Goal: Task Accomplishment & Management: Manage account settings

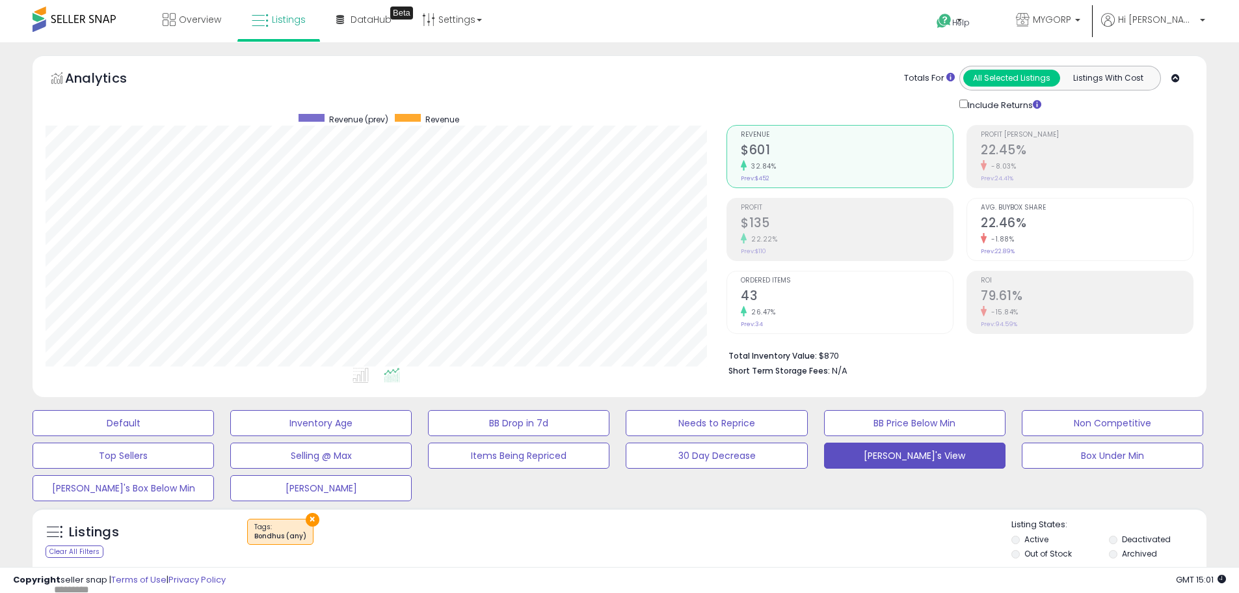
select select "*"
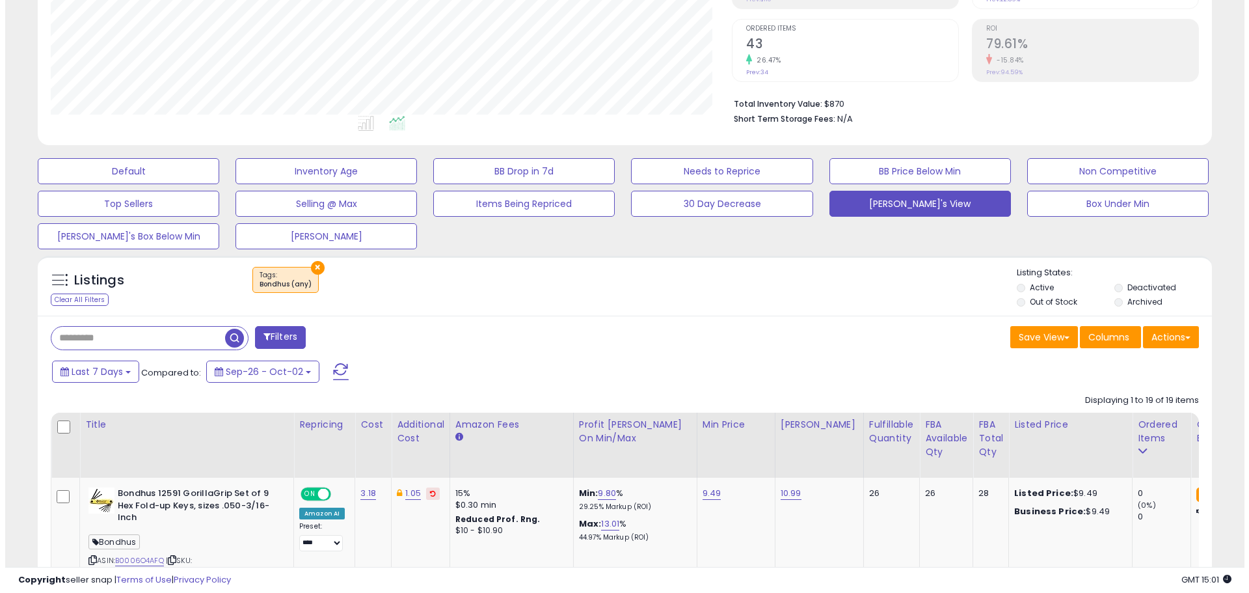
scroll to position [260, 0]
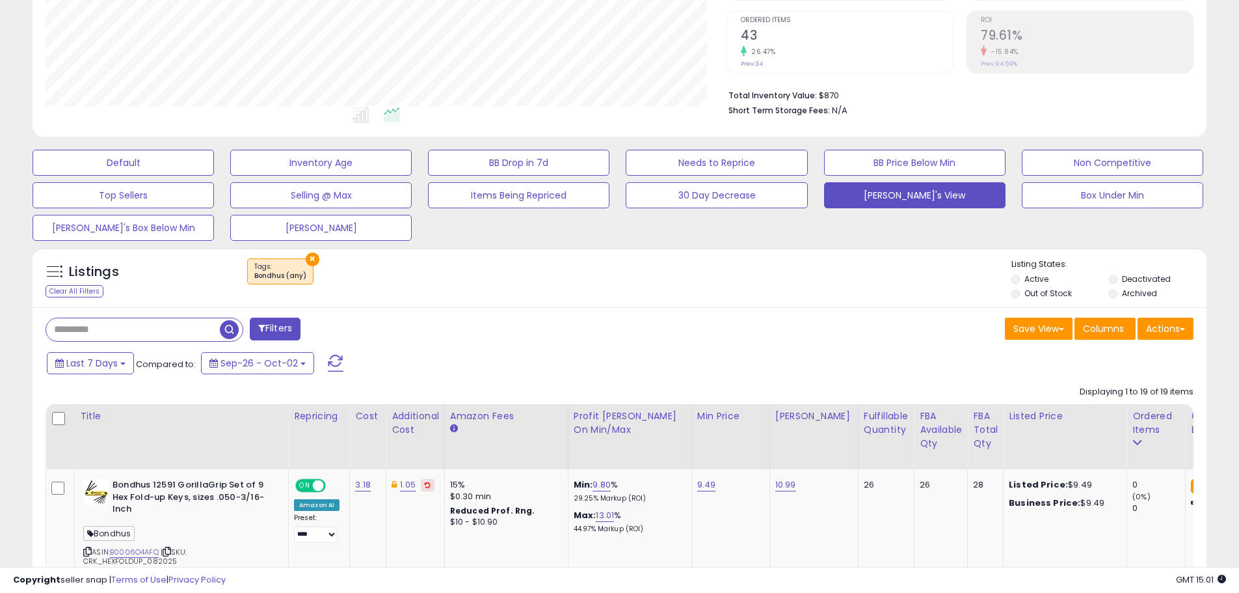
click at [286, 322] on button "Filters" at bounding box center [275, 328] width 51 height 23
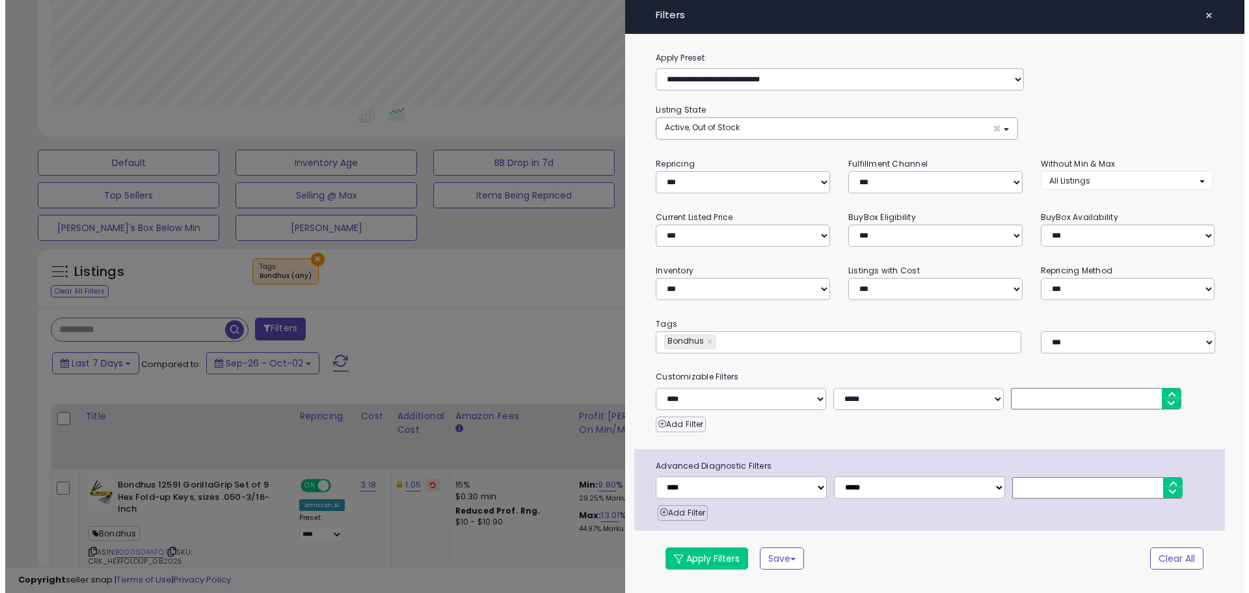
scroll to position [267, 687]
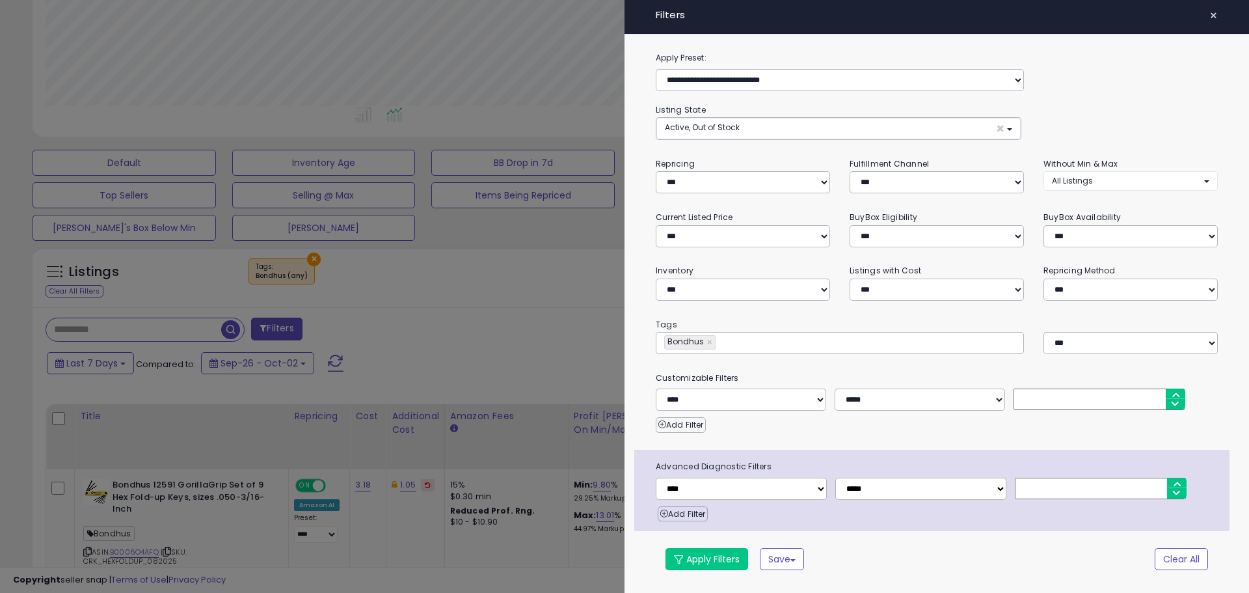
click at [708, 342] on link "×" at bounding box center [711, 342] width 8 height 13
type input "*****"
click at [706, 556] on button "Apply Filters" at bounding box center [706, 559] width 83 height 22
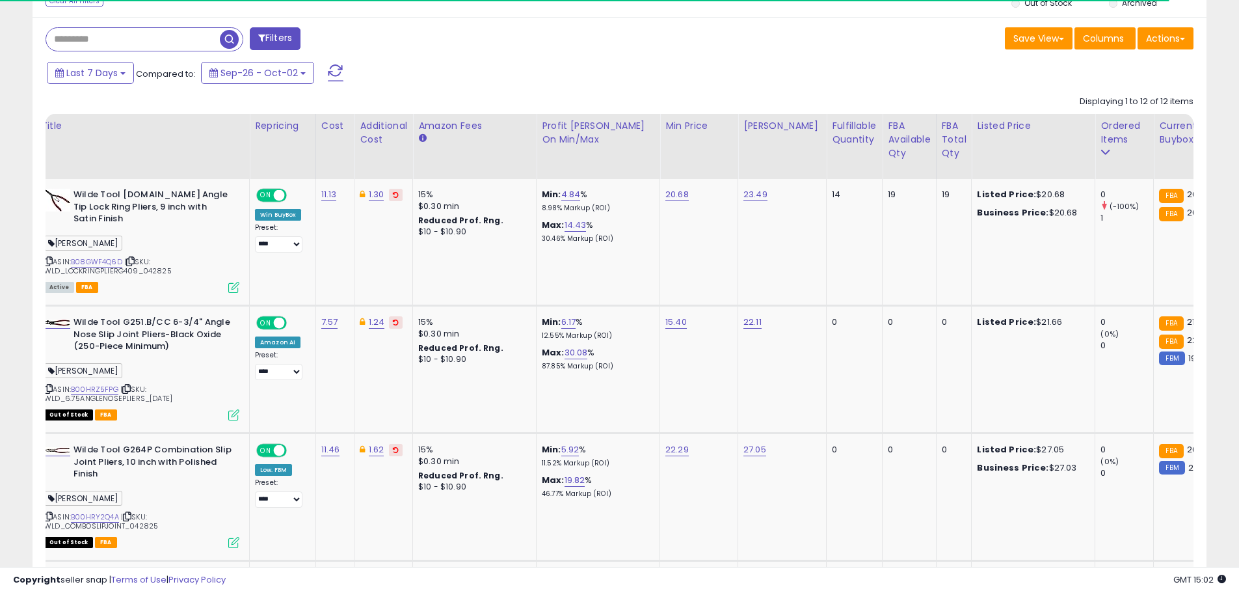
scroll to position [0, 0]
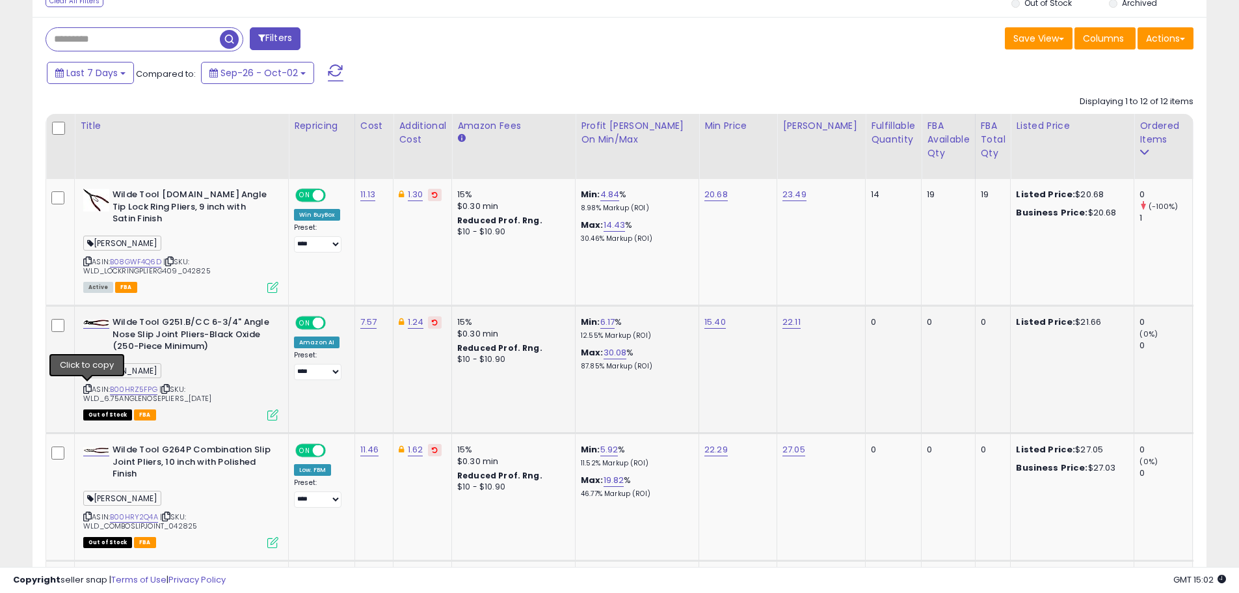
click at [87, 388] on icon at bounding box center [87, 388] width 8 height 7
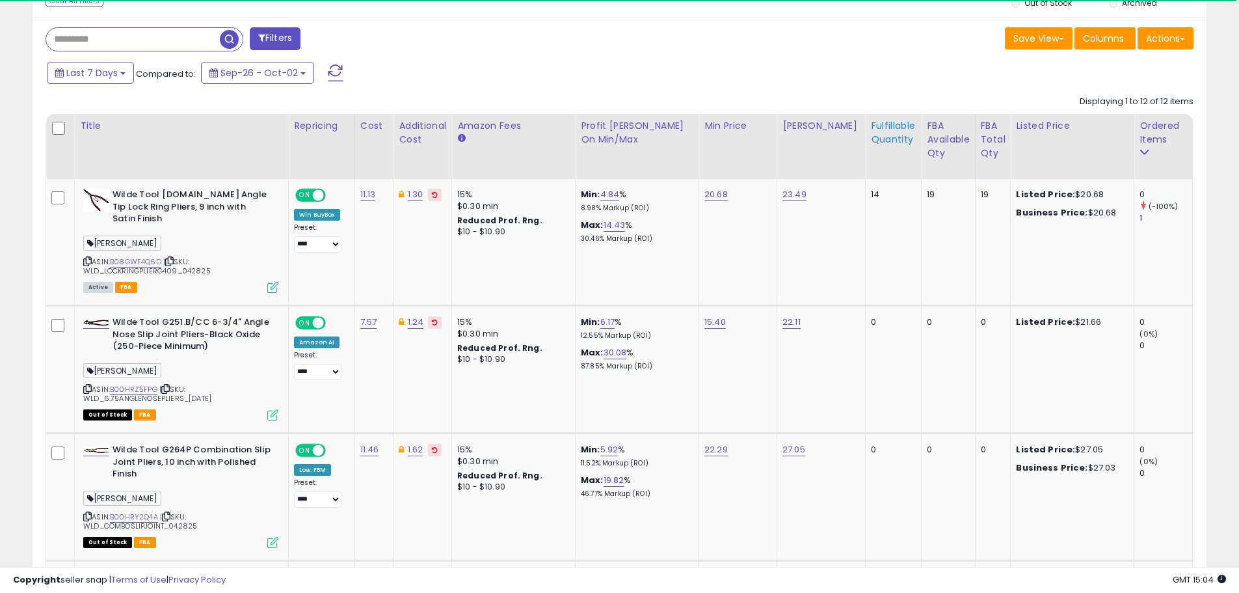
click at [871, 135] on div "Fulfillable Quantity" at bounding box center [893, 132] width 45 height 27
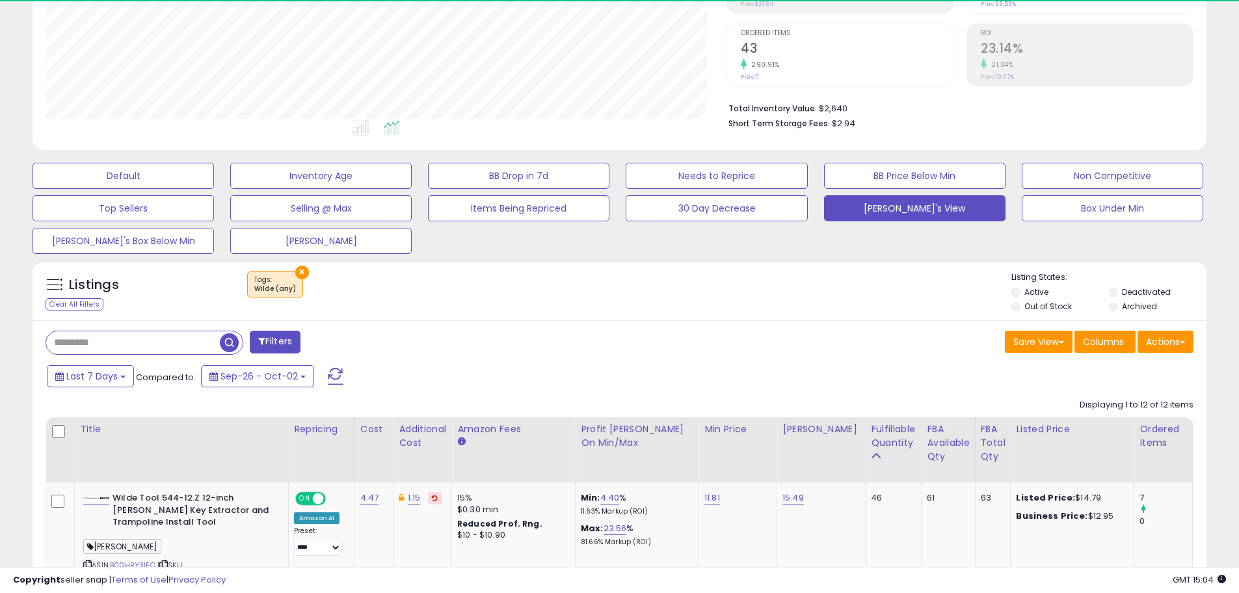
scroll to position [550, 0]
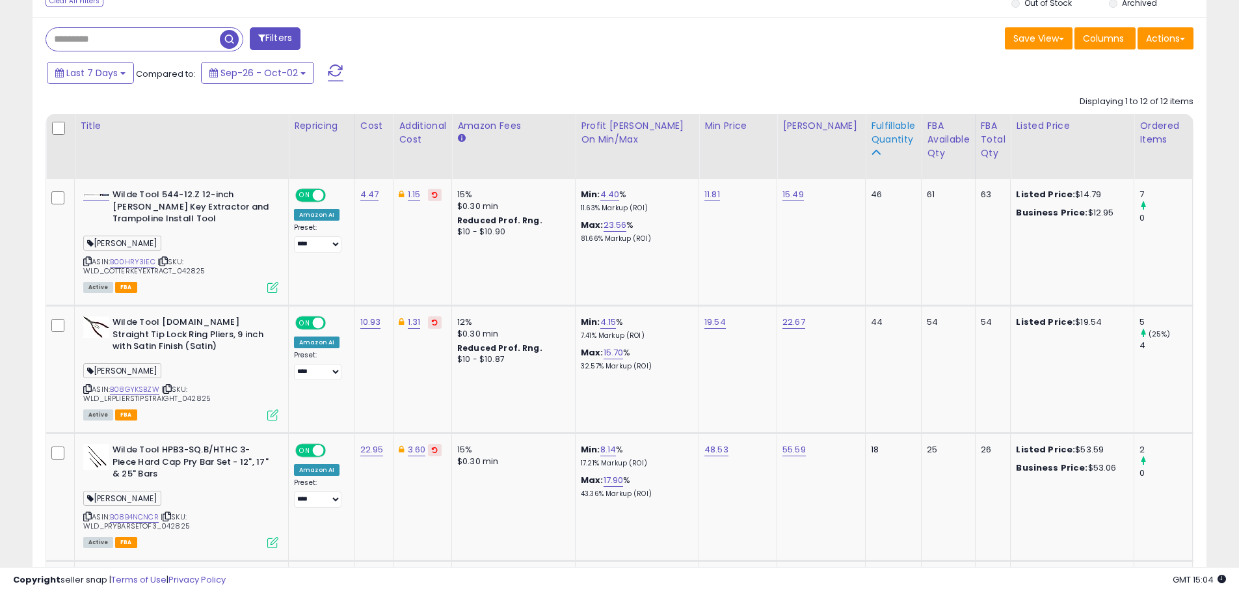
click at [874, 125] on div "Fulfillable Quantity" at bounding box center [893, 132] width 45 height 27
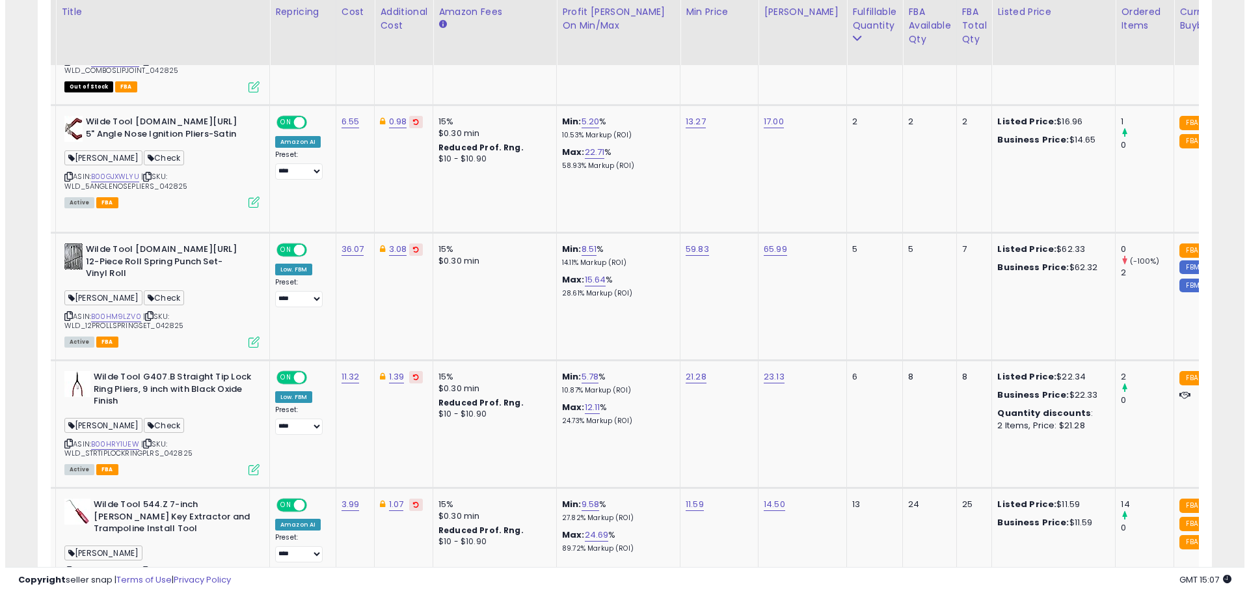
scroll to position [0, 0]
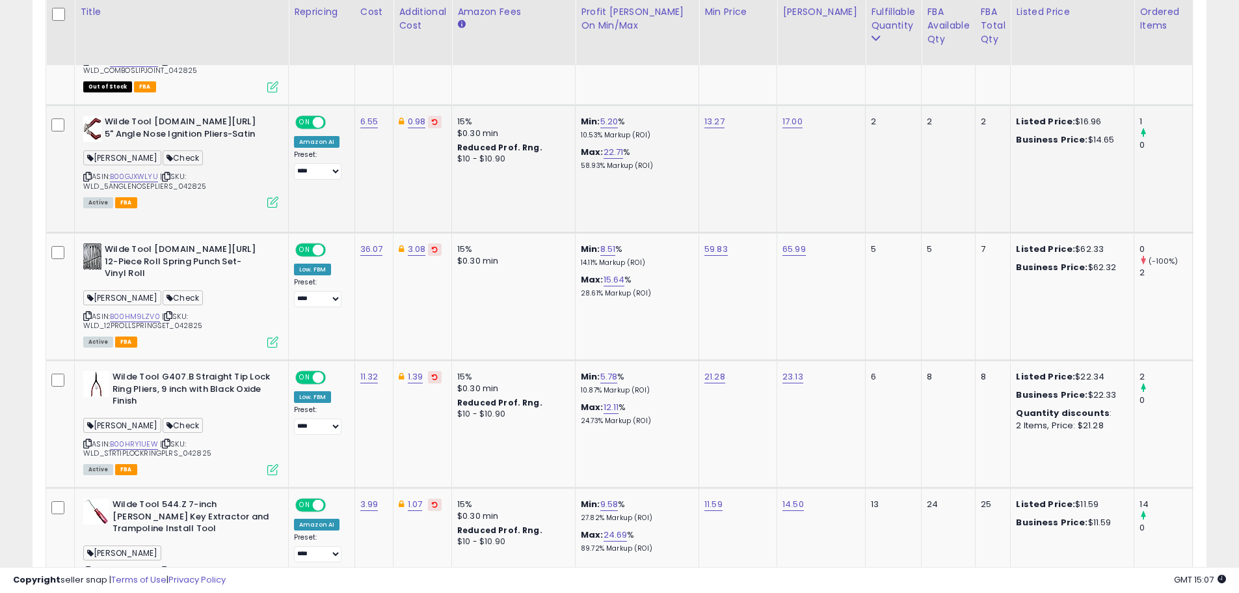
click at [270, 200] on icon at bounding box center [272, 201] width 11 height 11
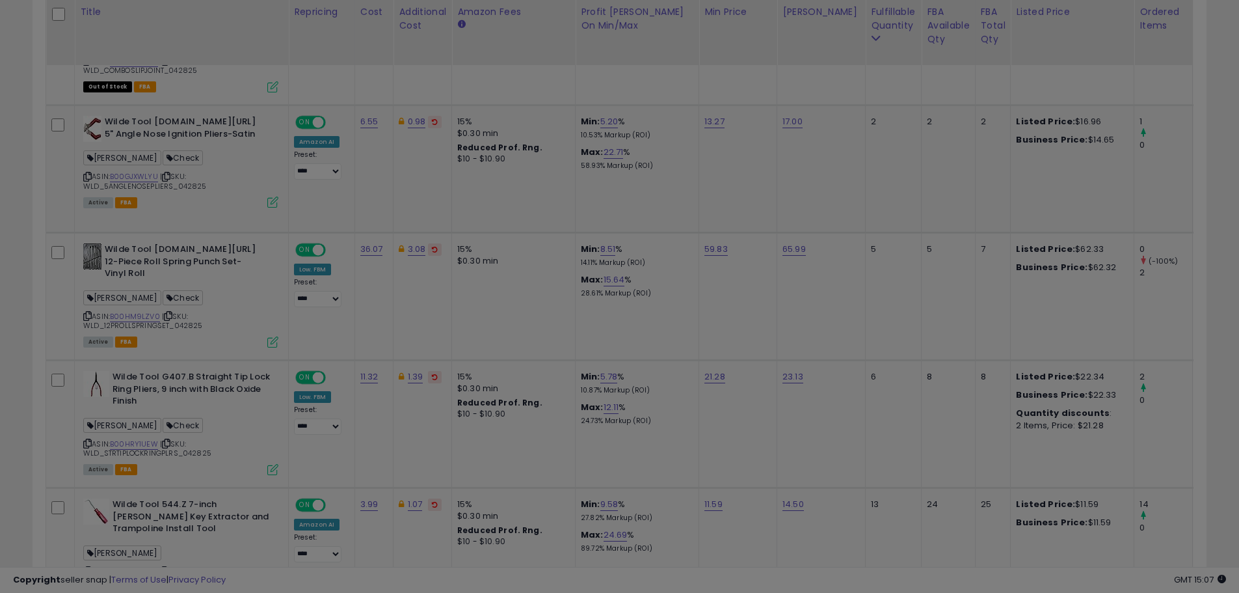
scroll to position [267, 687]
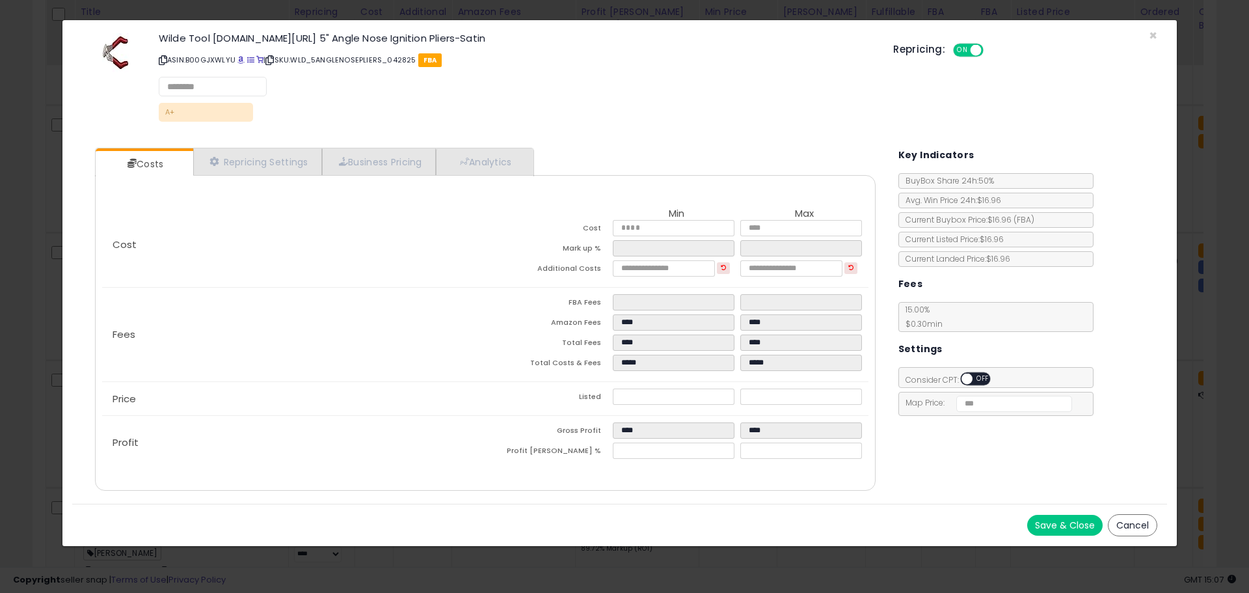
select select "*********"
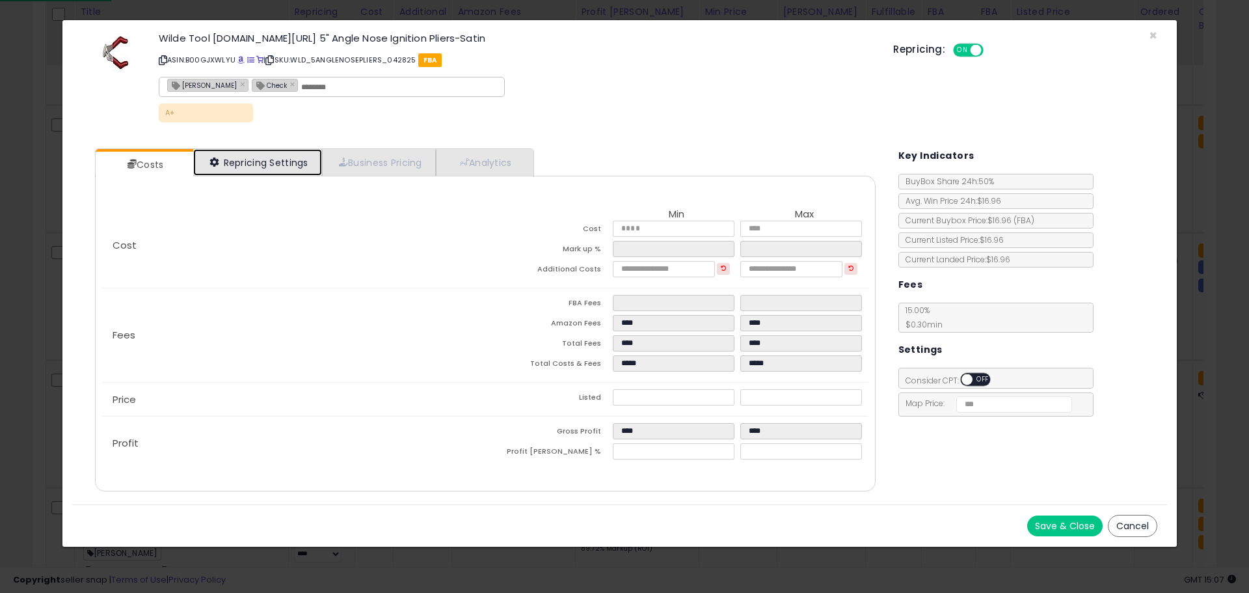
click at [259, 161] on link "Repricing Settings" at bounding box center [257, 162] width 129 height 27
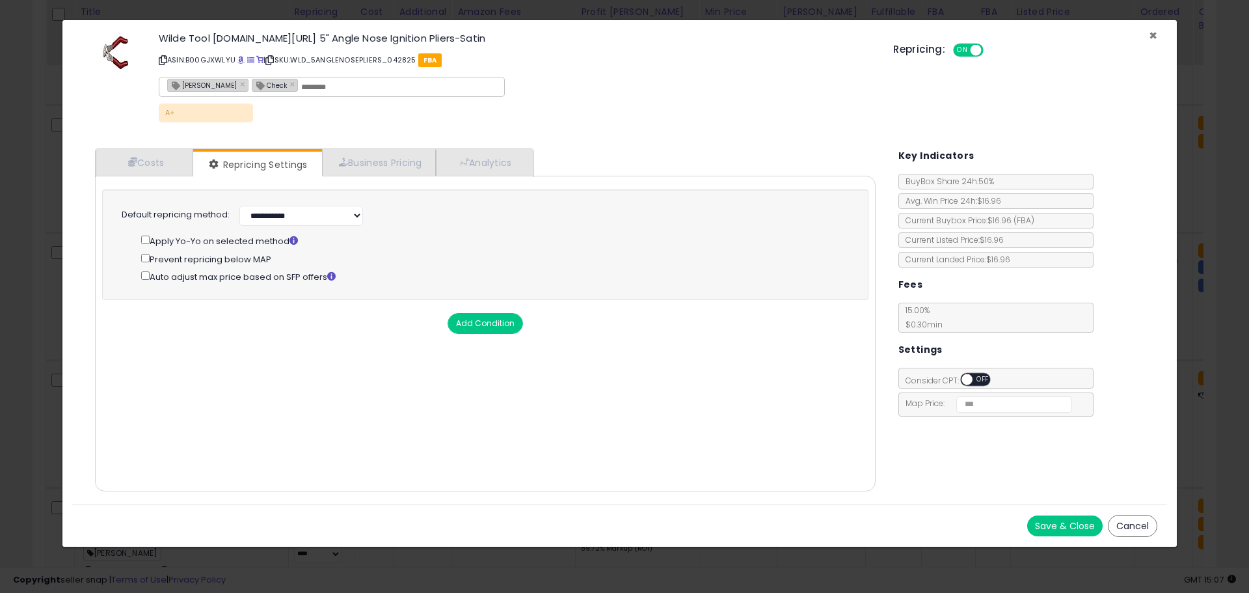
click at [1153, 34] on span "×" at bounding box center [1153, 35] width 8 height 19
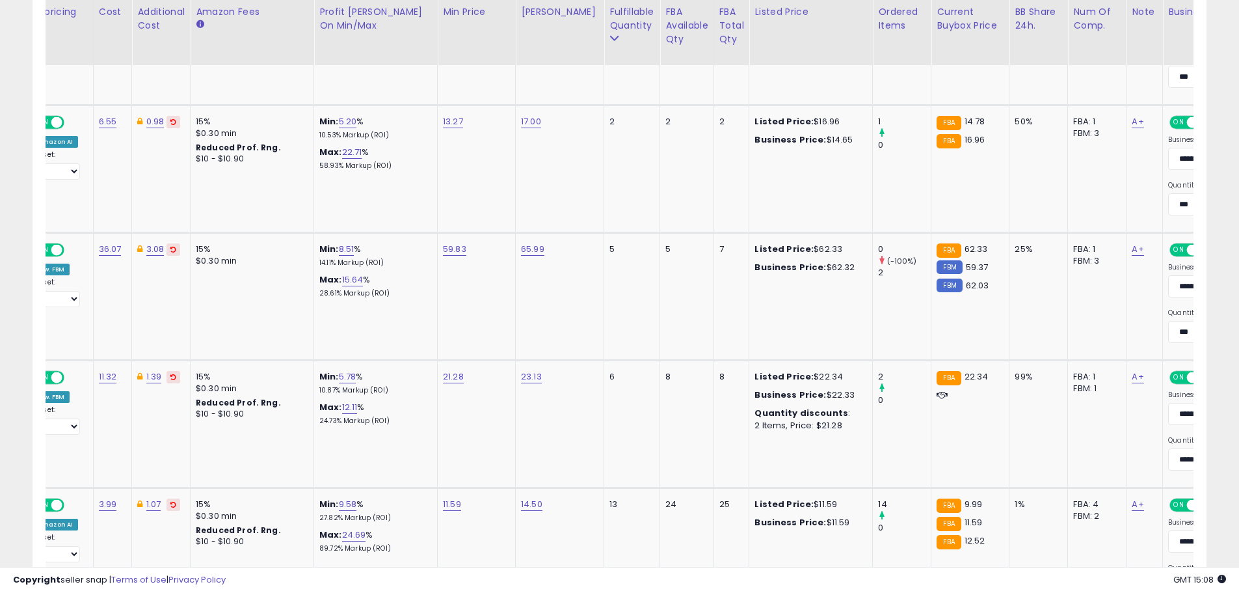
scroll to position [0, 247]
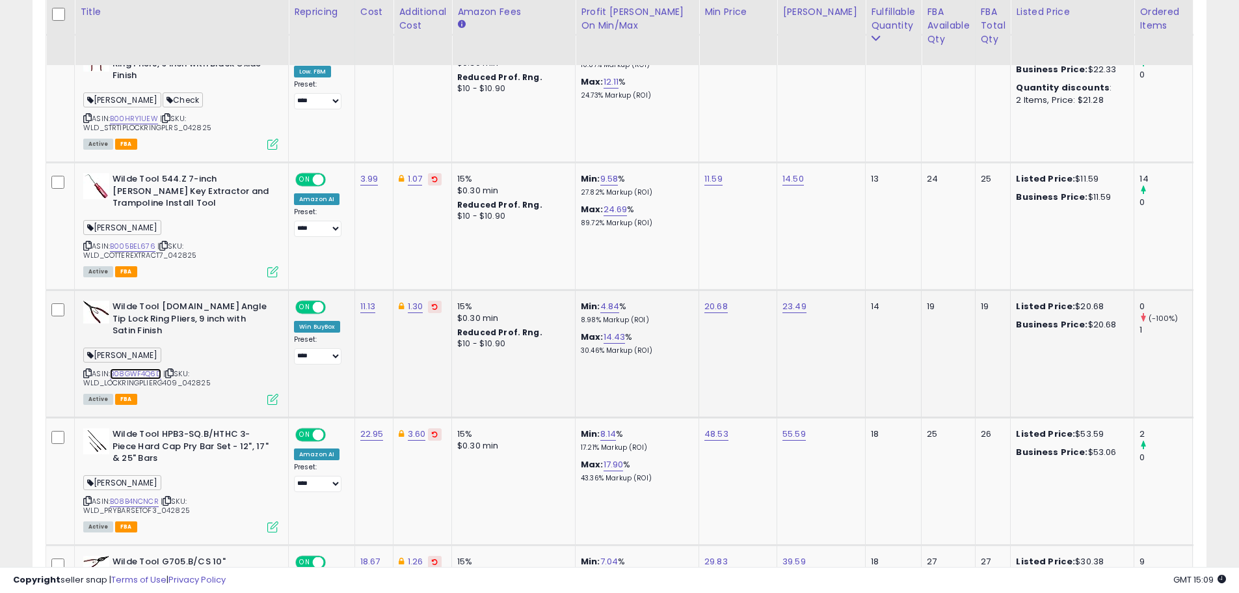
click at [141, 368] on link "B08GWF4Q6D" at bounding box center [135, 373] width 51 height 11
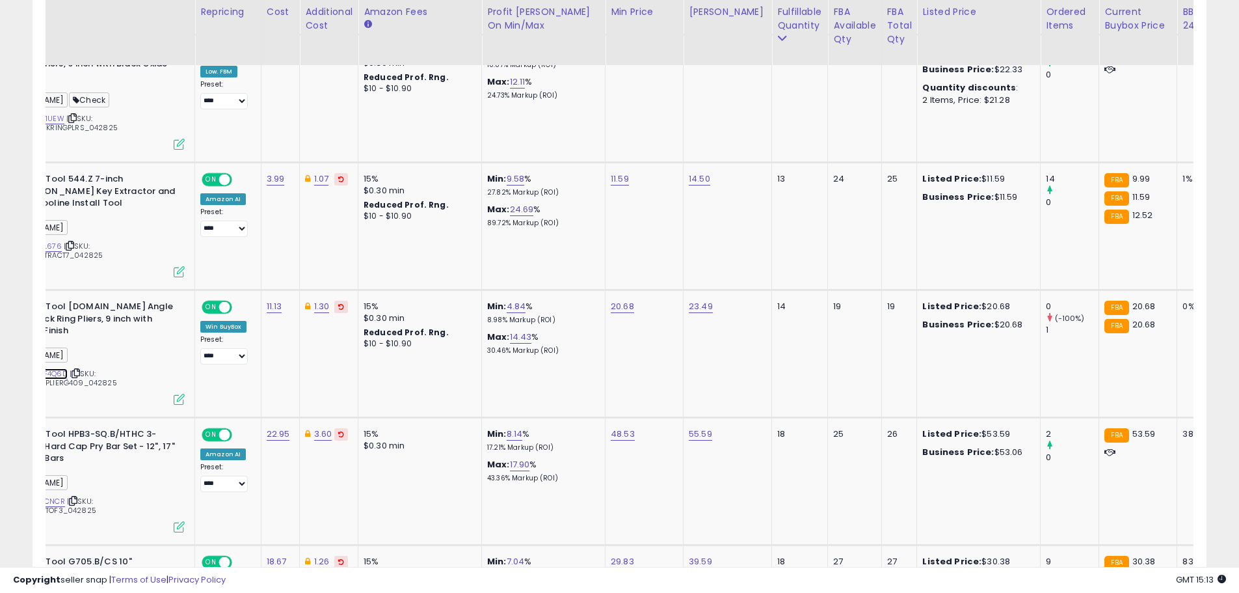
scroll to position [0, 87]
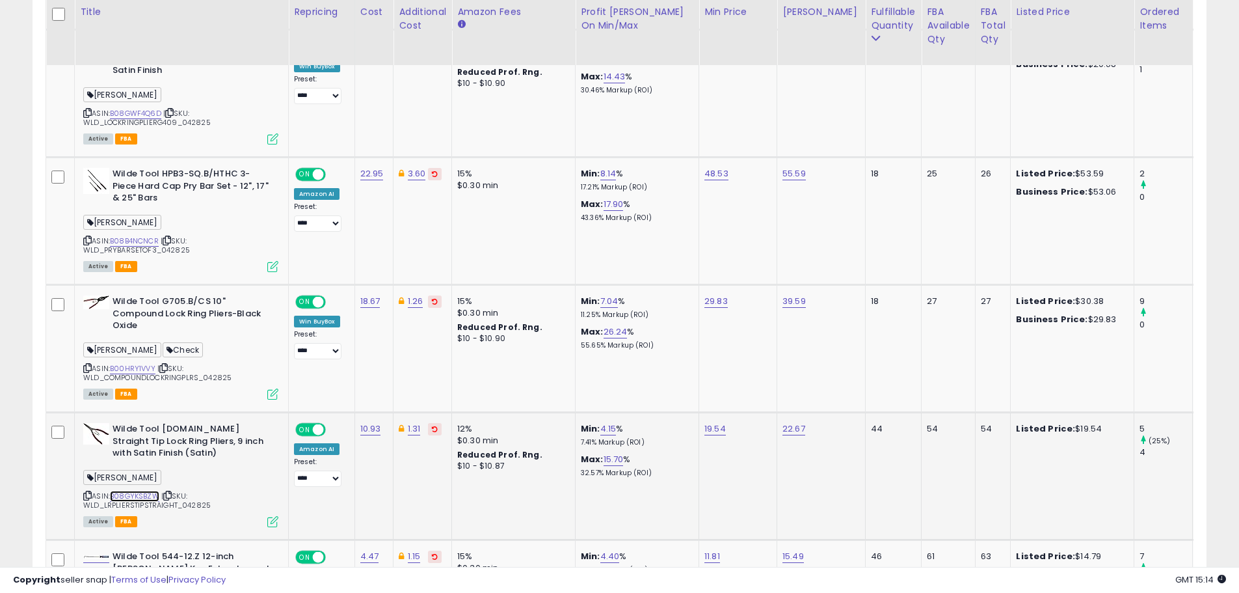
click at [143, 494] on link "B08GYKSBZW" at bounding box center [134, 495] width 49 height 11
click at [271, 519] on icon at bounding box center [272, 521] width 11 height 11
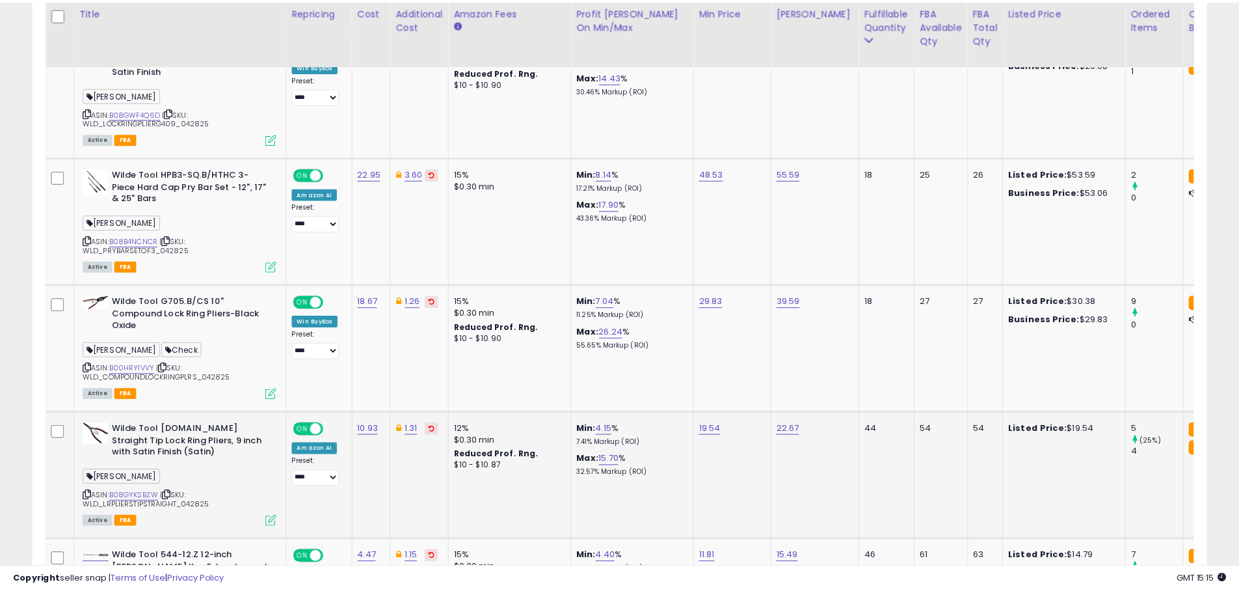
scroll to position [267, 687]
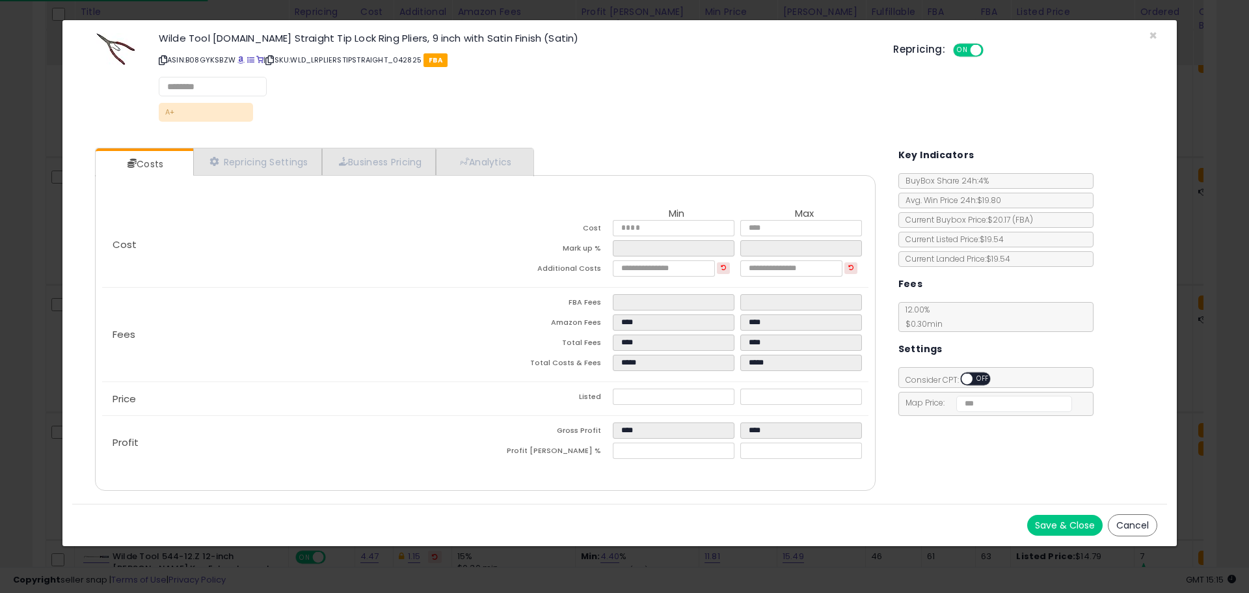
select select "*********"
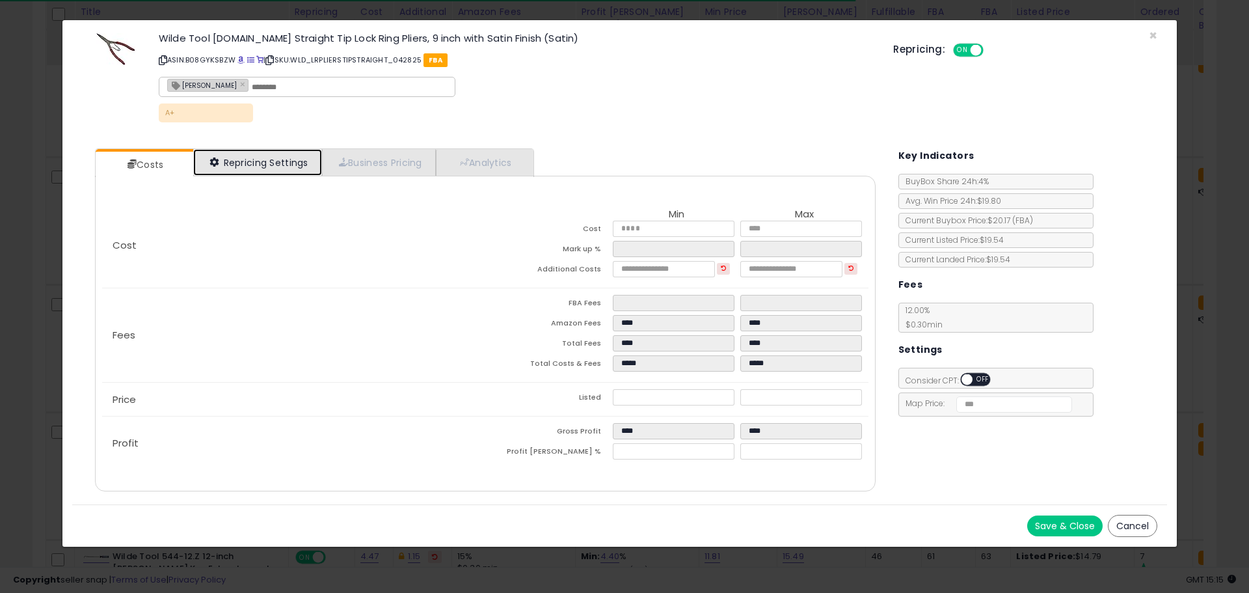
click at [260, 166] on link "Repricing Settings" at bounding box center [257, 162] width 129 height 27
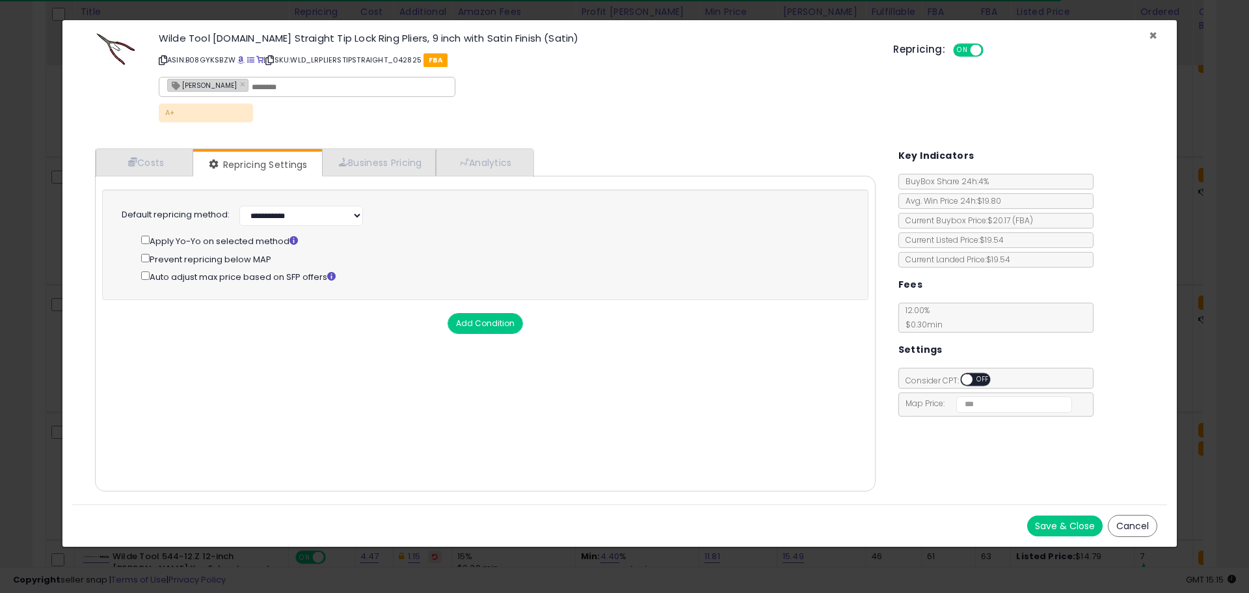
click at [1154, 33] on span "×" at bounding box center [1153, 35] width 8 height 19
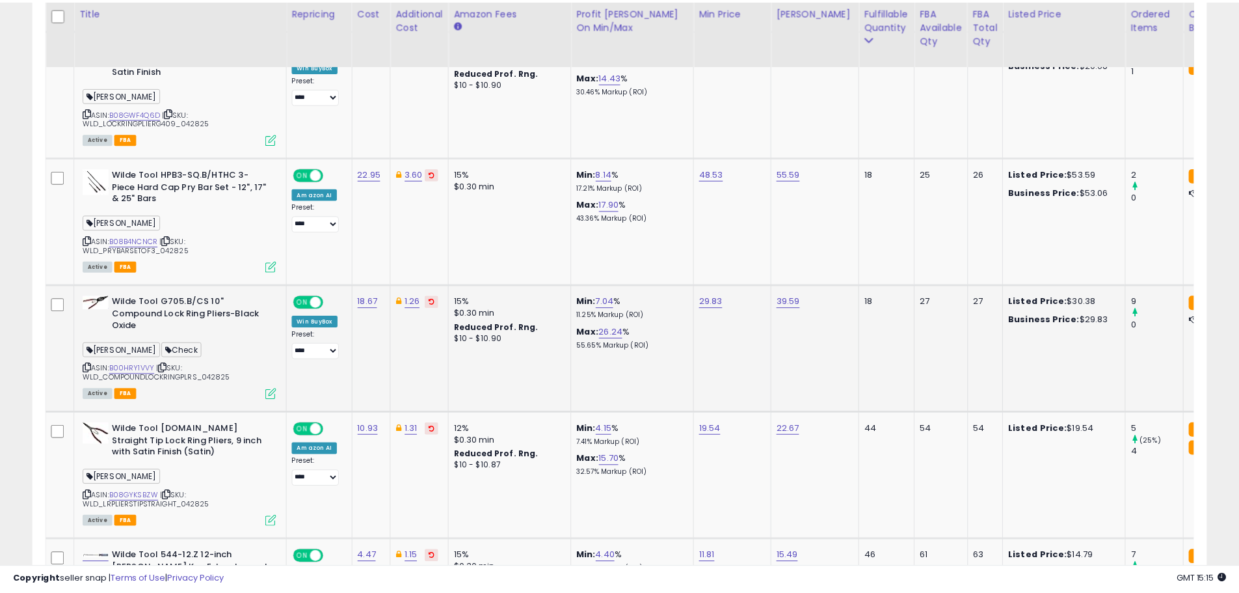
scroll to position [650229, 649814]
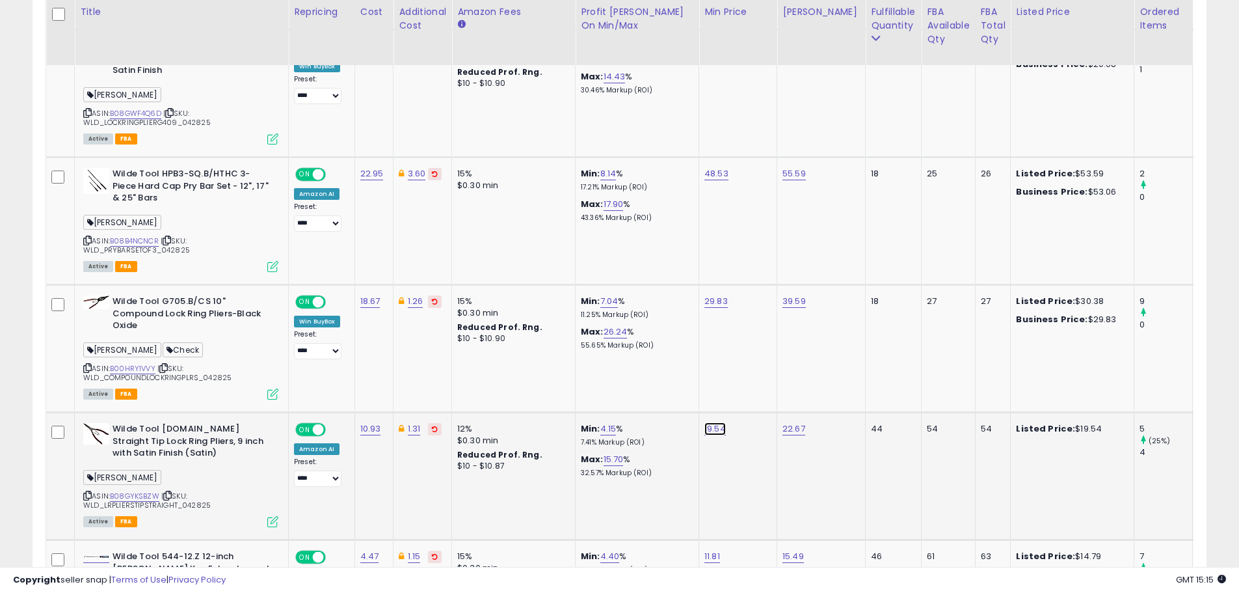
click at [710, 429] on link "19.54" at bounding box center [714, 428] width 21 height 13
type input "*****"
click button "submit" at bounding box center [750, 396] width 22 height 20
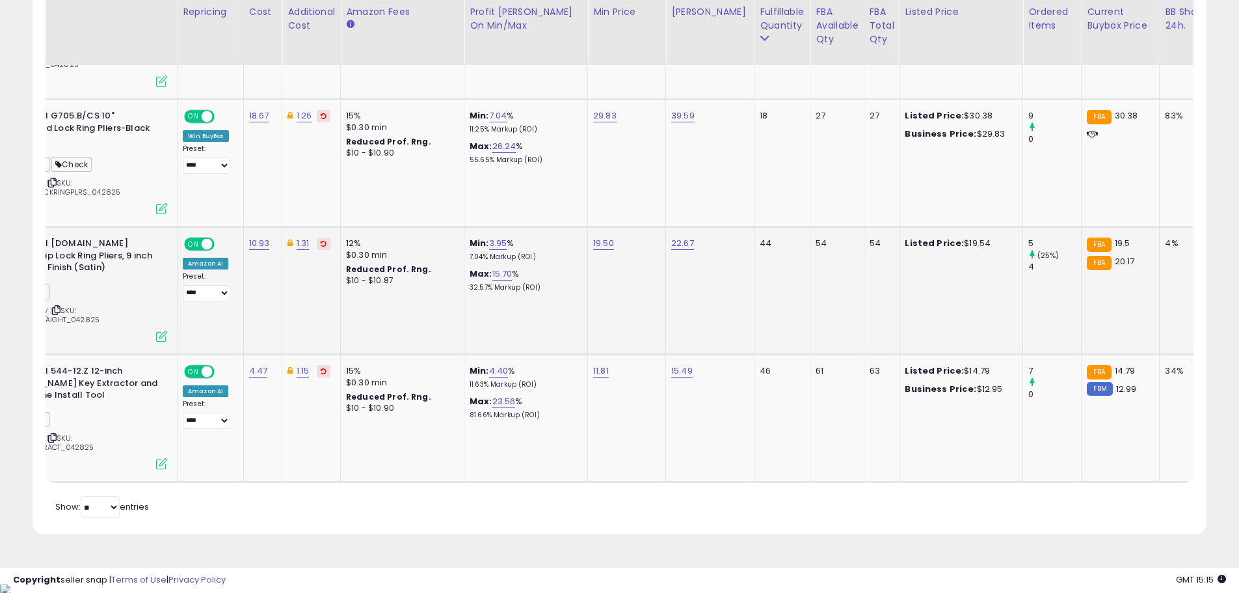
scroll to position [0, 102]
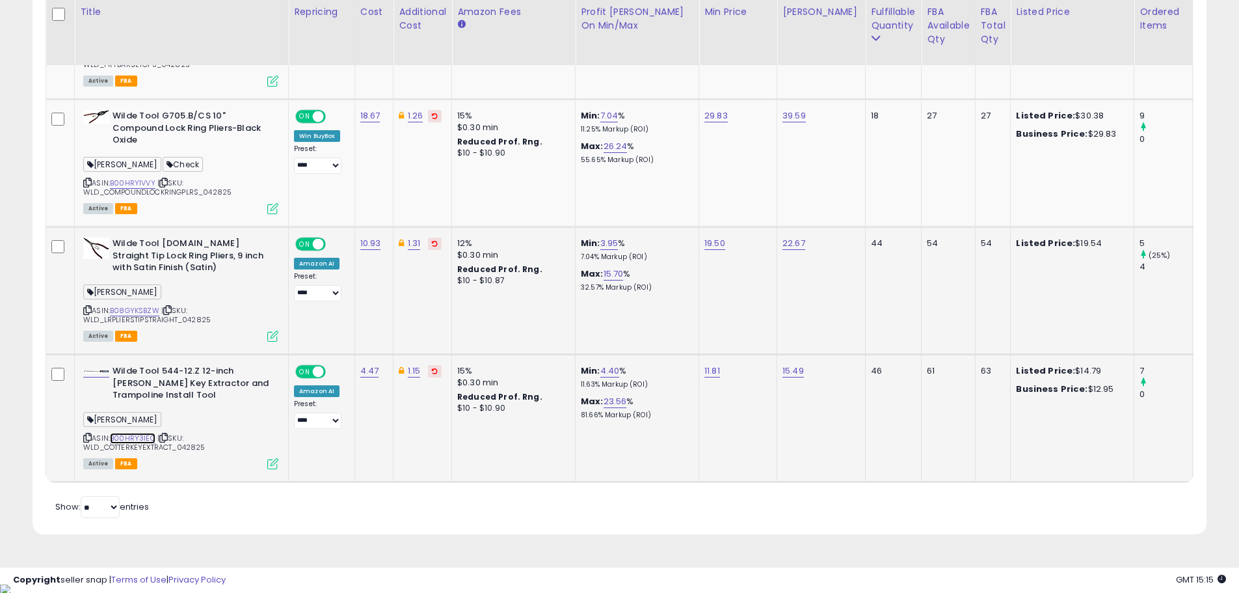
click at [143, 436] on link "B00HRY3IEC" at bounding box center [133, 438] width 46 height 11
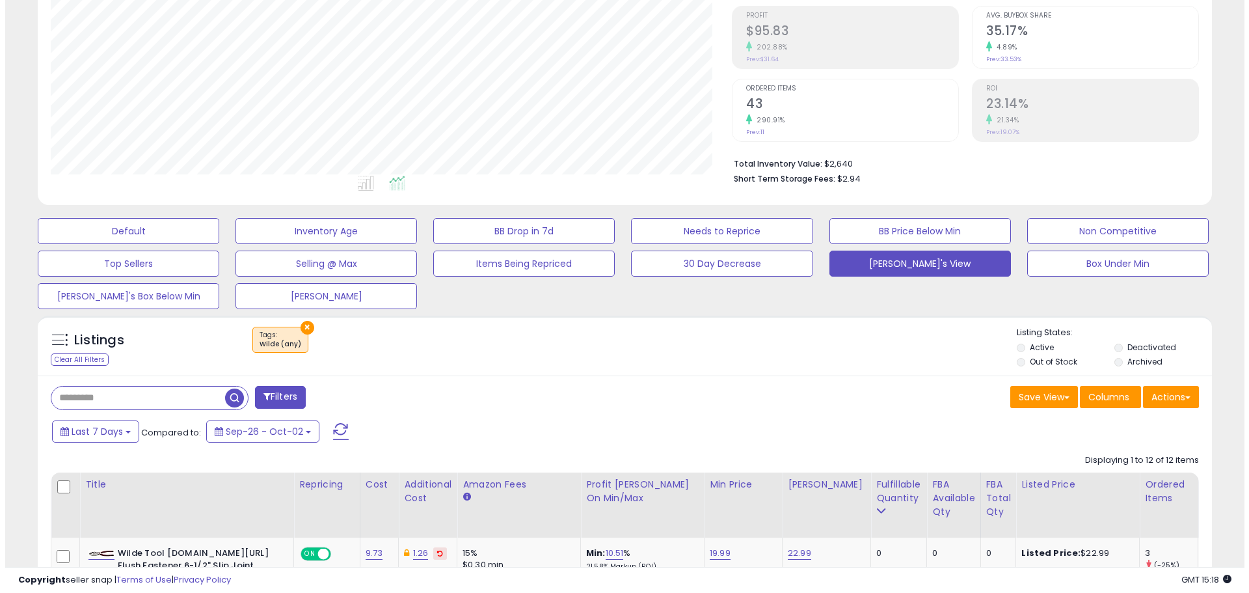
scroll to position [195, 0]
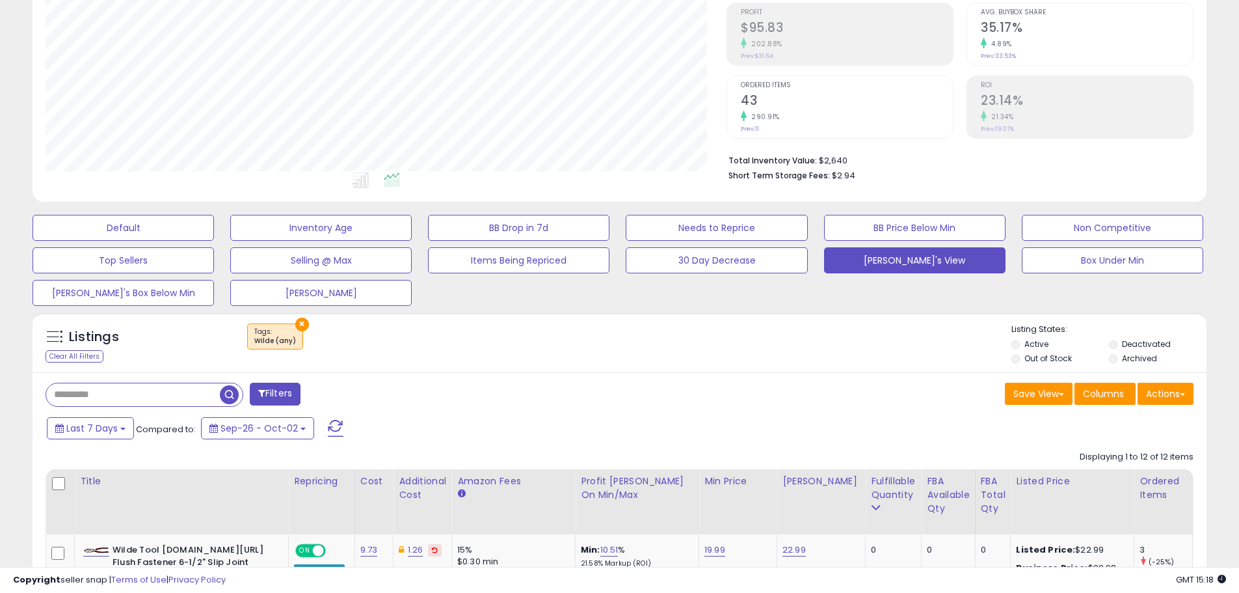
click at [271, 394] on button "Filters" at bounding box center [275, 393] width 51 height 23
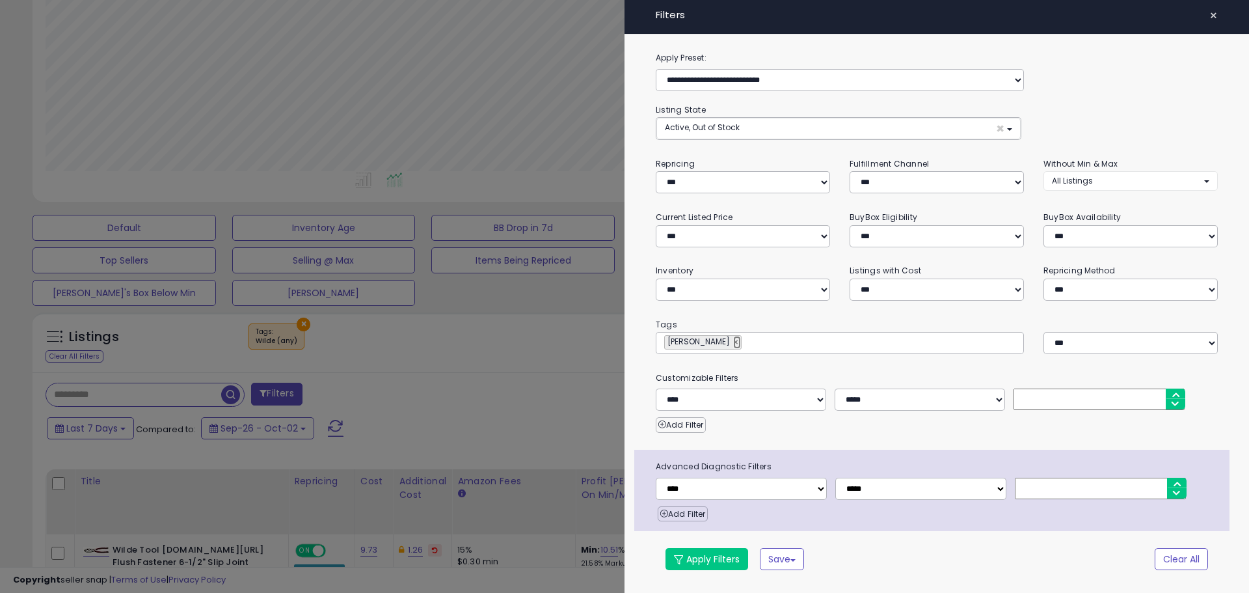
click at [733, 341] on link "×" at bounding box center [737, 342] width 8 height 13
type input "*****"
click at [709, 560] on button "Apply Filters" at bounding box center [706, 559] width 83 height 22
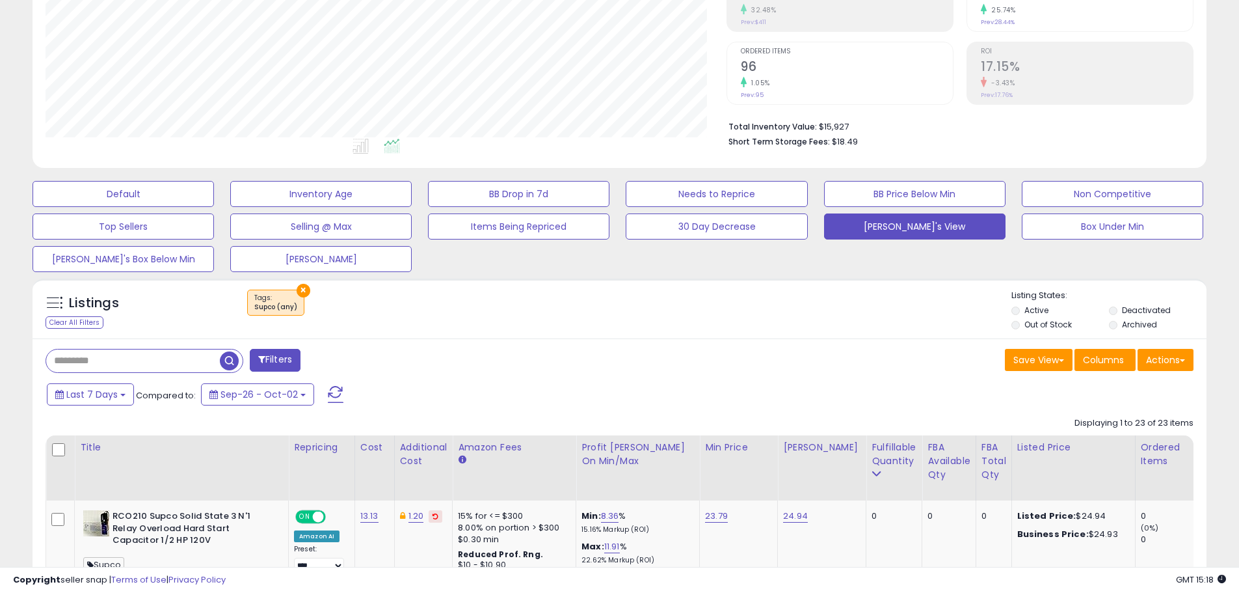
scroll to position [260, 0]
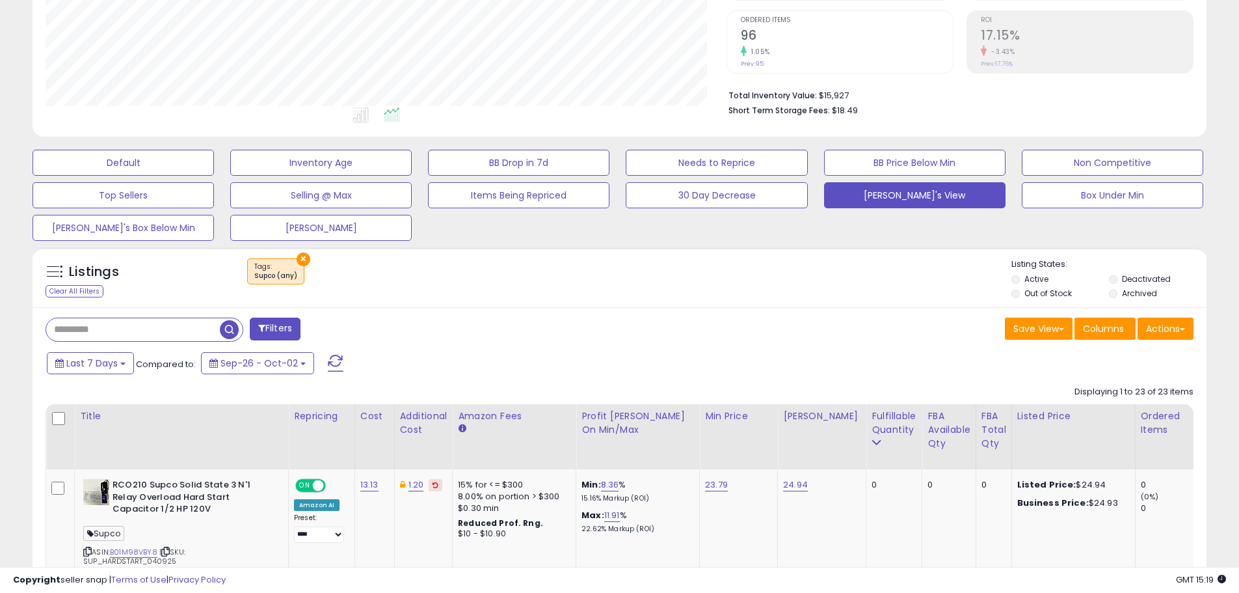
click at [300, 259] on button "×" at bounding box center [304, 259] width 14 height 14
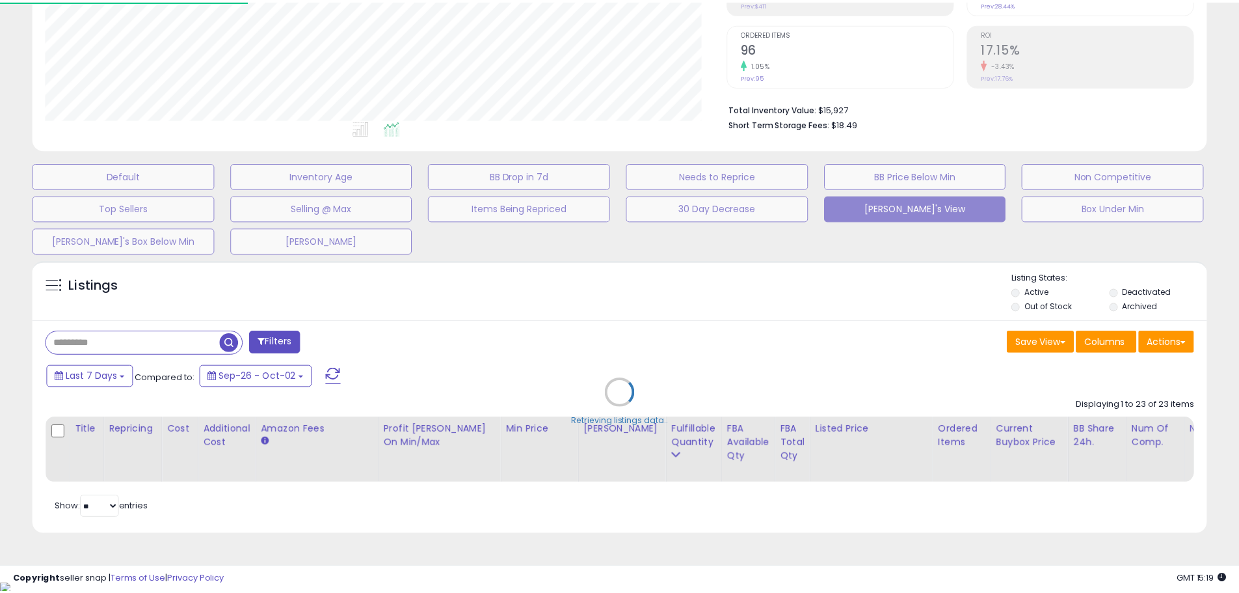
scroll to position [267, 687]
click at [109, 334] on div "Retrieving listings data.." at bounding box center [624, 402] width 1203 height 297
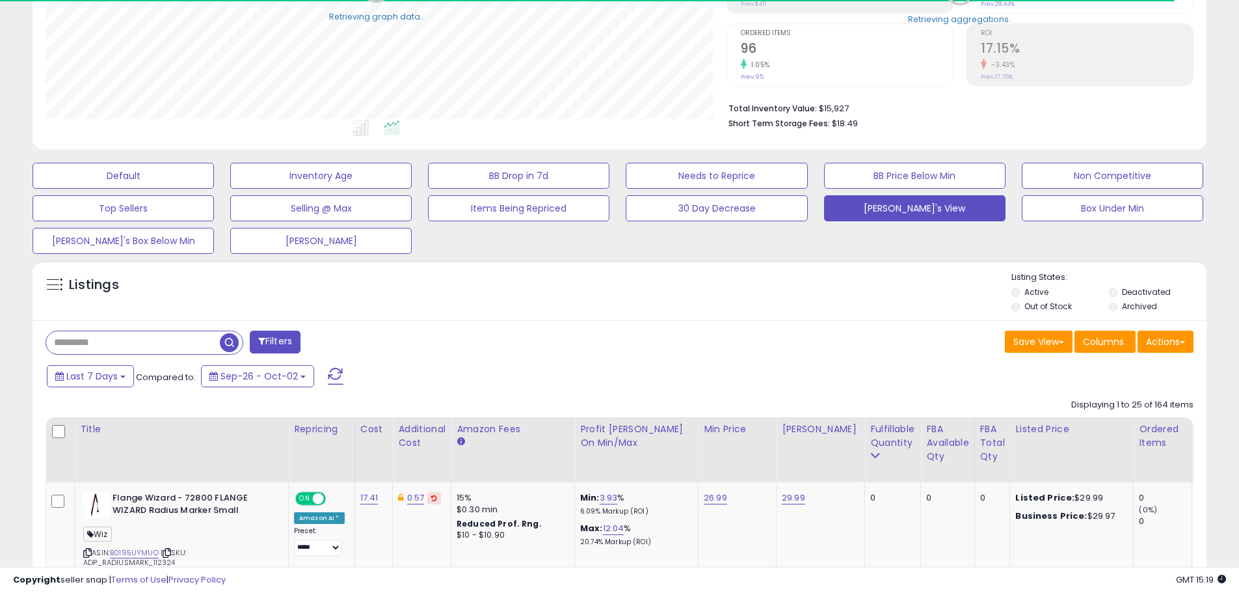
scroll to position [650229, 649814]
click at [70, 343] on input "text" at bounding box center [133, 342] width 174 height 23
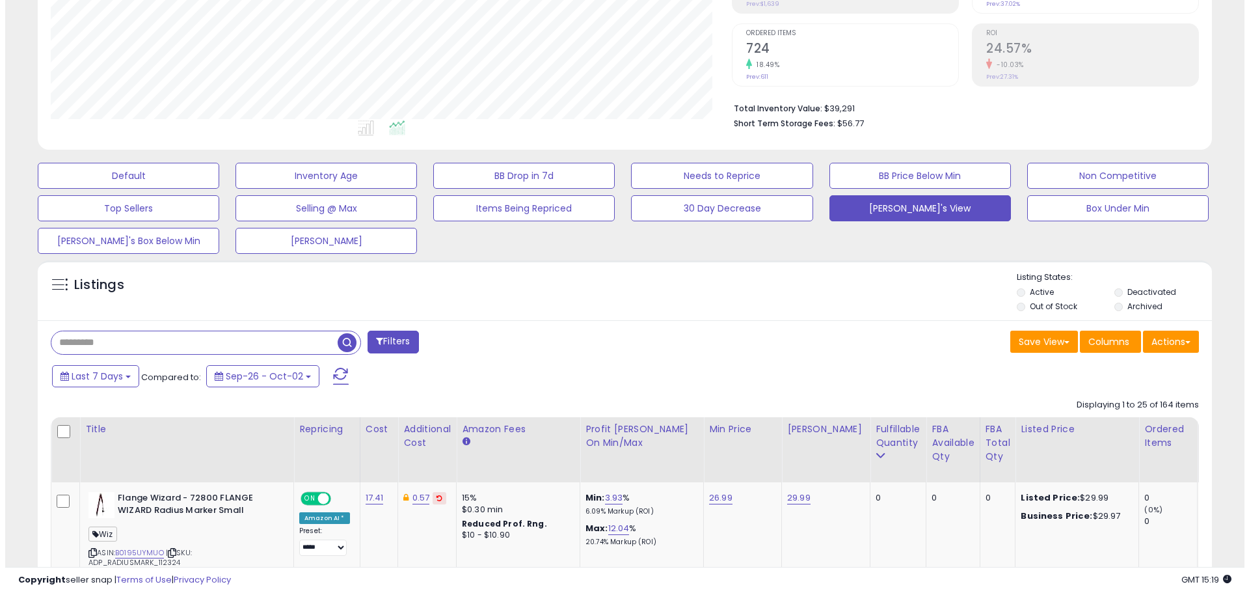
scroll to position [267, 681]
type input "*****"
click at [342, 342] on span "button" at bounding box center [341, 342] width 19 height 19
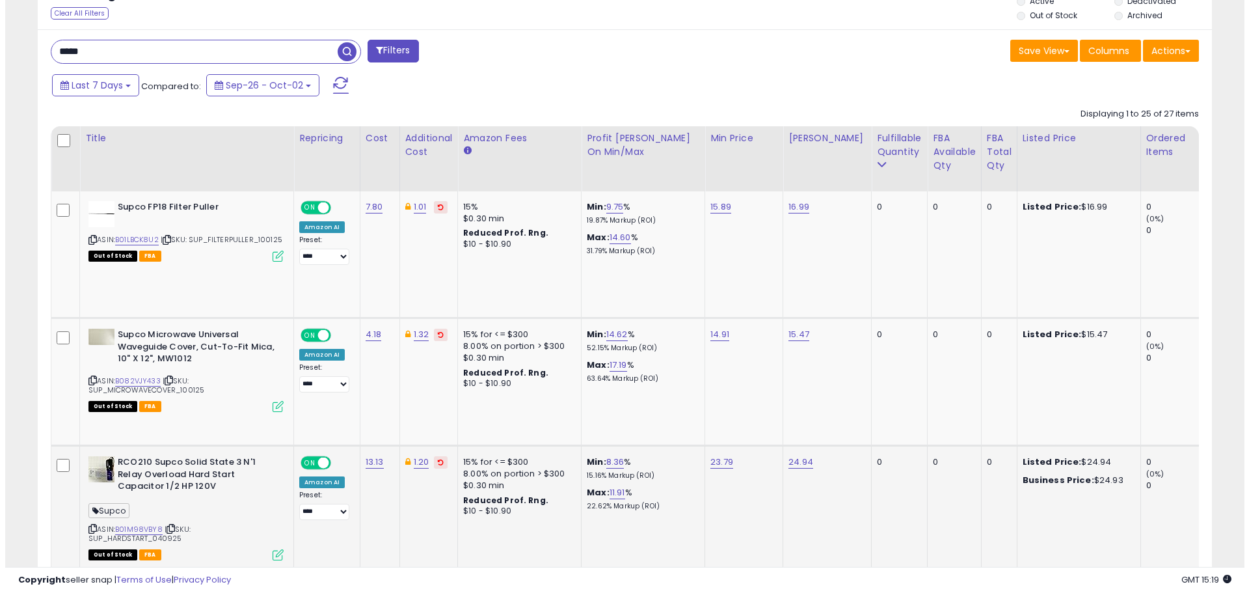
scroll to position [507, 0]
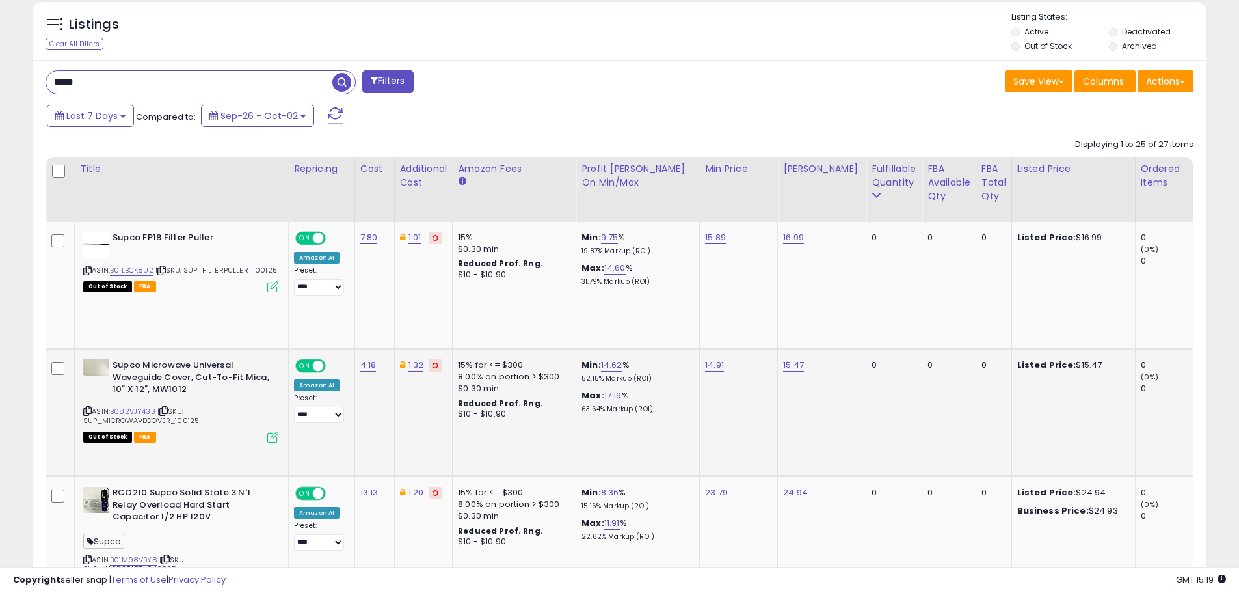
click at [273, 436] on icon at bounding box center [272, 436] width 11 height 11
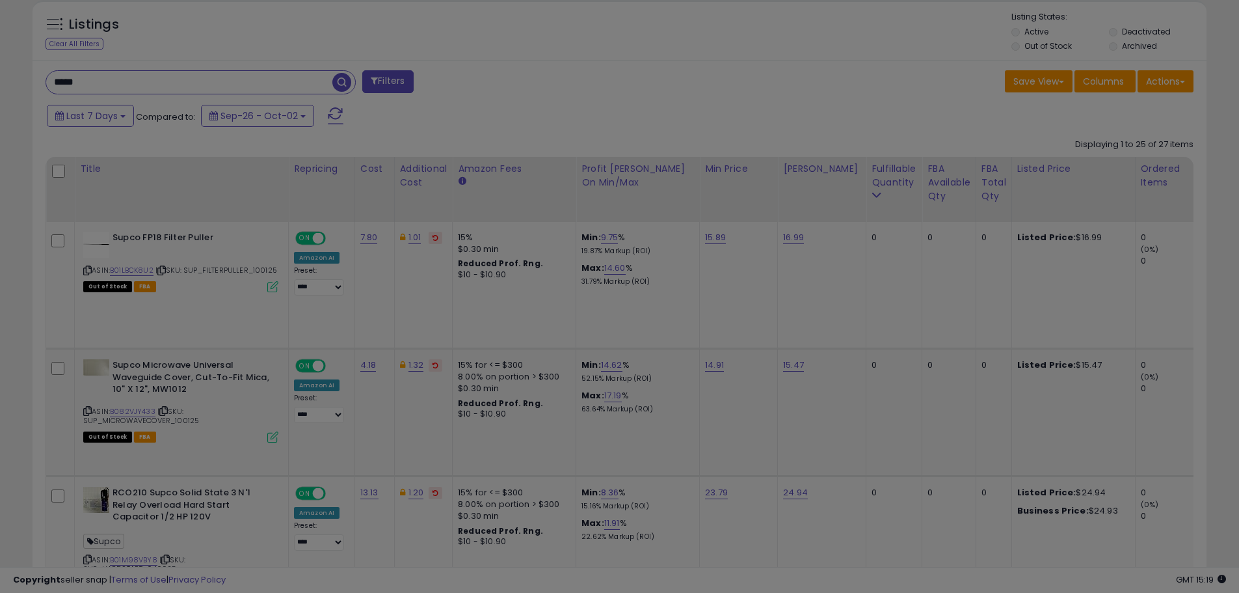
scroll to position [267, 687]
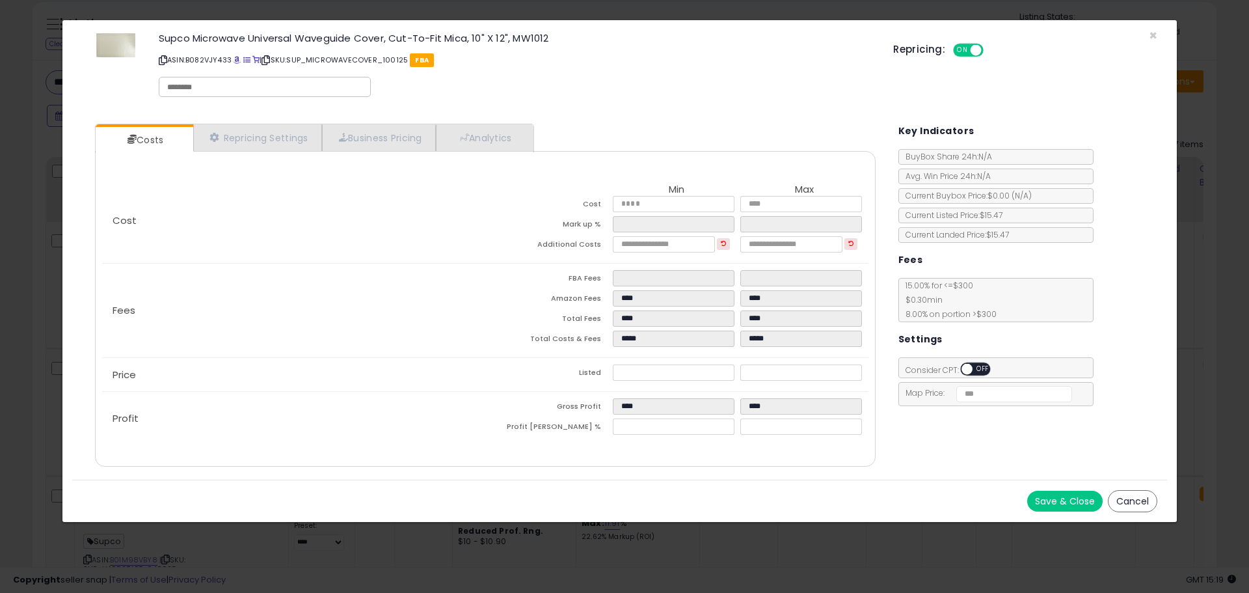
click at [194, 87] on input "text" at bounding box center [264, 87] width 195 height 12
type input "*****"
click at [1058, 496] on button "Save & Close" at bounding box center [1064, 500] width 75 height 21
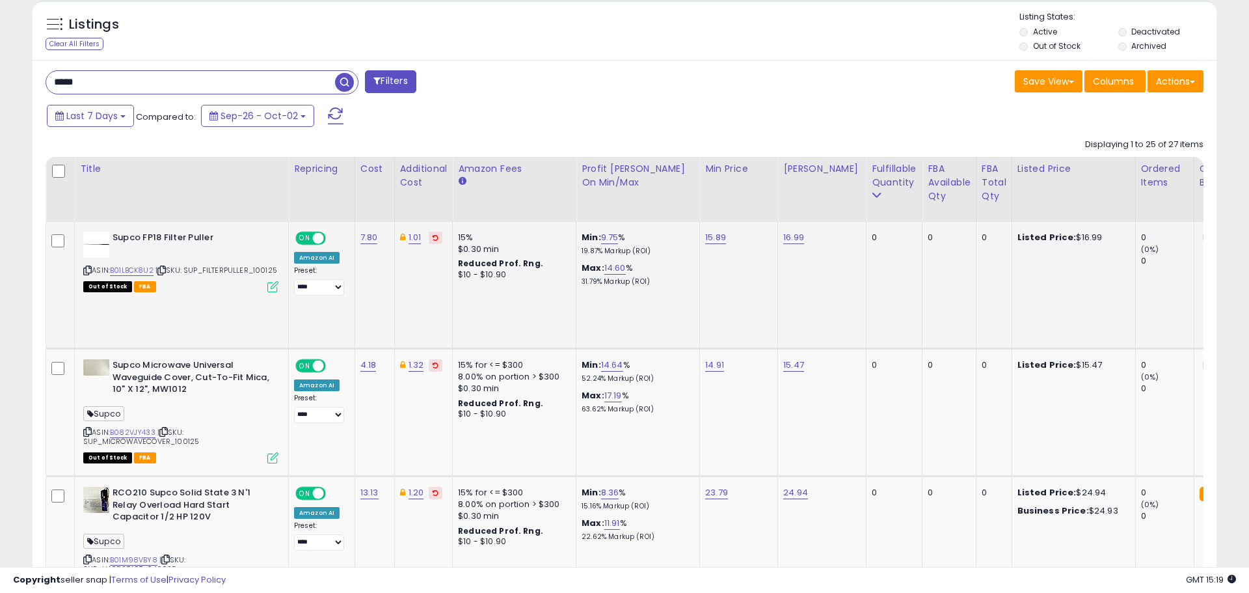
scroll to position [650229, 649814]
click at [271, 285] on icon at bounding box center [272, 286] width 11 height 11
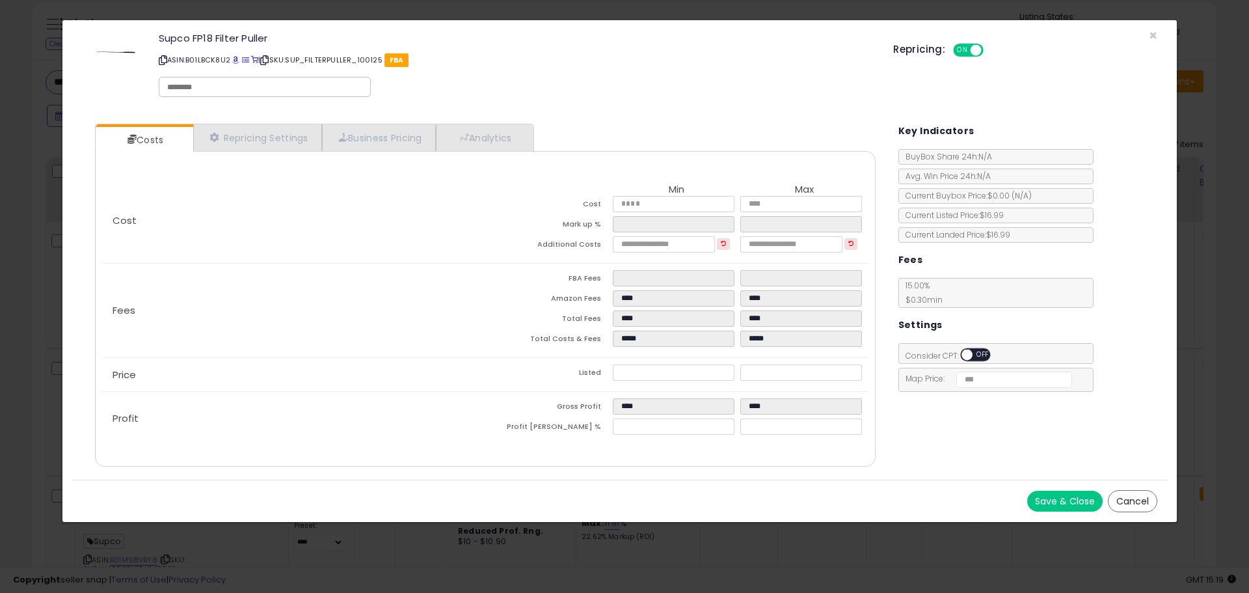
click at [185, 83] on input "text" at bounding box center [264, 87] width 195 height 12
type input "*****"
click at [1066, 497] on button "Save & Close" at bounding box center [1064, 500] width 75 height 21
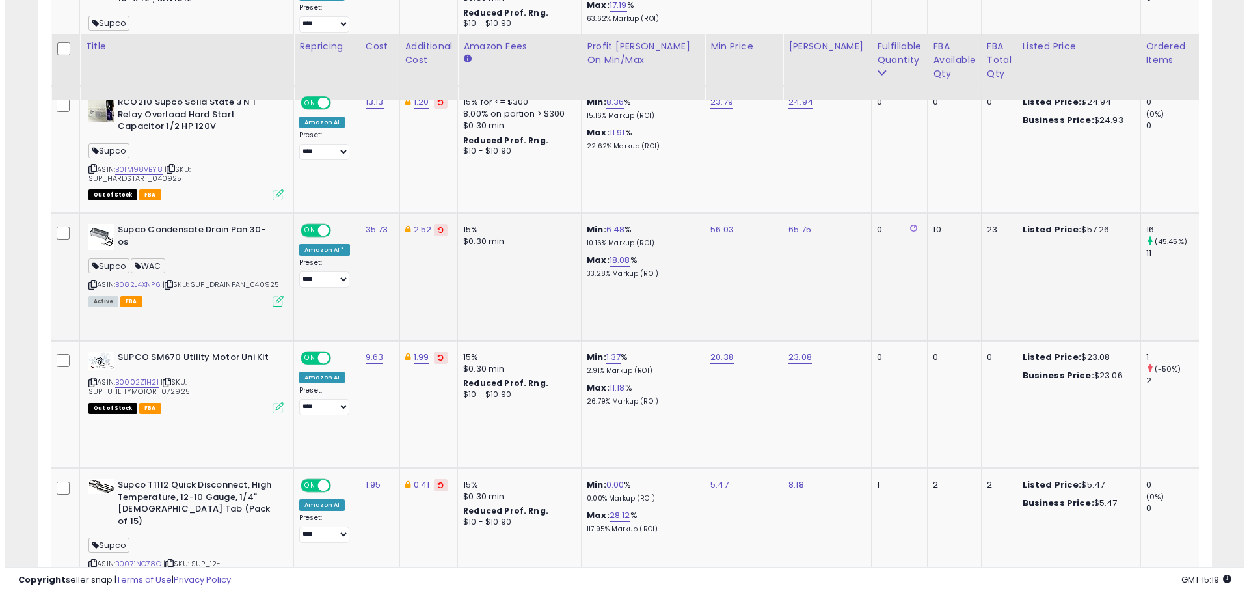
scroll to position [963, 0]
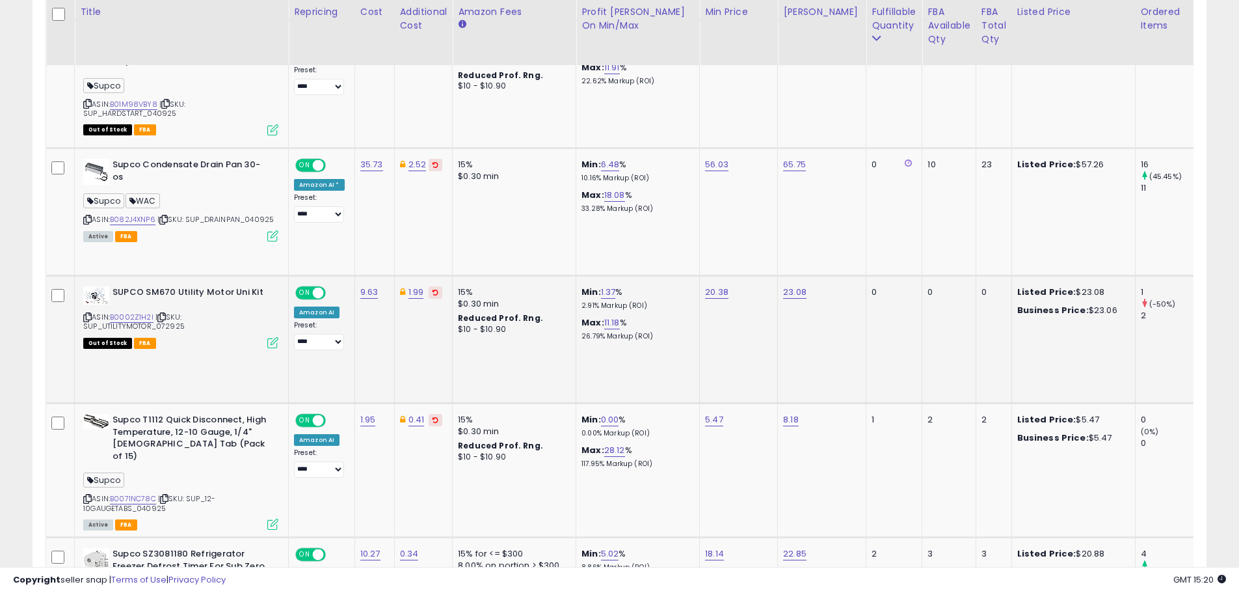
click at [274, 342] on icon at bounding box center [272, 342] width 11 height 11
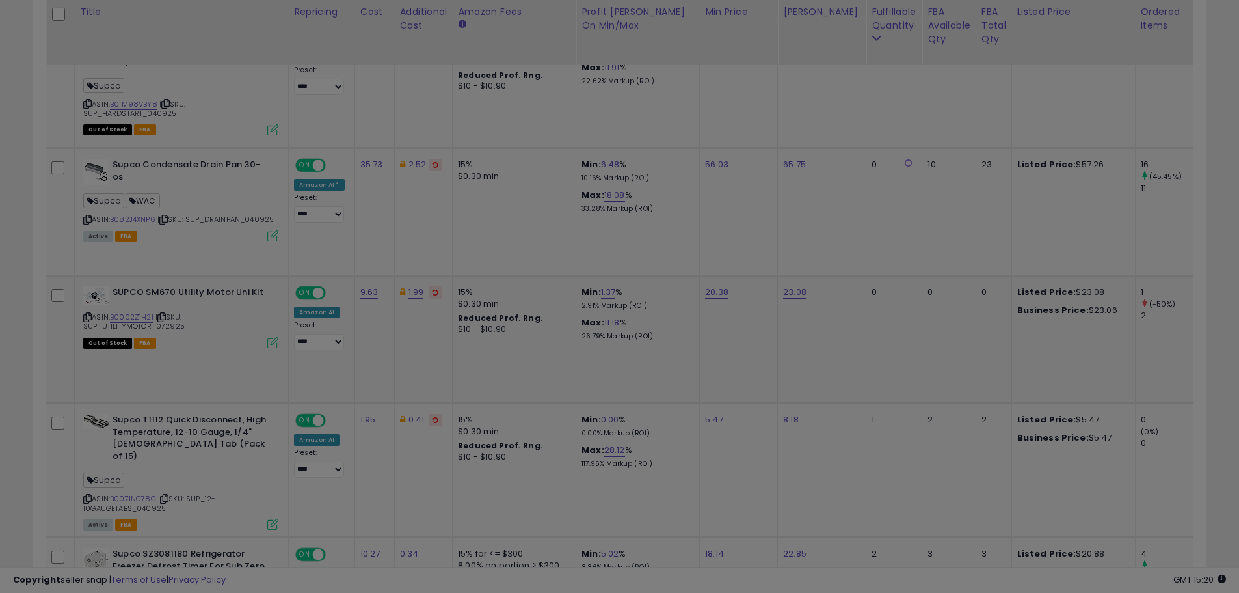
scroll to position [267, 687]
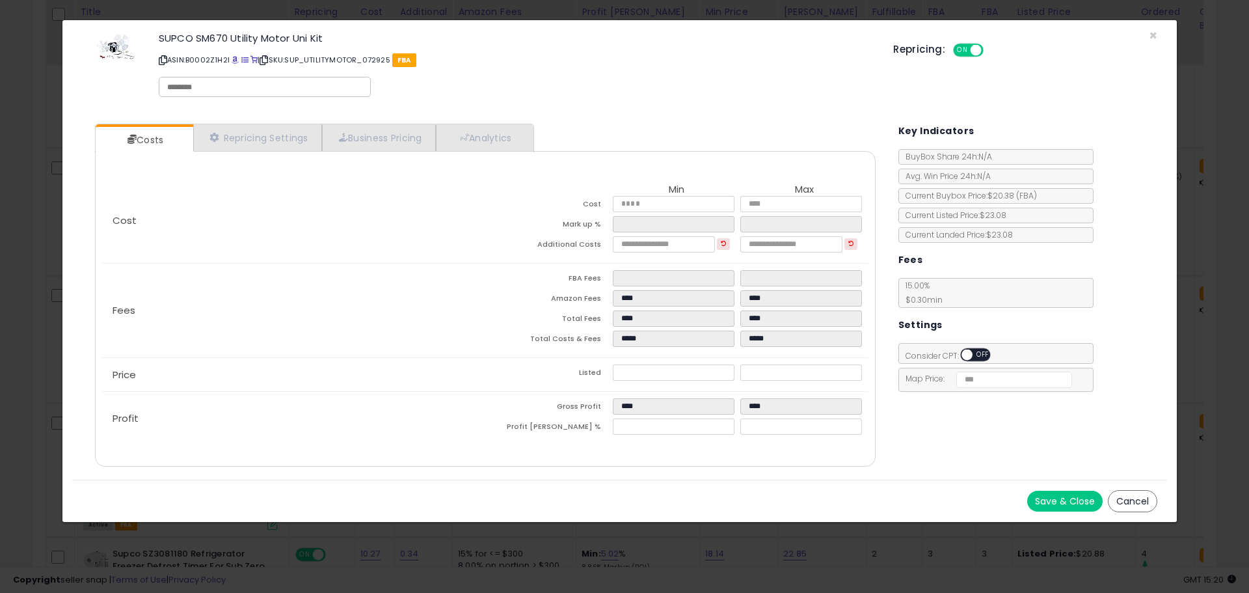
click at [172, 86] on input "text" at bounding box center [264, 87] width 195 height 12
type input "*****"
click at [1066, 493] on button "Save & Close" at bounding box center [1064, 500] width 75 height 21
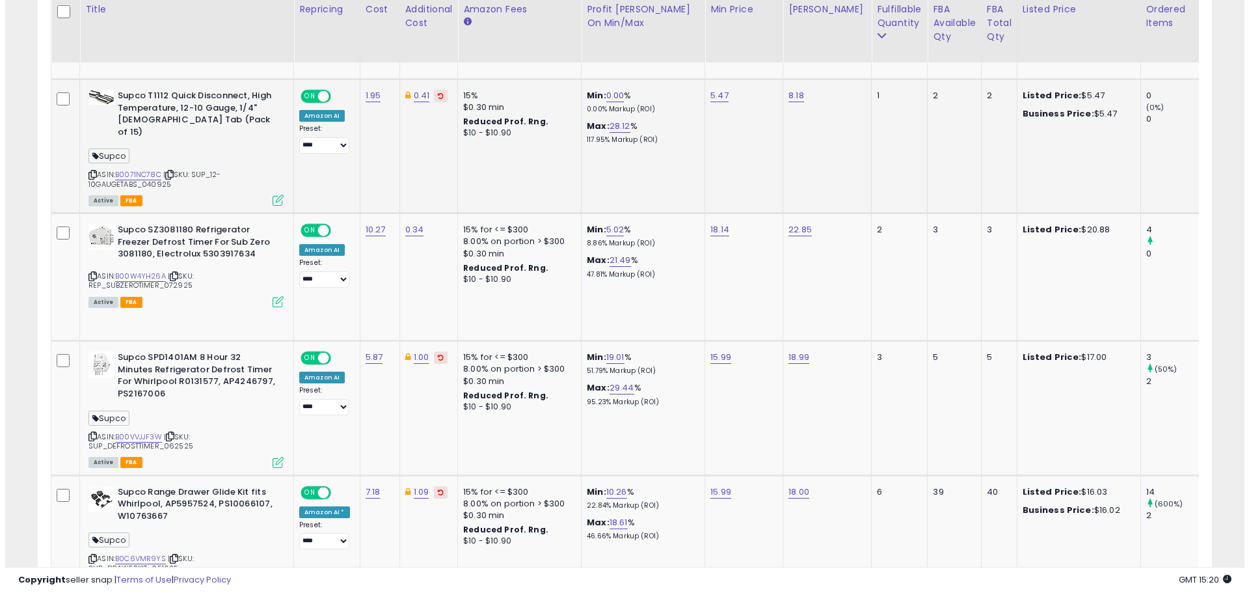
scroll to position [1288, 0]
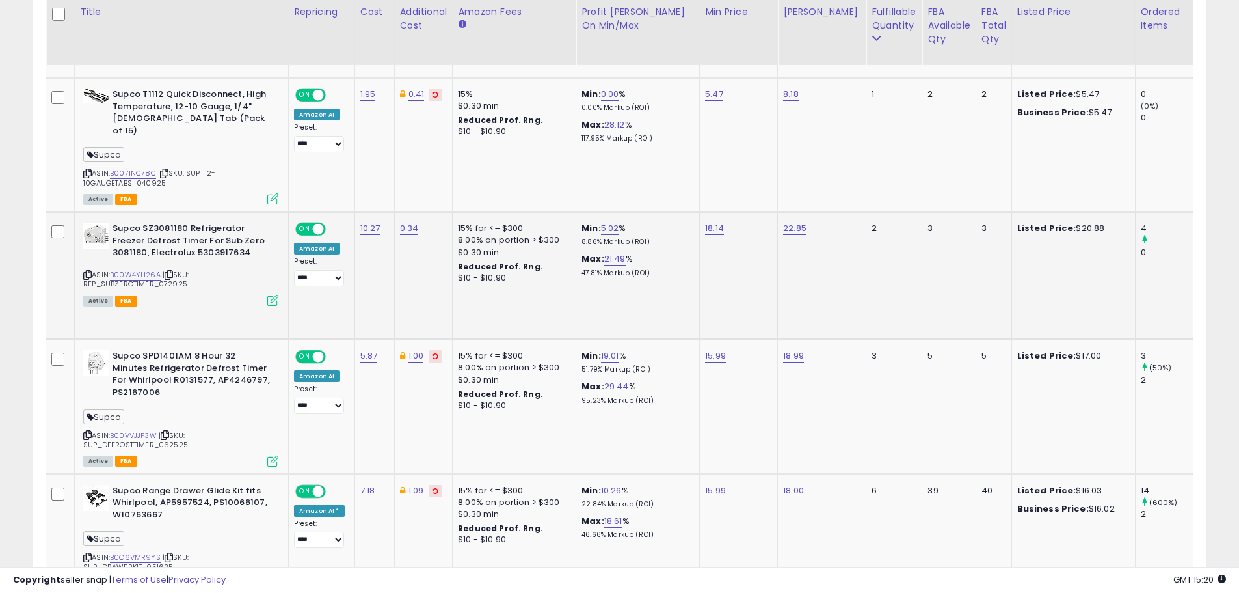
click at [273, 295] on icon at bounding box center [272, 300] width 11 height 11
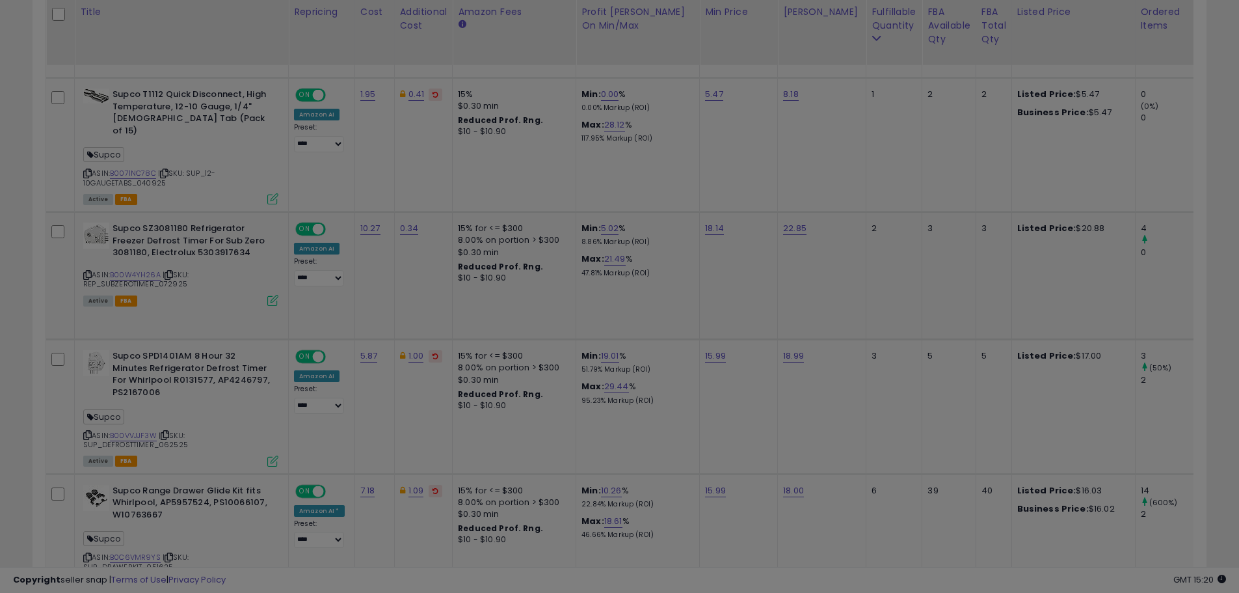
scroll to position [267, 687]
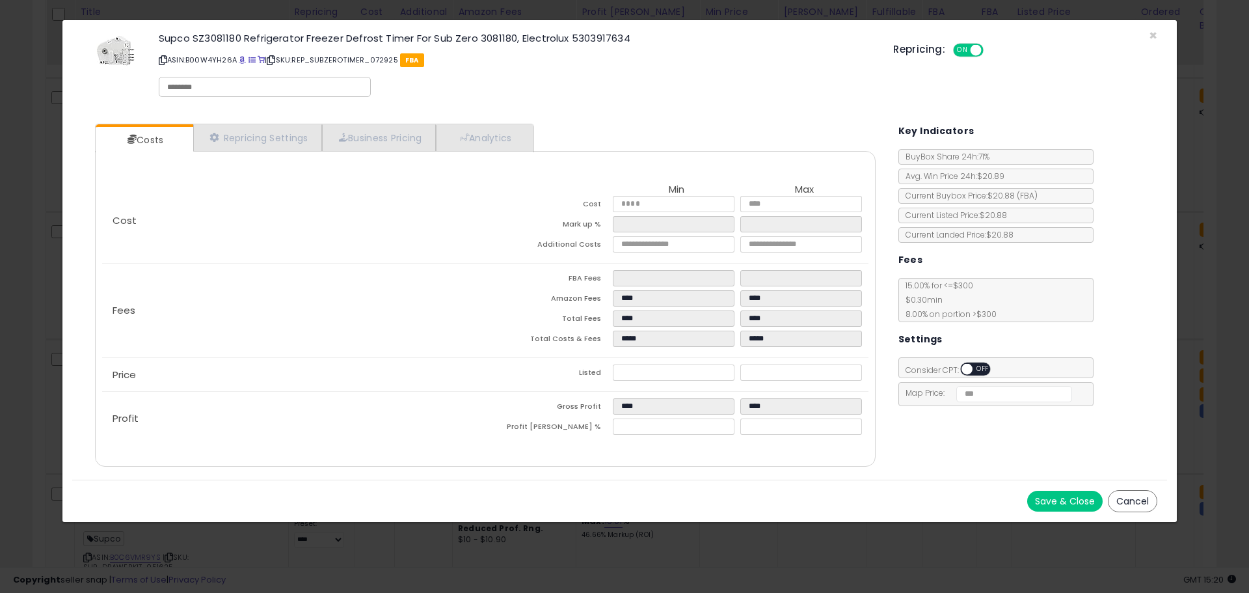
click at [183, 83] on input "text" at bounding box center [264, 87] width 195 height 12
type input "*****"
click at [1079, 494] on button "Save & Close" at bounding box center [1064, 500] width 75 height 21
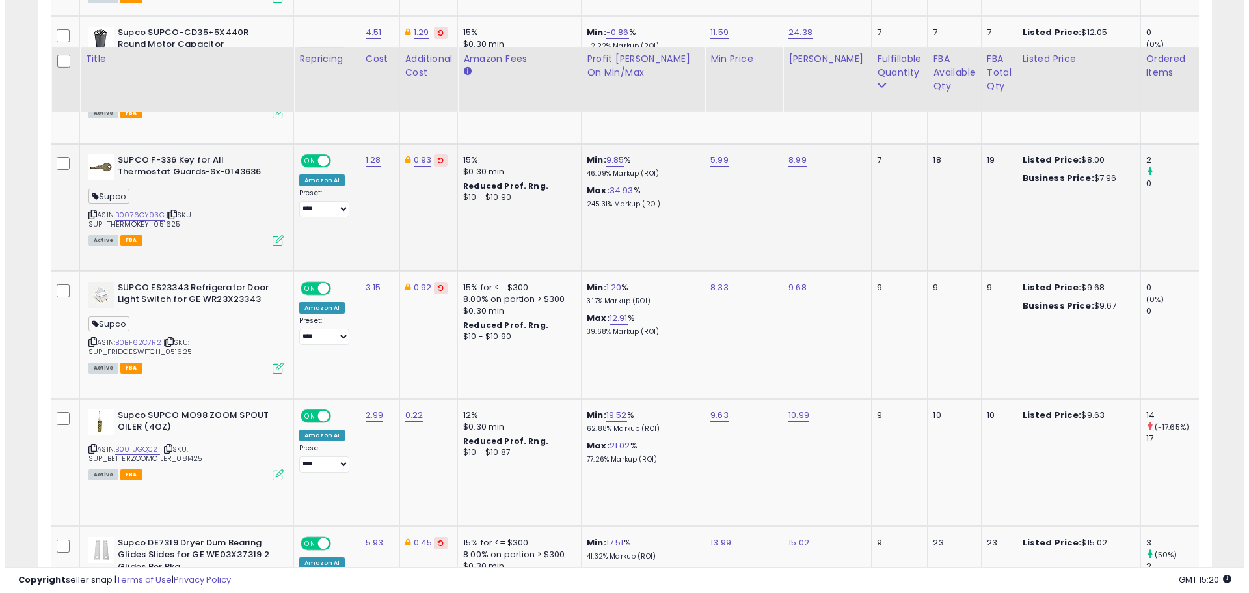
scroll to position [2004, 0]
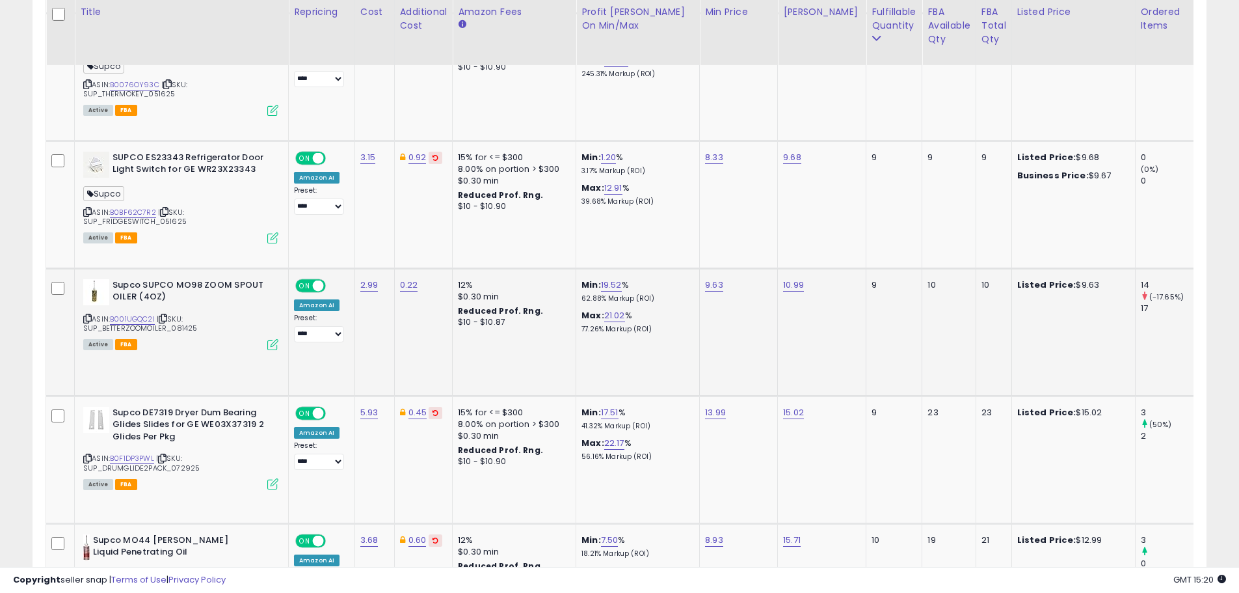
click at [269, 339] on icon at bounding box center [272, 344] width 11 height 11
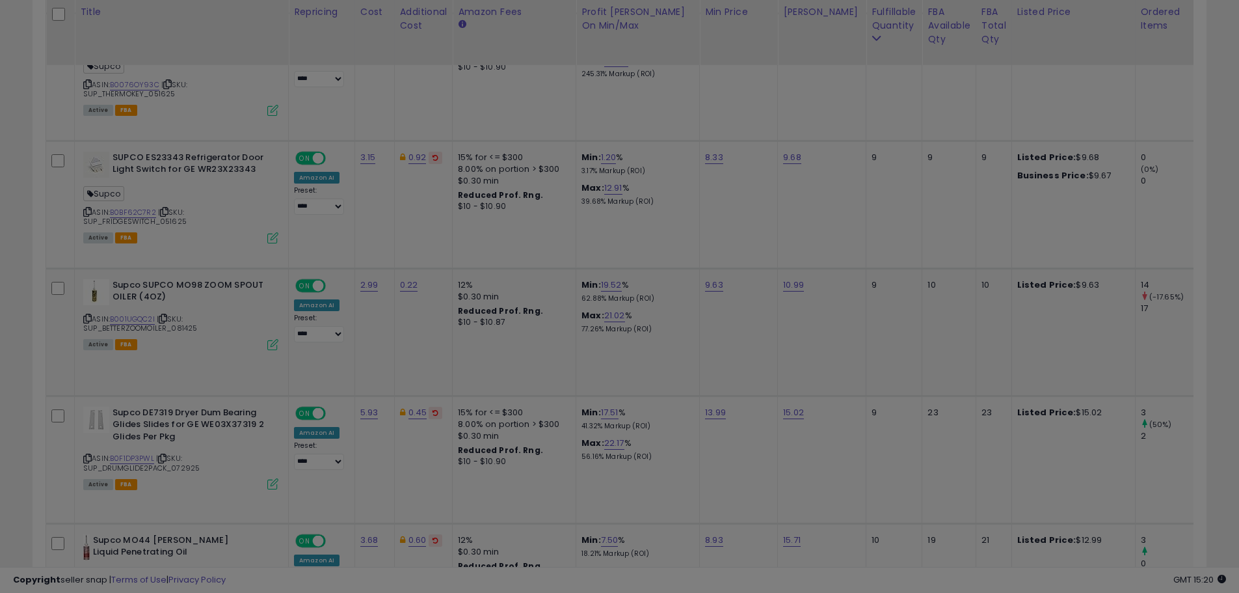
scroll to position [267, 687]
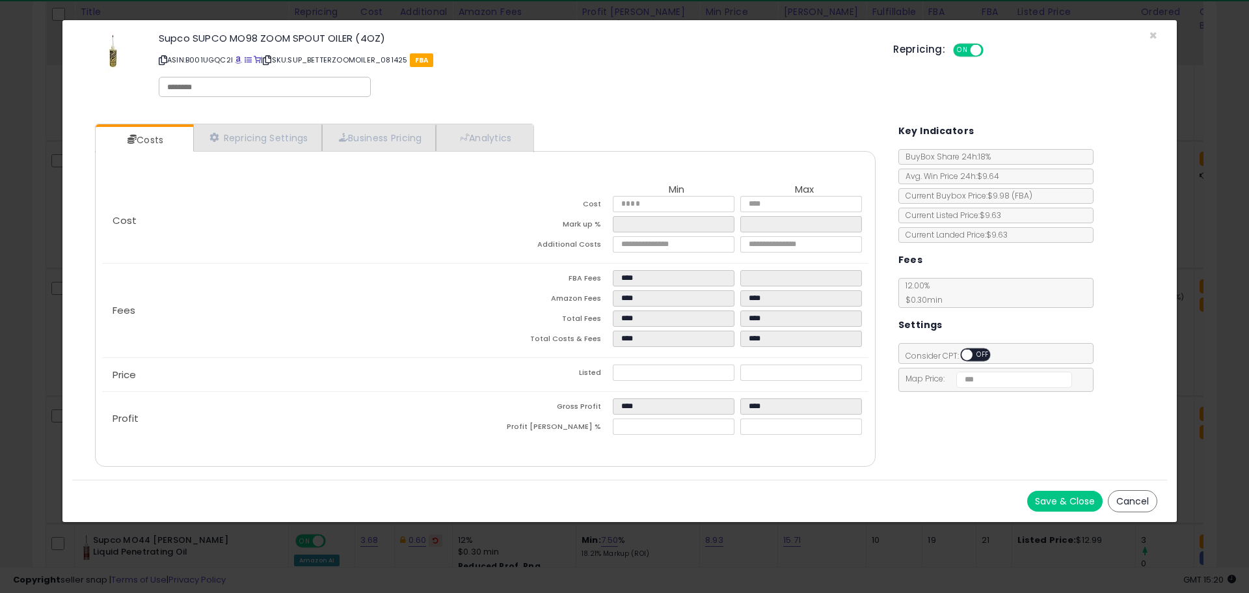
click at [182, 87] on input "text" at bounding box center [264, 87] width 195 height 12
type input "*****"
click at [1052, 502] on button "Save & Close" at bounding box center [1064, 500] width 75 height 21
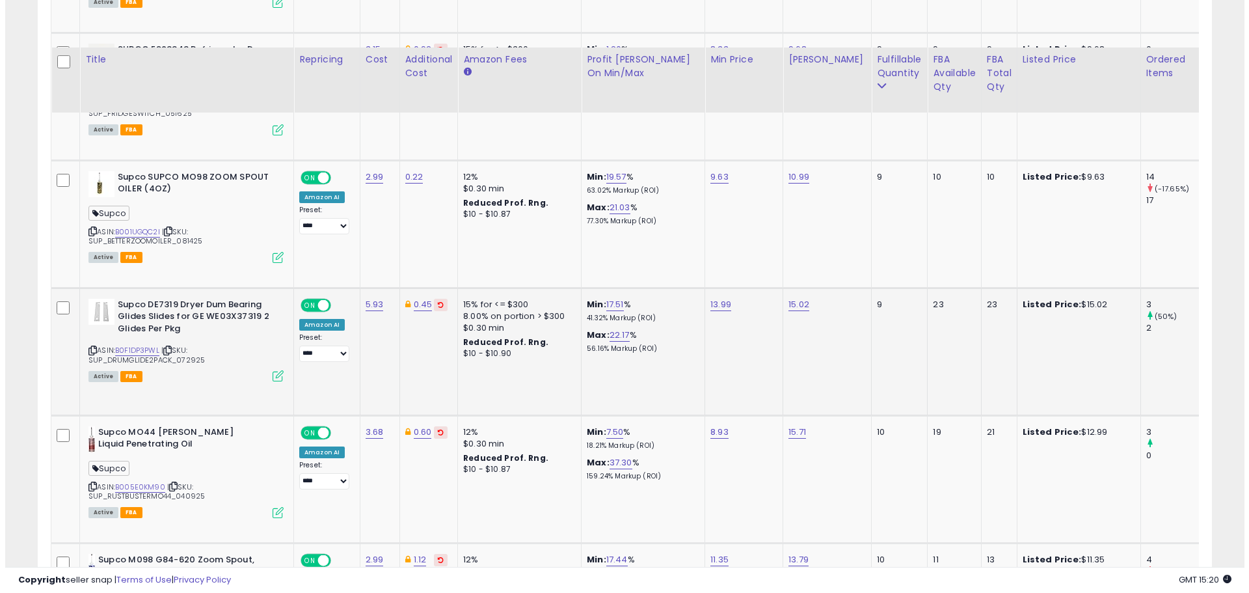
scroll to position [2264, 0]
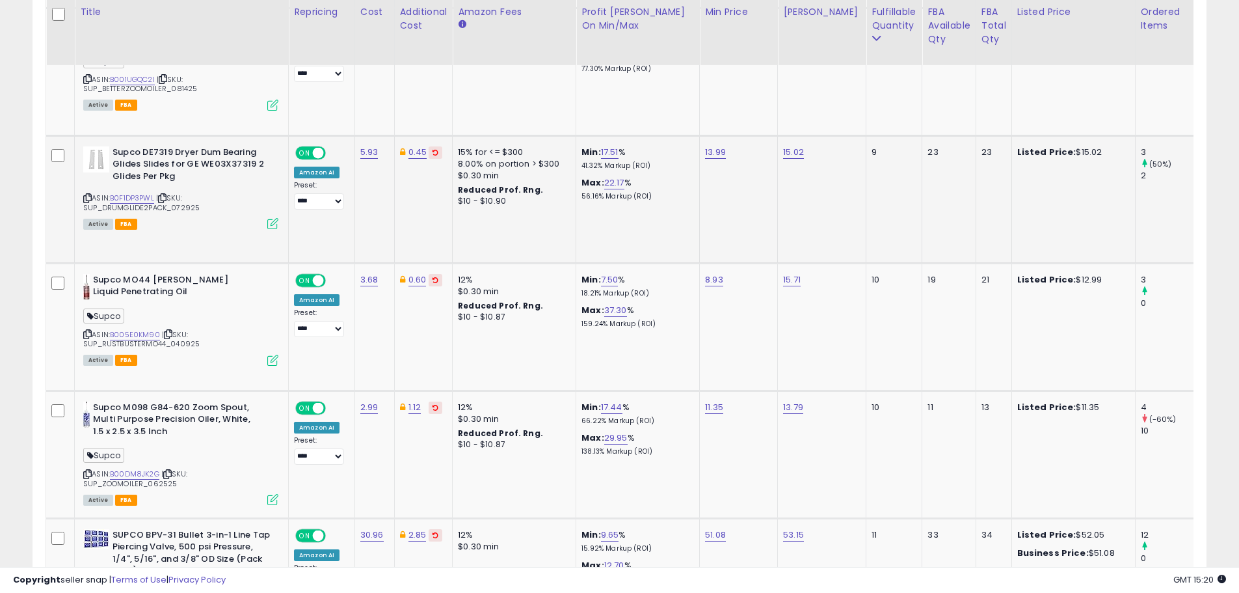
click at [275, 218] on icon at bounding box center [272, 223] width 11 height 11
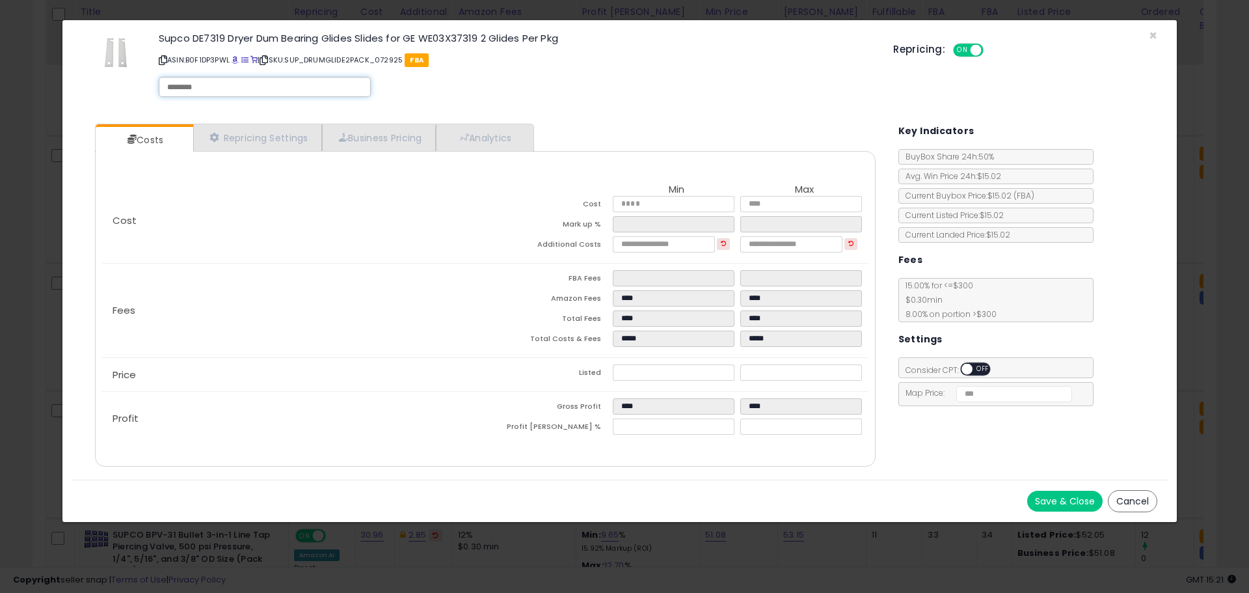
click at [197, 87] on input "text" at bounding box center [264, 87] width 195 height 12
type input "*****"
click at [1069, 502] on button "Save & Close" at bounding box center [1064, 500] width 75 height 21
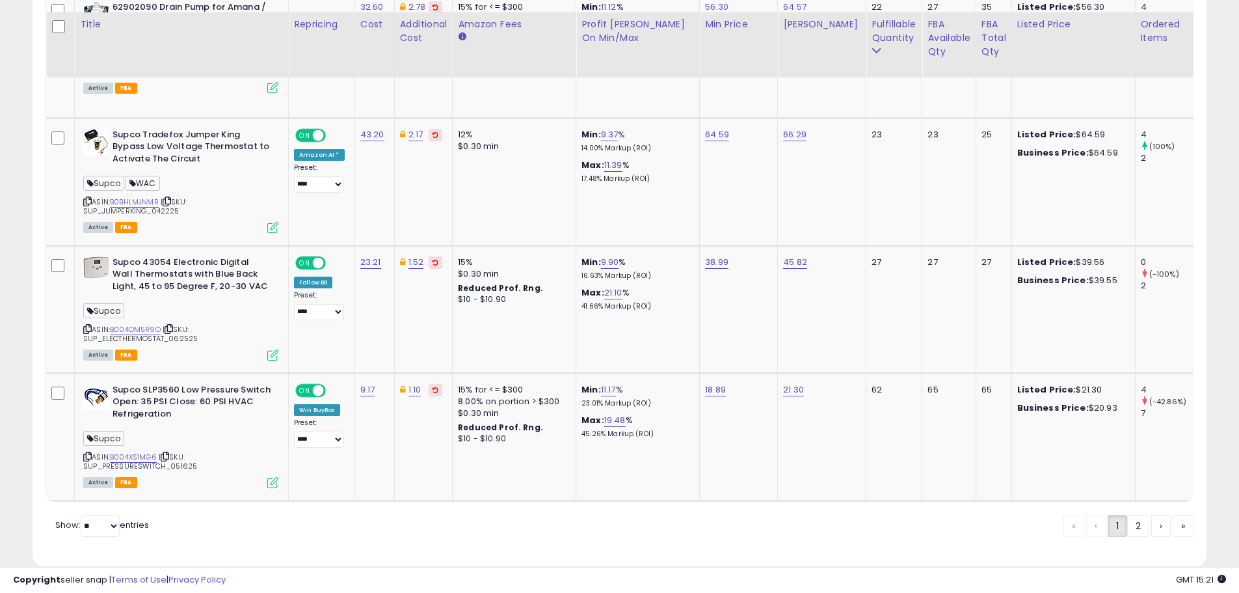
scroll to position [3467, 0]
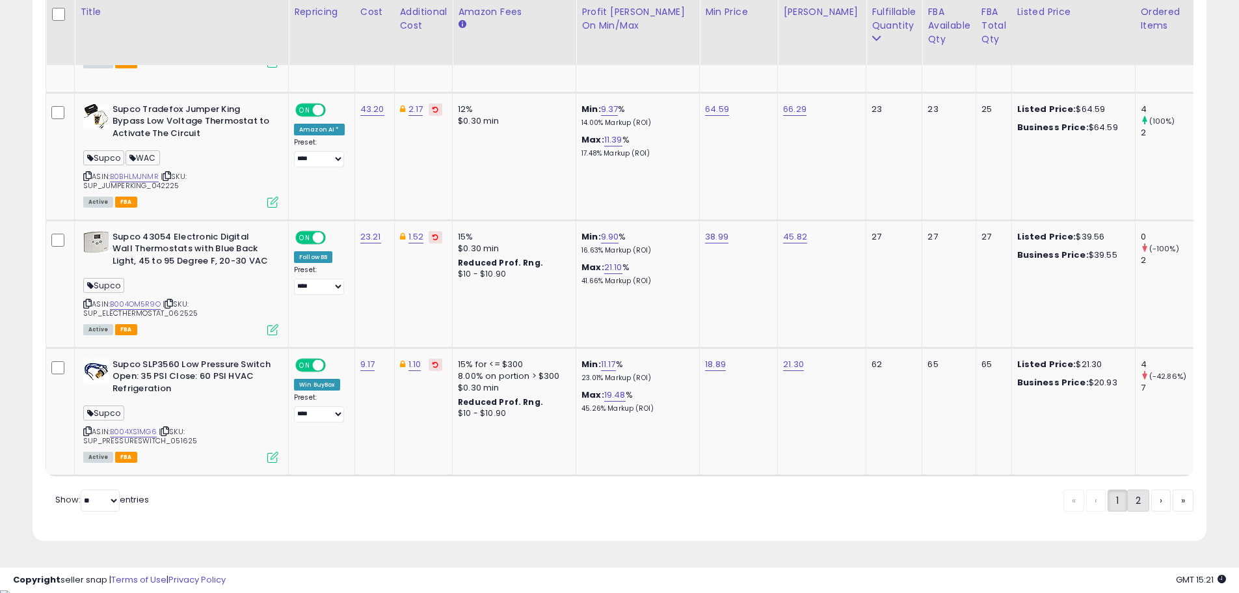
click at [1135, 501] on link "2" at bounding box center [1138, 500] width 22 height 22
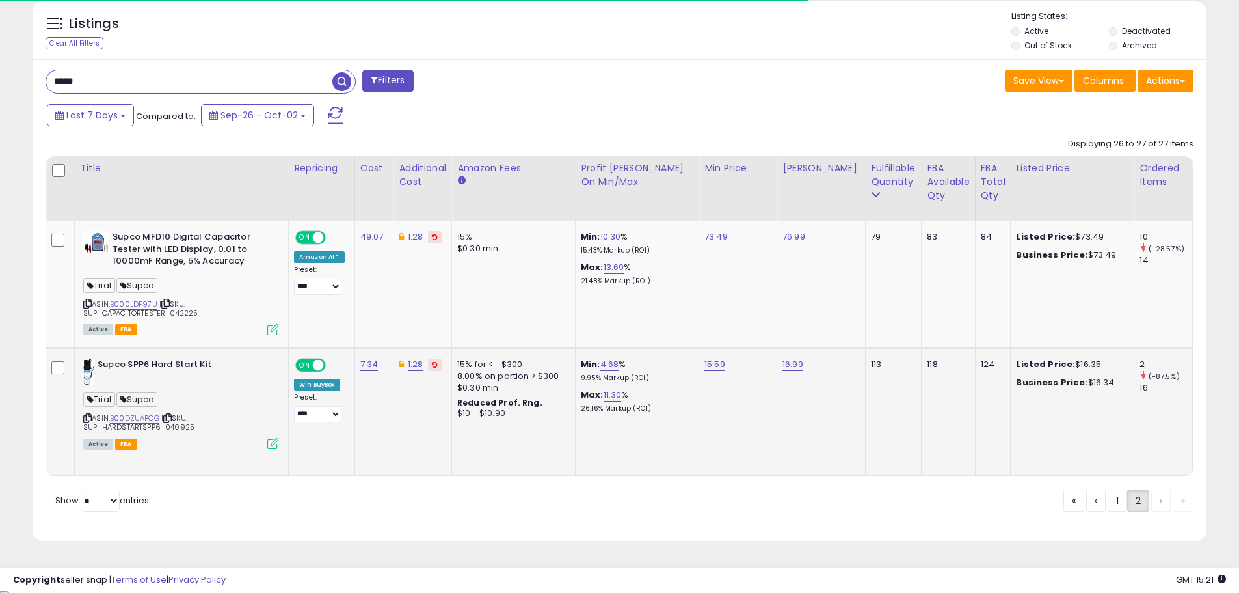
scroll to position [515, 0]
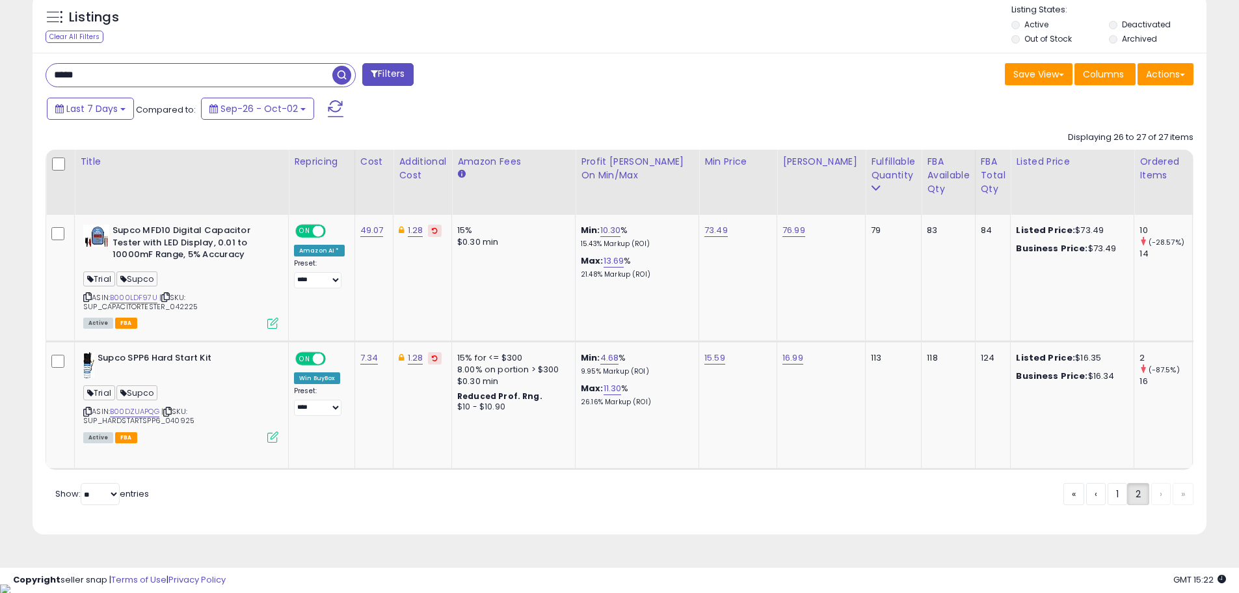
drag, startPoint x: 109, startPoint y: 76, endPoint x: 48, endPoint y: 75, distance: 61.2
click at [48, 75] on input "*****" at bounding box center [189, 75] width 286 height 23
click at [342, 74] on span "button" at bounding box center [341, 75] width 19 height 19
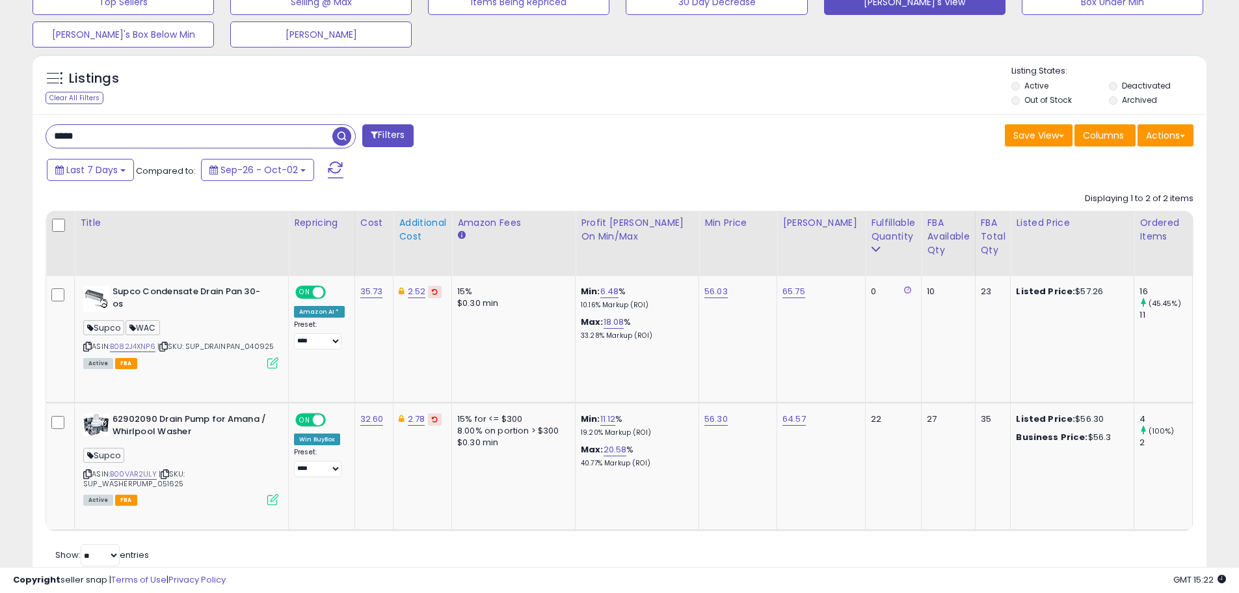
scroll to position [455, 0]
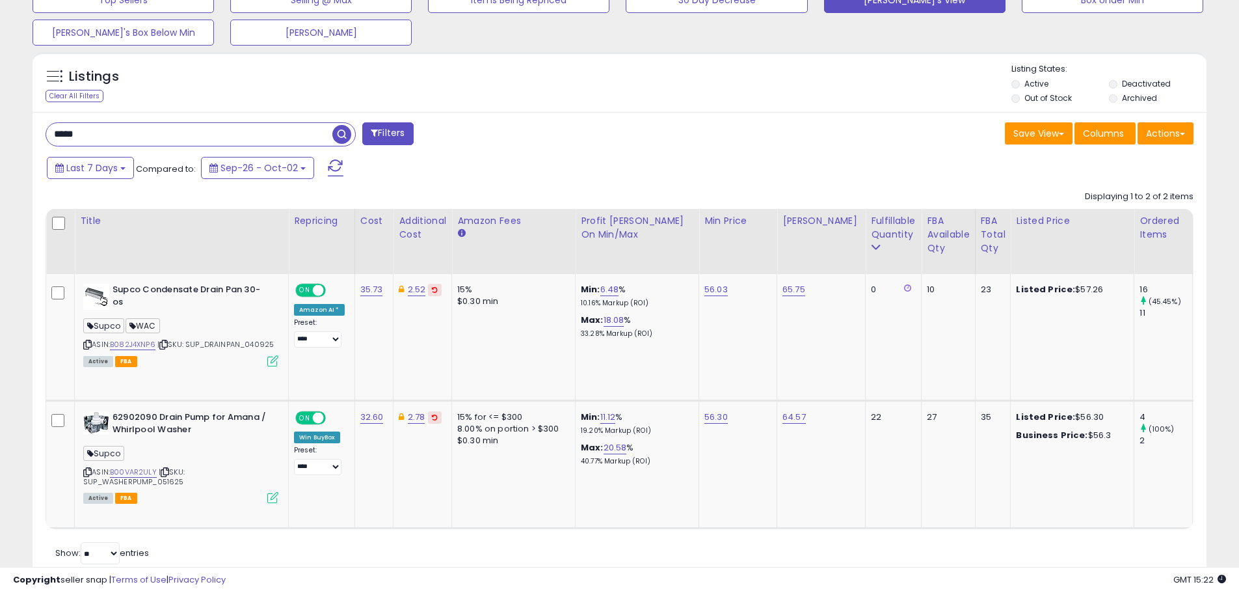
drag, startPoint x: 82, startPoint y: 133, endPoint x: 46, endPoint y: 134, distance: 36.4
click at [46, 134] on div "*****" at bounding box center [201, 134] width 310 height 24
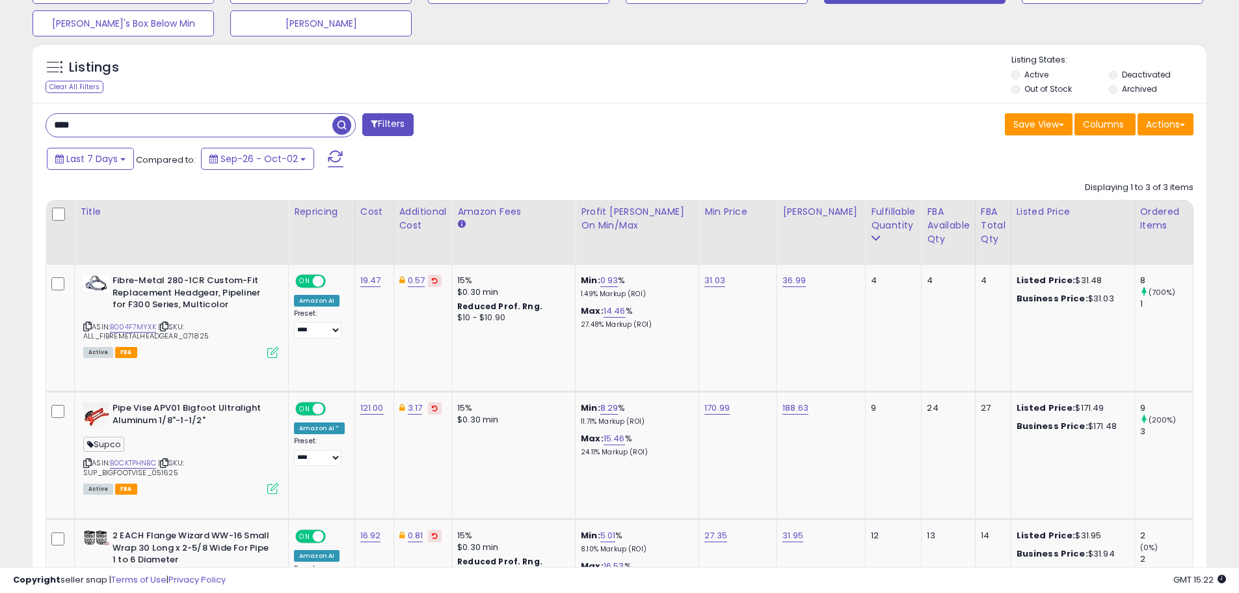
scroll to position [434, 0]
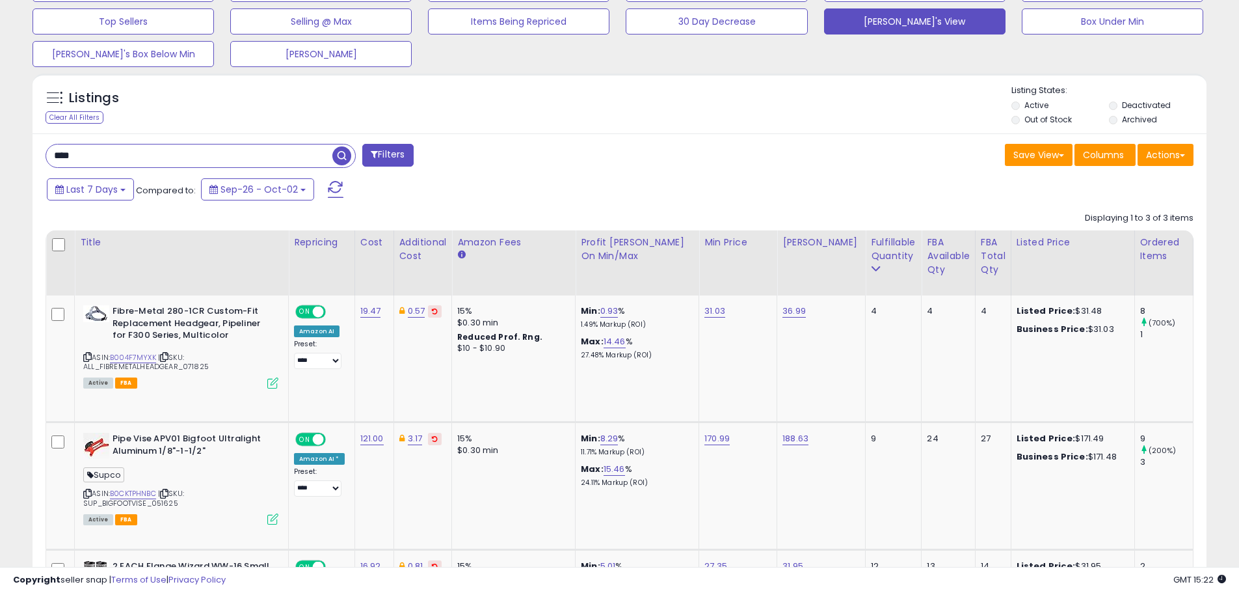
drag, startPoint x: 116, startPoint y: 152, endPoint x: 53, endPoint y: 155, distance: 62.5
click at [53, 155] on input "****" at bounding box center [189, 155] width 286 height 23
type input "*****"
click at [343, 157] on span "button" at bounding box center [341, 155] width 19 height 19
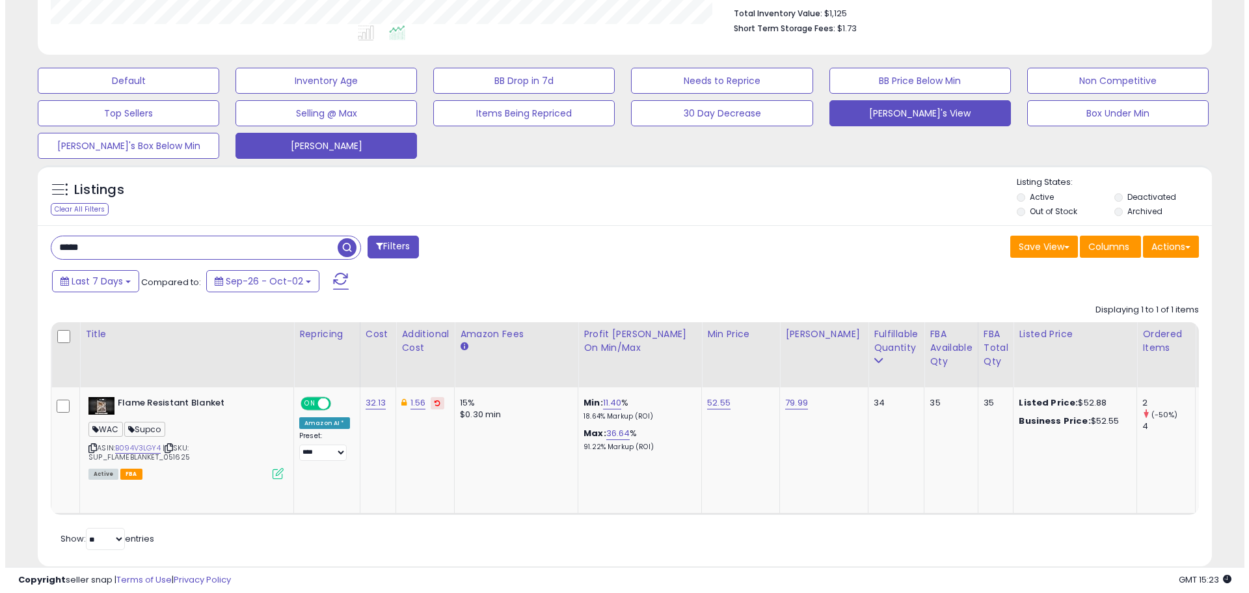
scroll to position [374, 0]
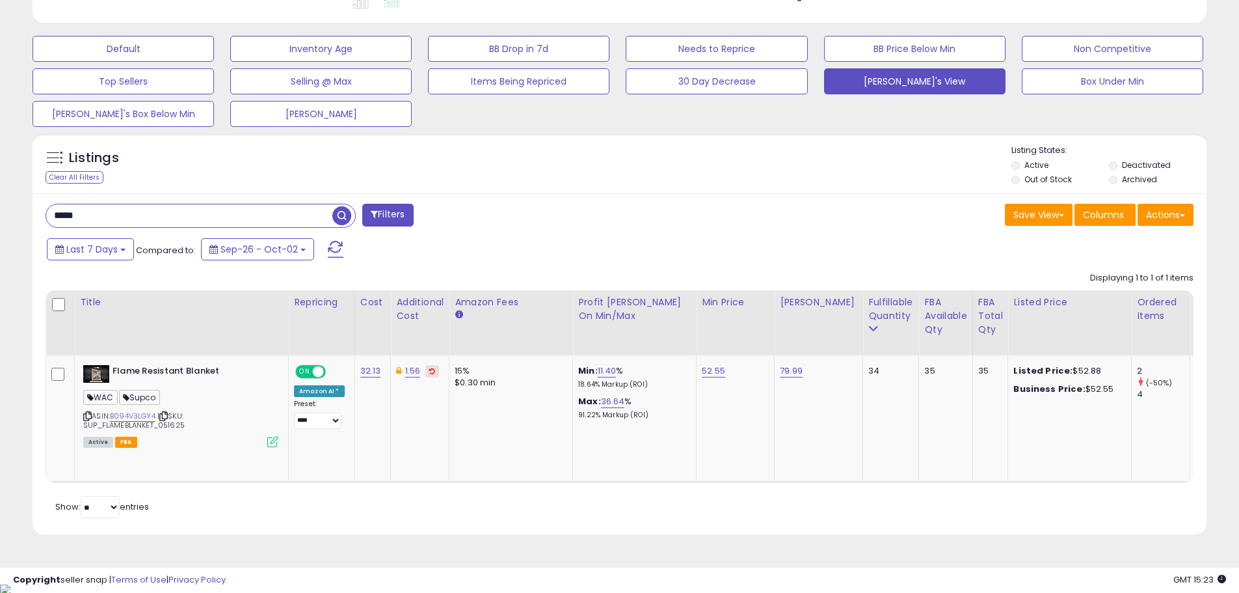
drag, startPoint x: 89, startPoint y: 213, endPoint x: 38, endPoint y: 210, distance: 50.8
click at [43, 212] on div "***** Filters" at bounding box center [328, 217] width 584 height 26
click at [400, 215] on button "Filters" at bounding box center [387, 215] width 51 height 23
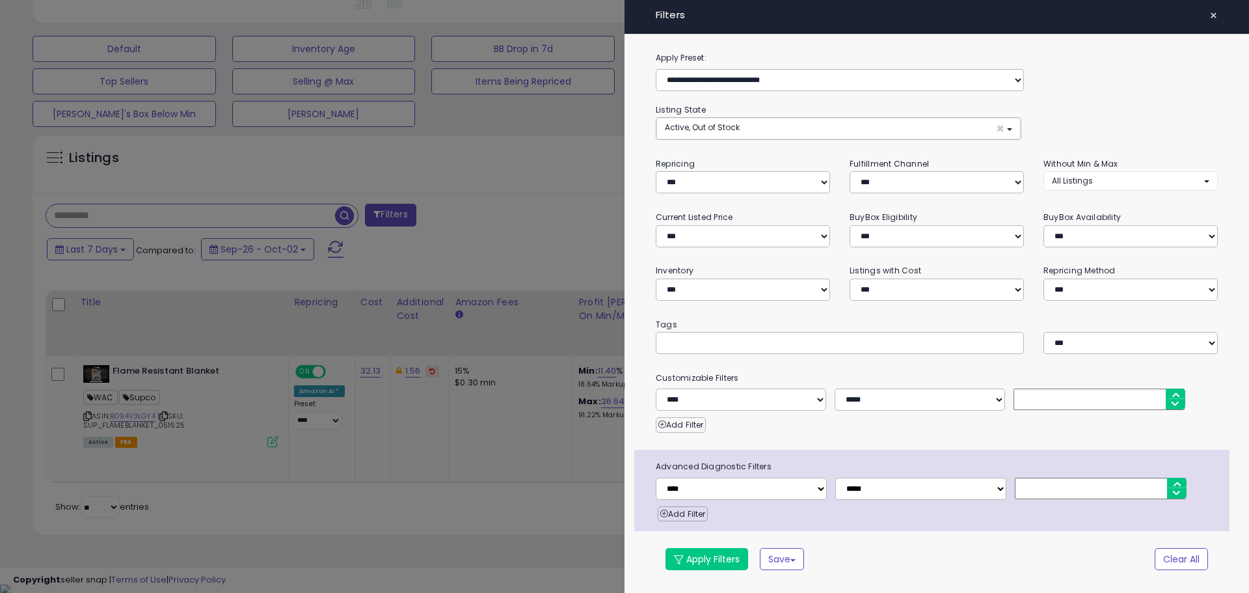
click at [681, 342] on input "text" at bounding box center [761, 342] width 195 height 13
type input "*****"
click at [716, 551] on button "Apply Filters" at bounding box center [706, 559] width 83 height 22
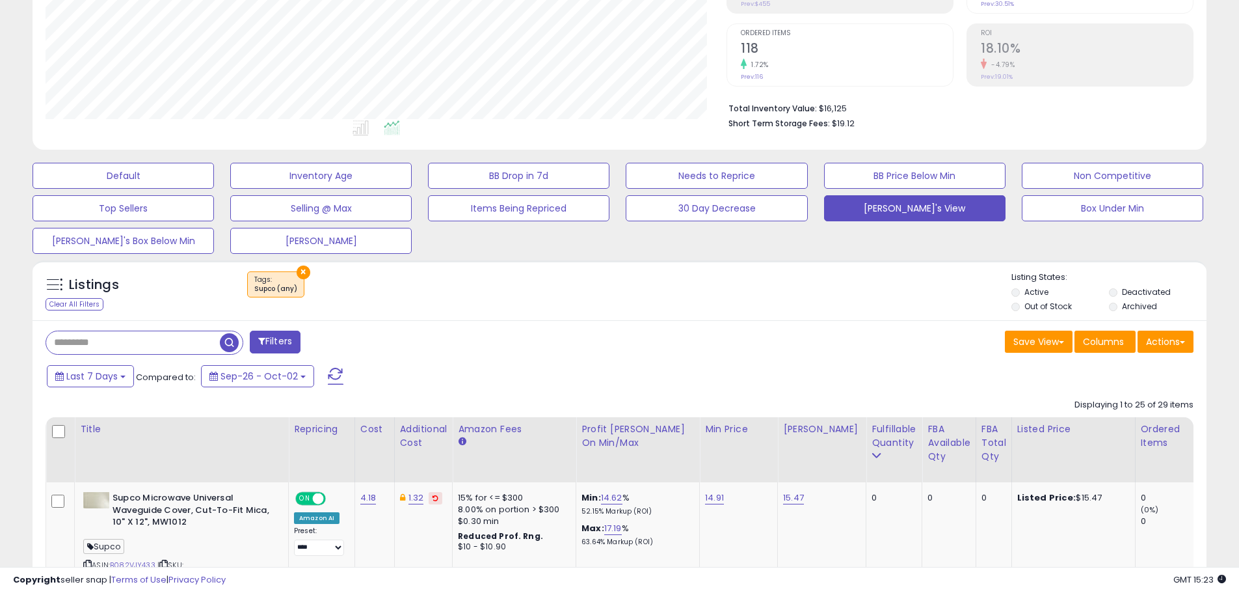
scroll to position [312, 0]
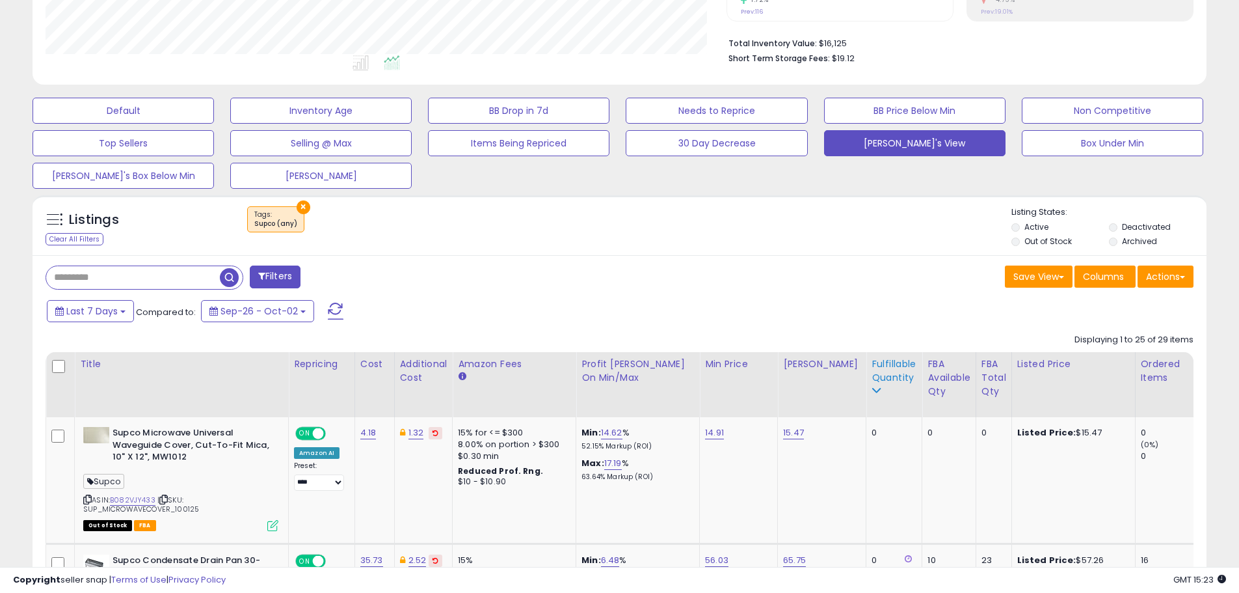
click at [873, 370] on div "Fulfillable Quantity" at bounding box center [894, 370] width 45 height 27
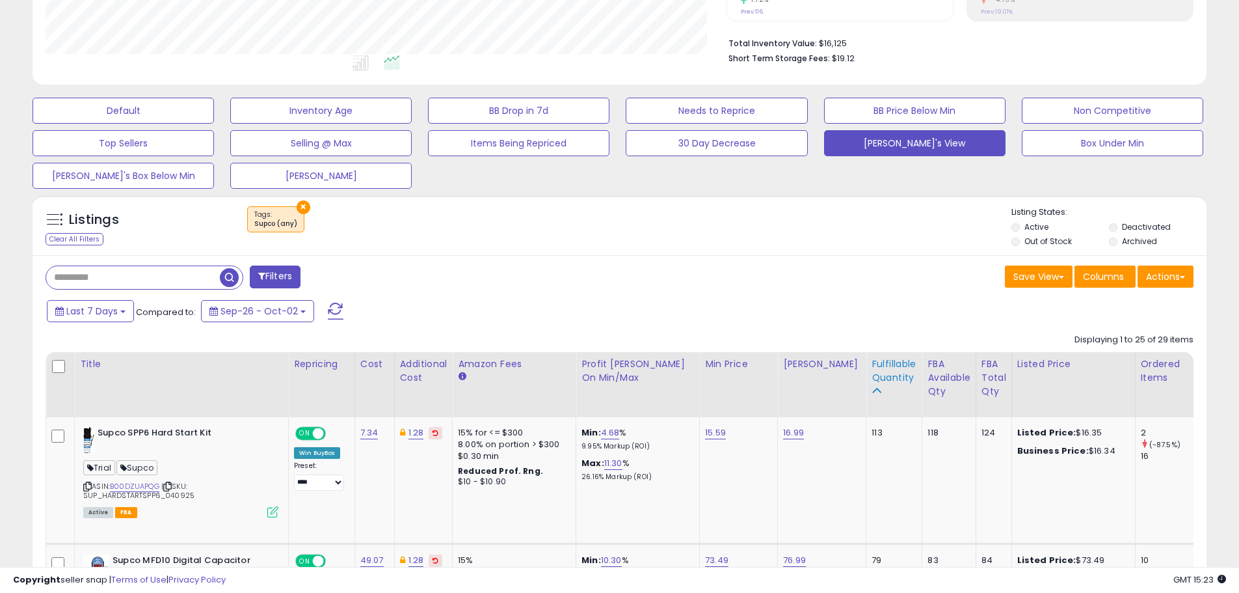
click at [879, 364] on div "Fulfillable Quantity" at bounding box center [894, 370] width 45 height 27
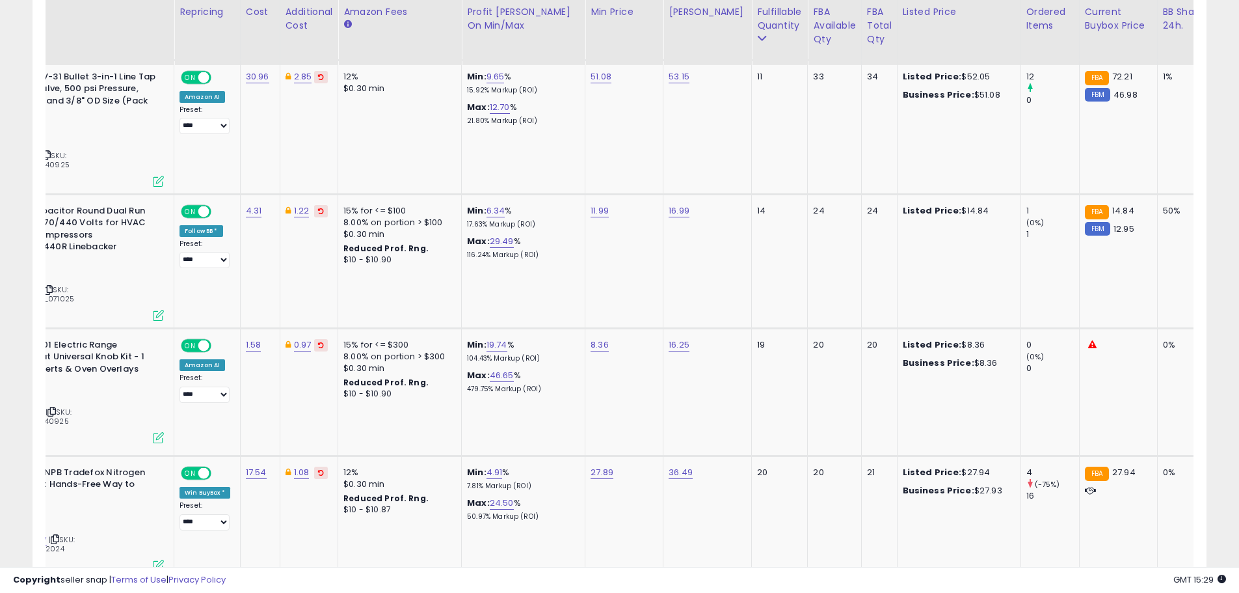
scroll to position [0, 112]
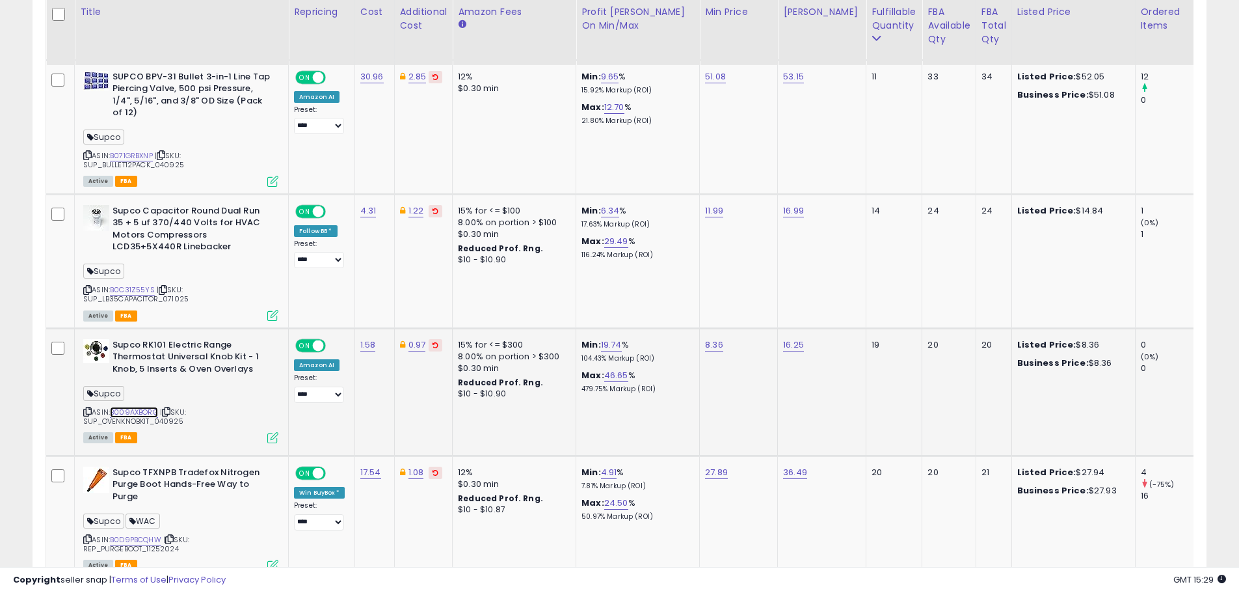
click at [129, 407] on link "B009AXBORG" at bounding box center [134, 412] width 48 height 11
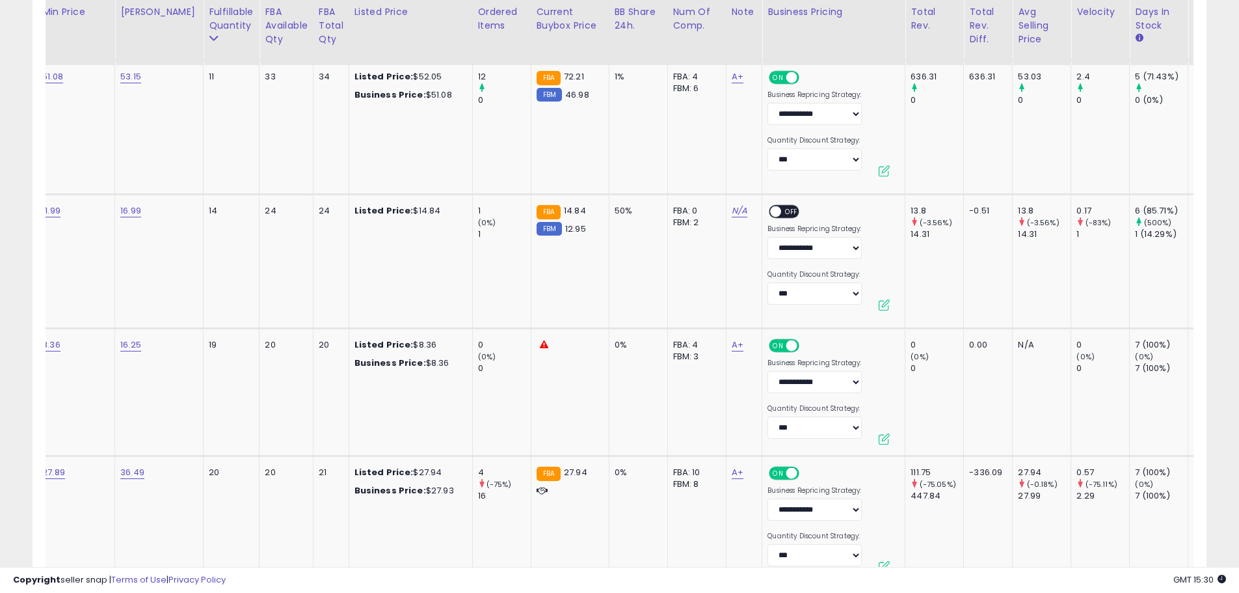
scroll to position [0, 768]
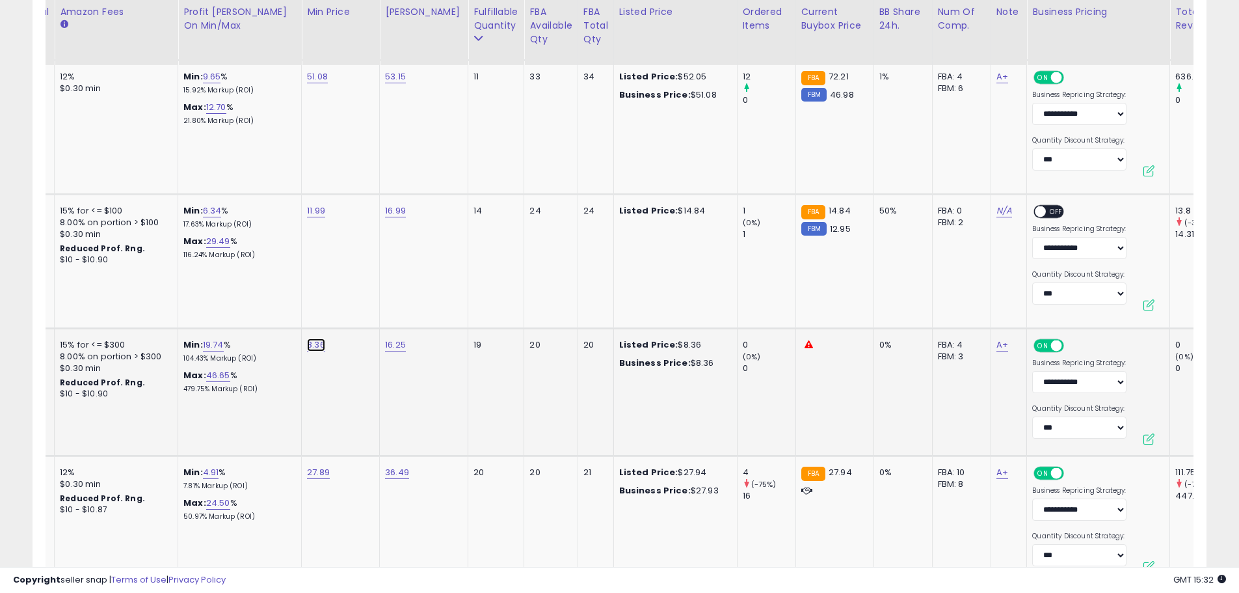
click at [311, 338] on link "8.36" at bounding box center [316, 344] width 18 height 13
type input "****"
click at [334, 308] on span at bounding box center [329, 306] width 8 height 8
type input "****"
click at [357, 302] on icon "submit" at bounding box center [353, 305] width 8 height 8
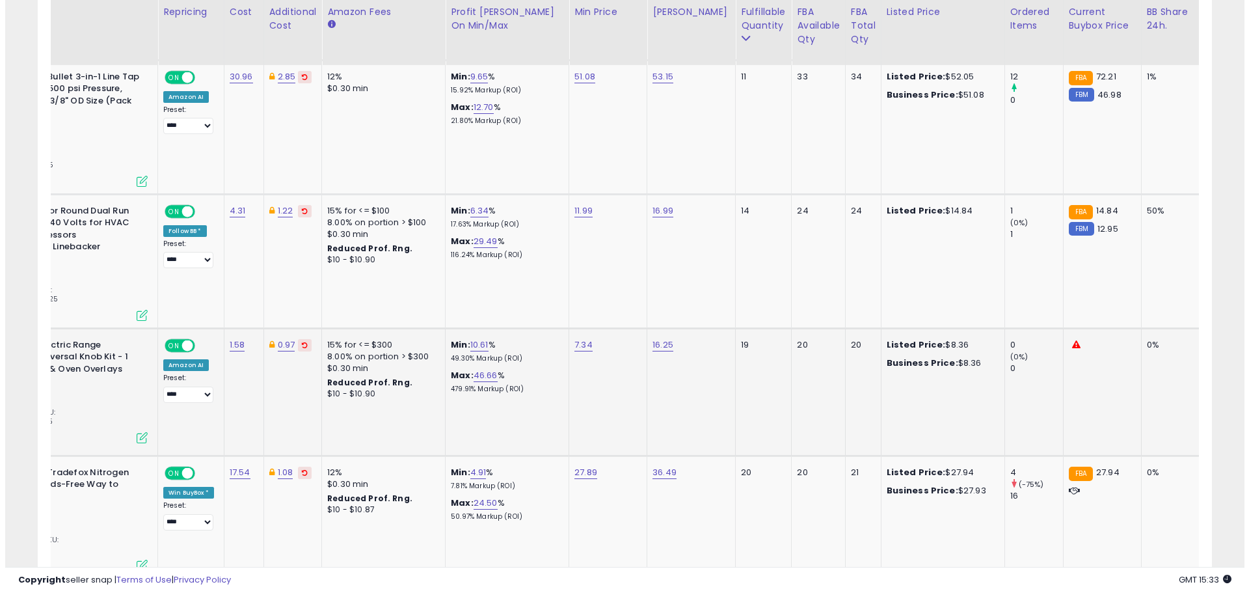
scroll to position [0, 0]
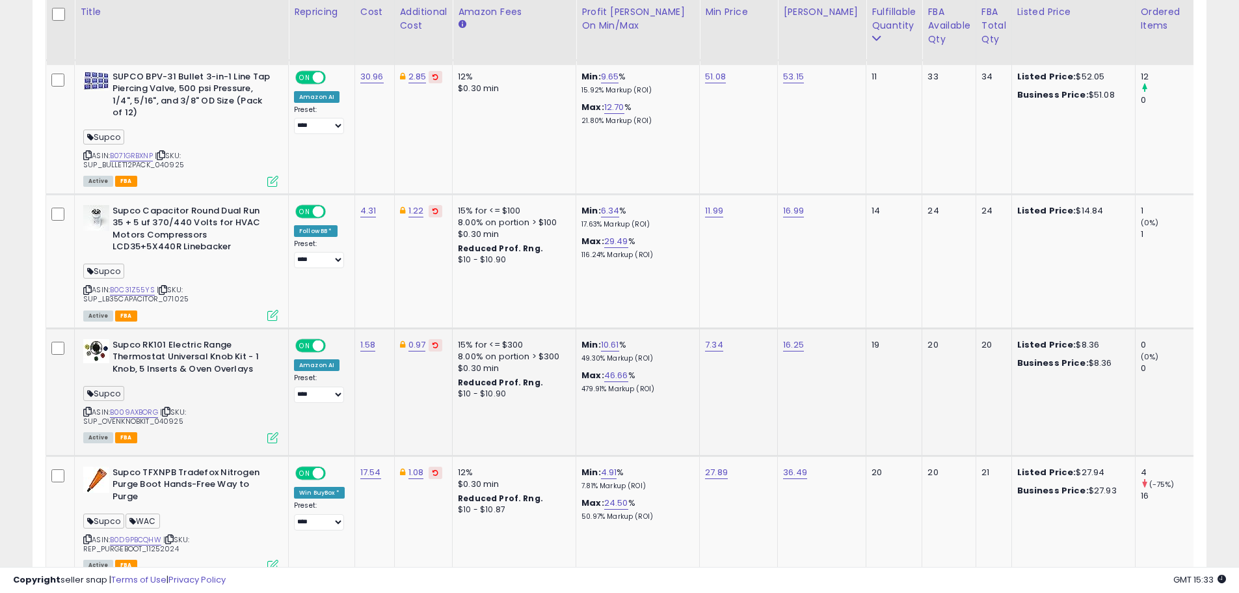
click at [273, 432] on icon at bounding box center [272, 437] width 11 height 11
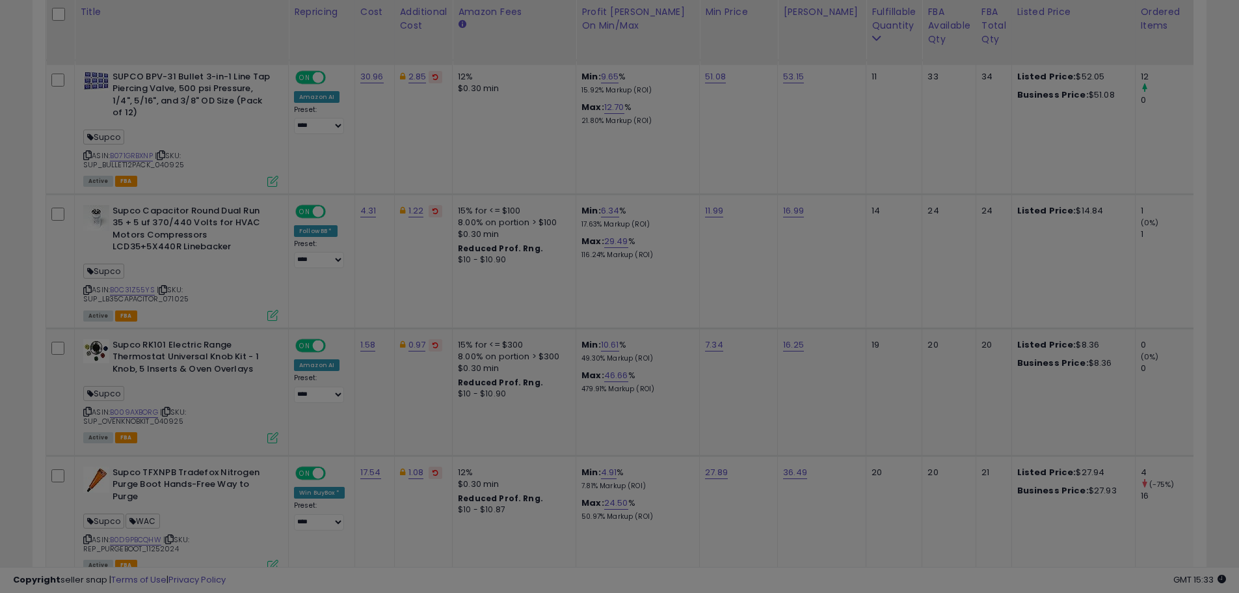
scroll to position [267, 687]
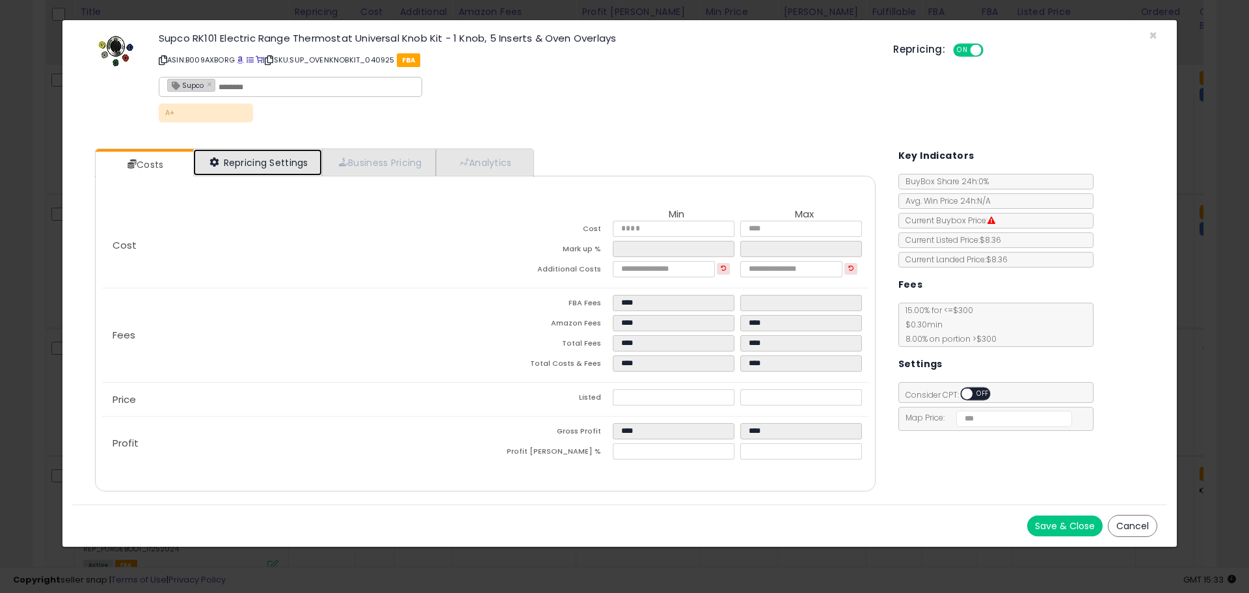
click at [277, 168] on link "Repricing Settings" at bounding box center [257, 162] width 129 height 27
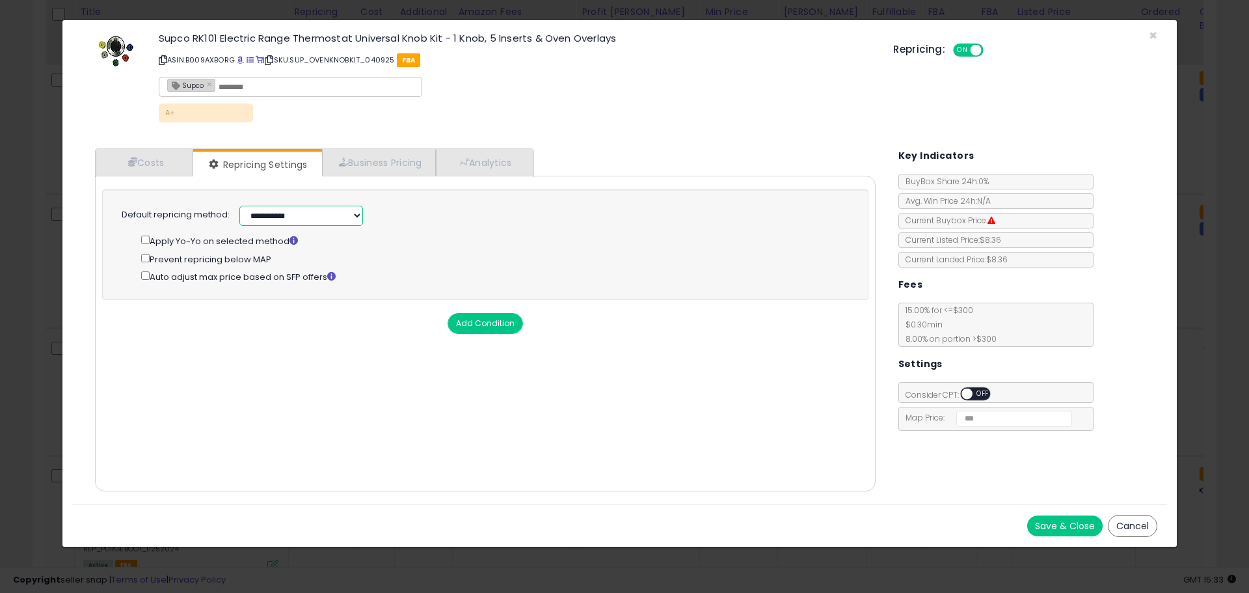
click at [359, 214] on select "**********" at bounding box center [301, 216] width 124 height 20
select select "**********"
click at [239, 206] on select "**********" at bounding box center [301, 216] width 124 height 20
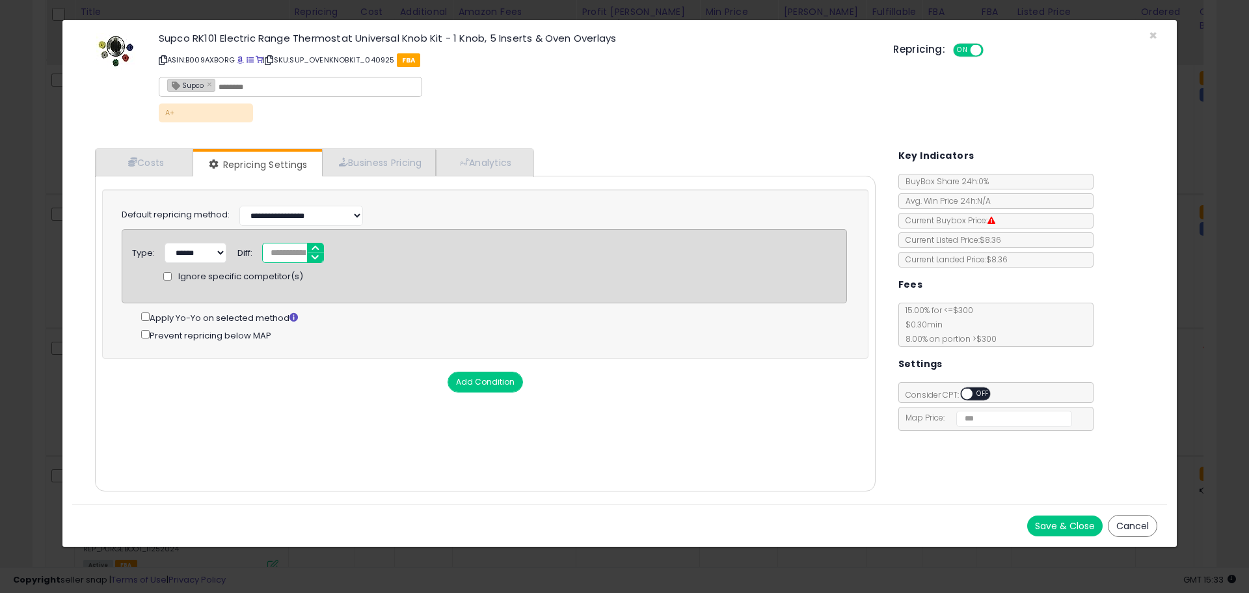
drag, startPoint x: 277, startPoint y: 251, endPoint x: 268, endPoint y: 251, distance: 9.1
click at [268, 251] on input "*" at bounding box center [293, 253] width 62 height 20
type input "****"
click at [1057, 522] on button "Save & Close" at bounding box center [1064, 525] width 75 height 21
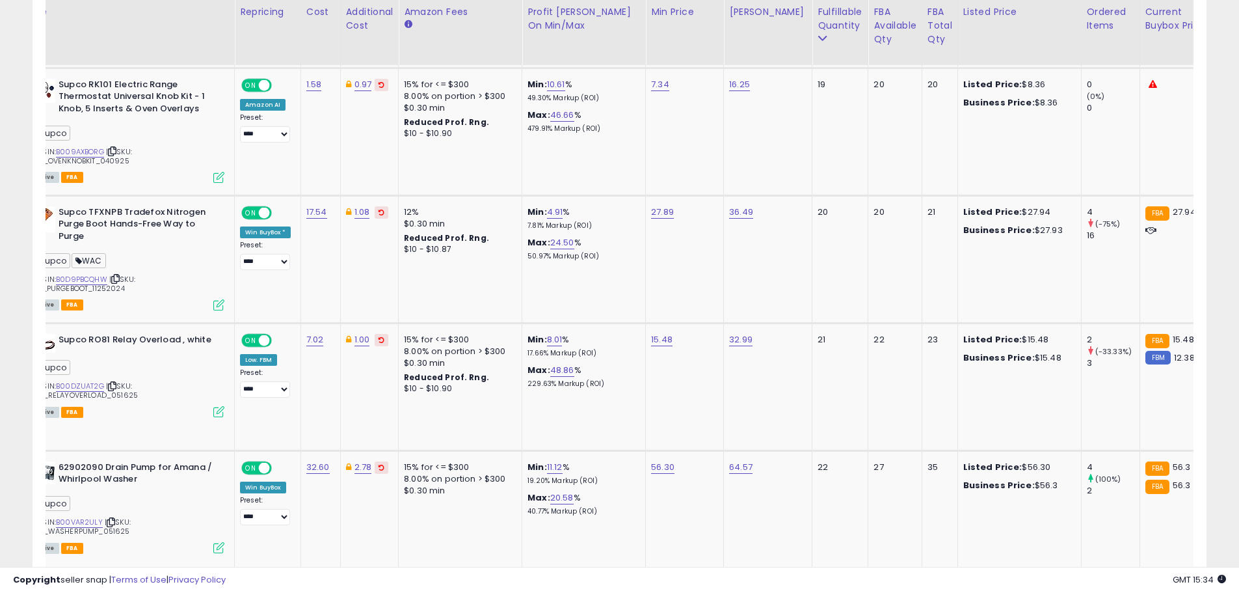
scroll to position [0, 49]
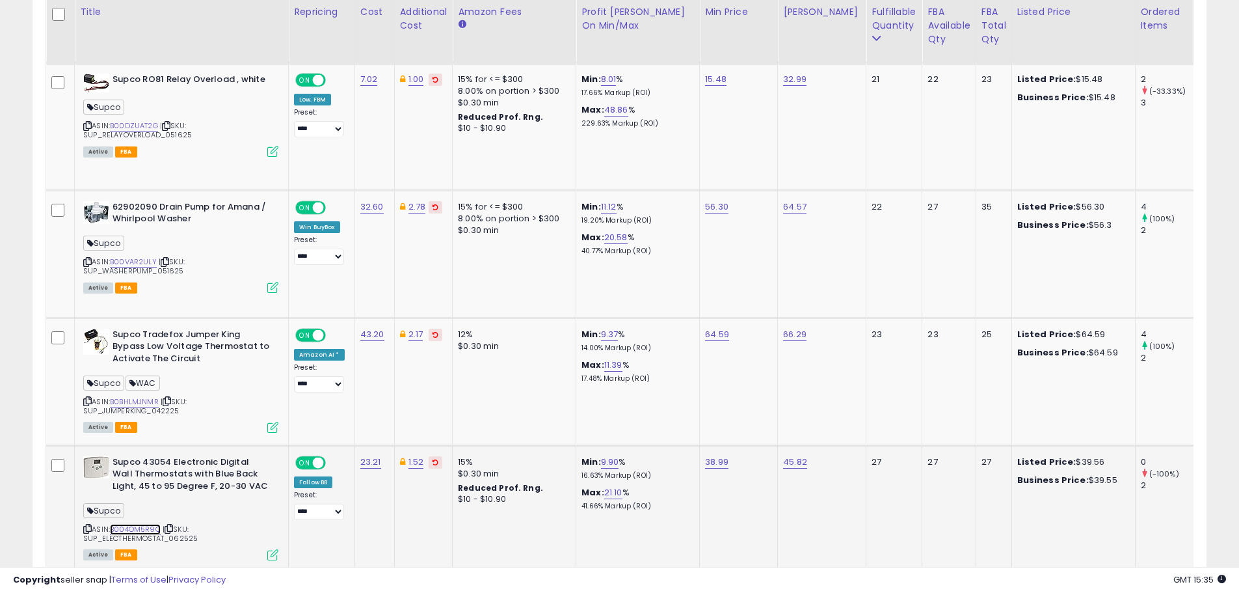
click at [144, 524] on link "B004OM5R9O" at bounding box center [135, 529] width 51 height 11
click at [271, 549] on icon at bounding box center [272, 554] width 11 height 11
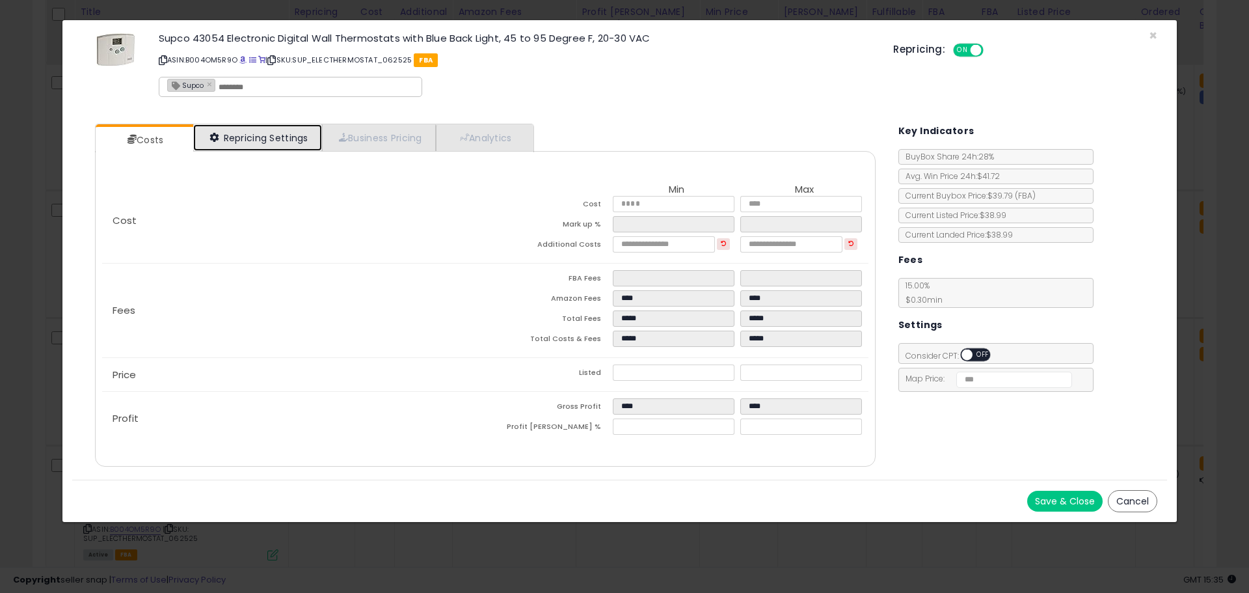
click at [237, 140] on link "Repricing Settings" at bounding box center [257, 137] width 129 height 27
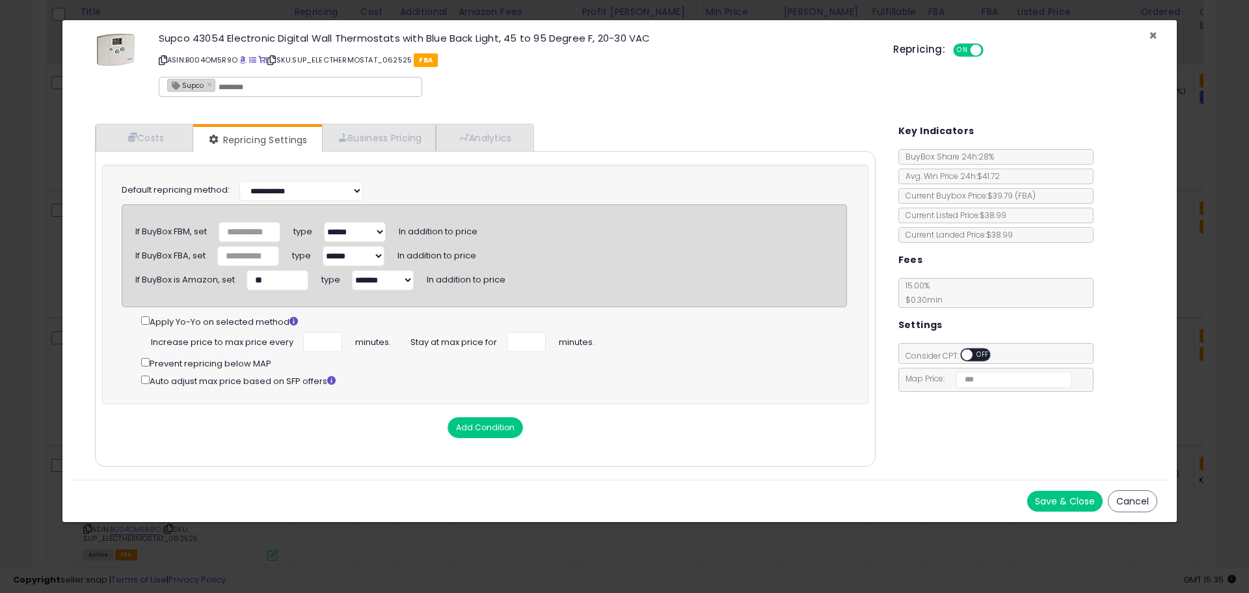
click at [1154, 32] on span "×" at bounding box center [1153, 35] width 8 height 19
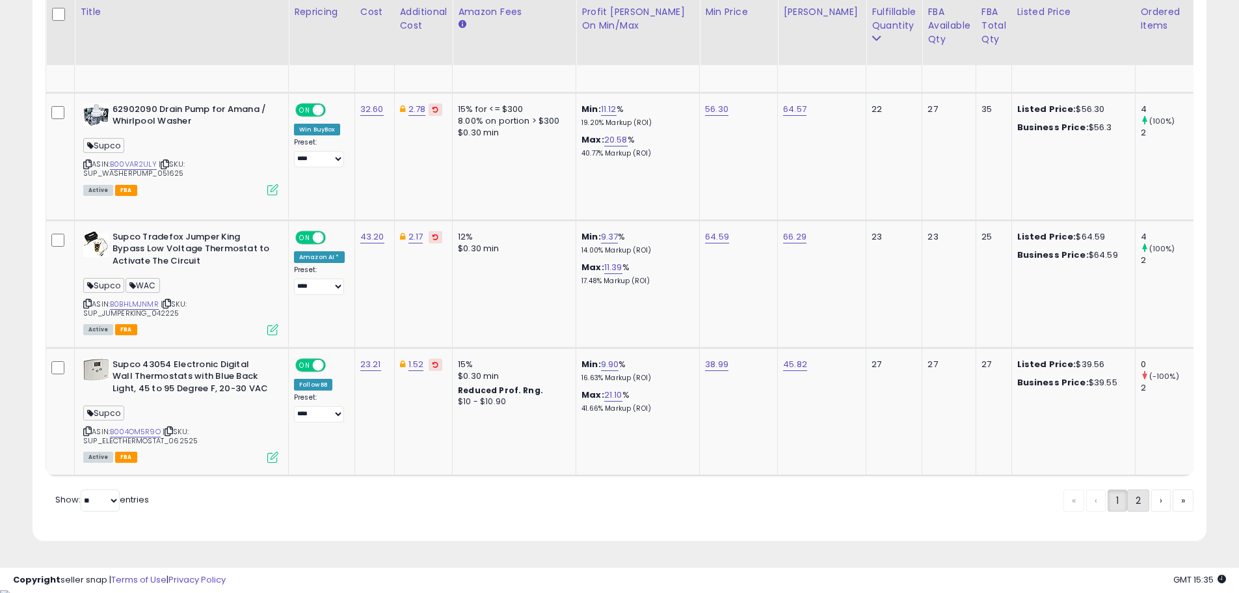
click at [1132, 503] on link "2" at bounding box center [1138, 500] width 22 height 22
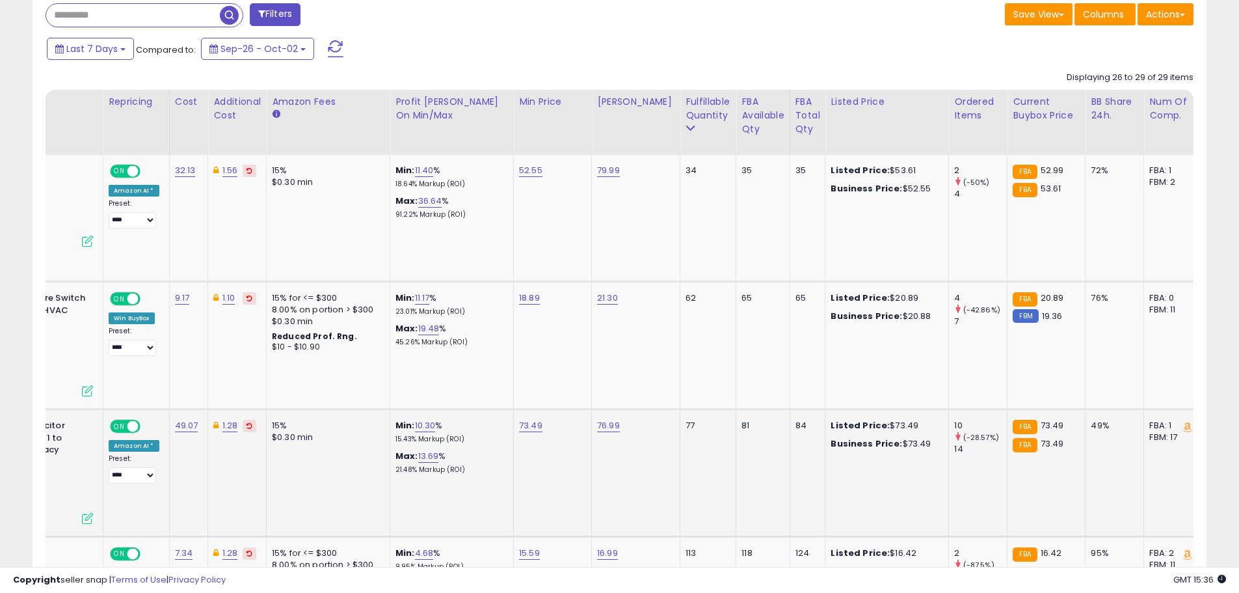
scroll to position [0, 181]
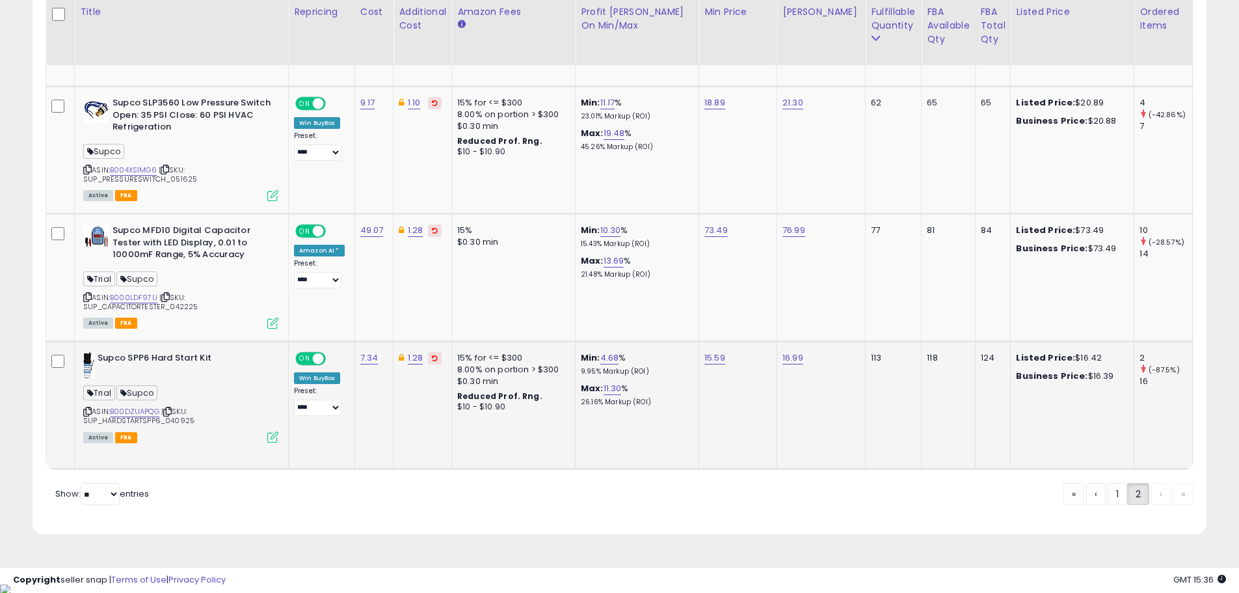
click at [275, 436] on icon at bounding box center [272, 436] width 11 height 11
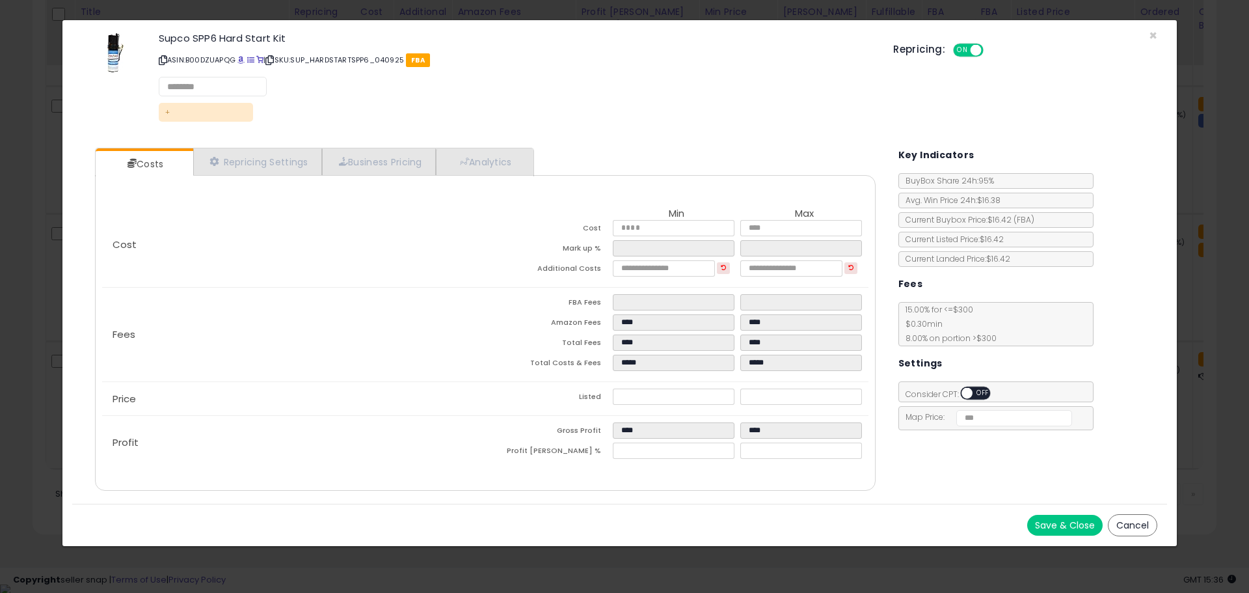
select select "******"
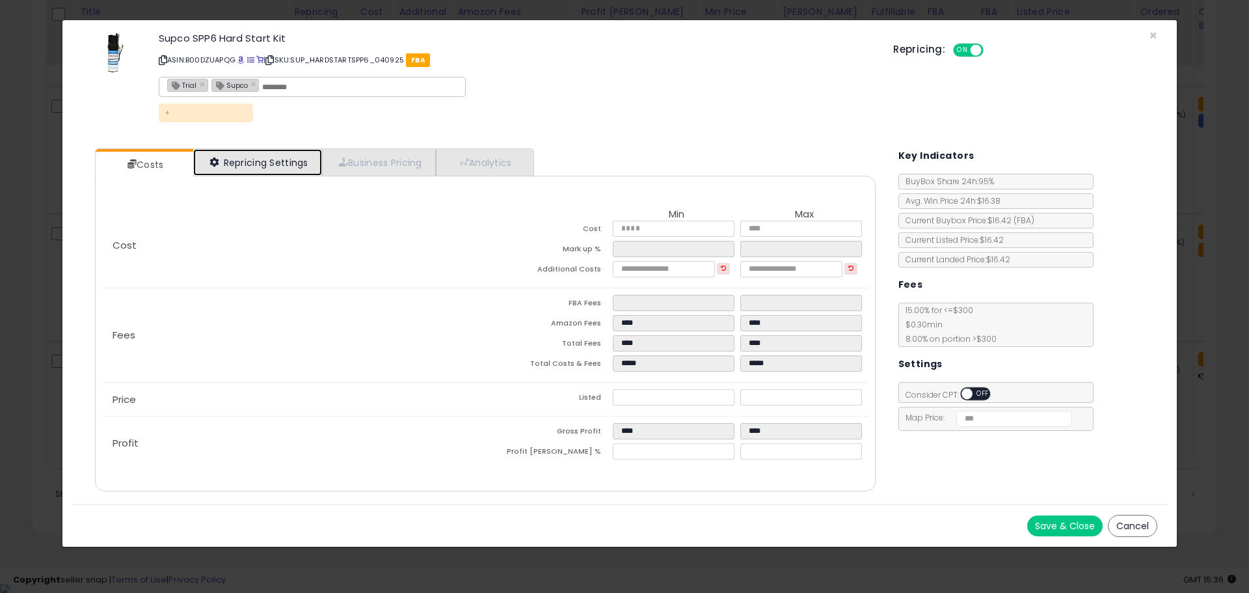
click at [291, 161] on link "Repricing Settings" at bounding box center [257, 162] width 129 height 27
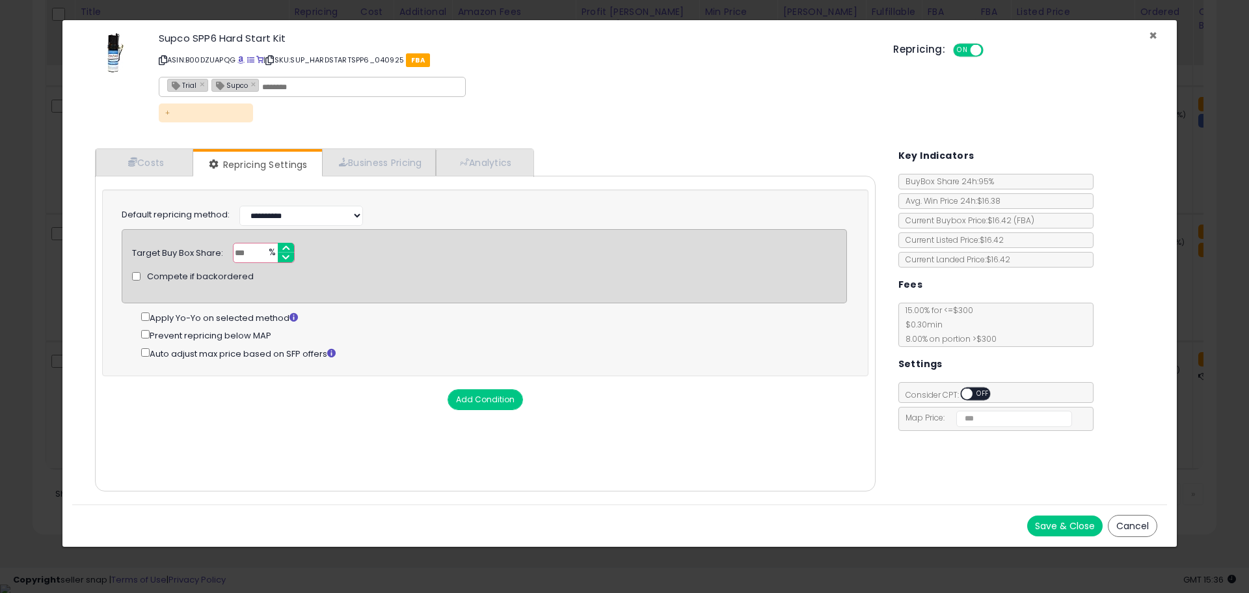
click at [1151, 36] on span "×" at bounding box center [1153, 35] width 8 height 19
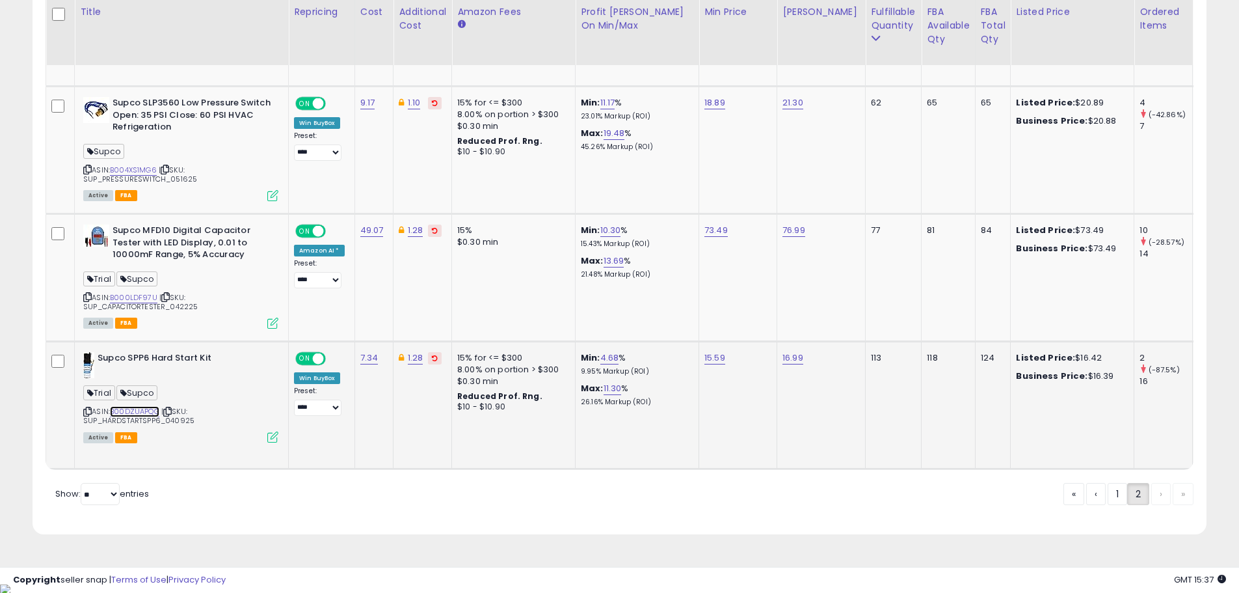
click at [141, 412] on link "B00DZUAPQG" at bounding box center [134, 411] width 49 height 11
